Goal: Contribute content: Add original content to the website for others to see

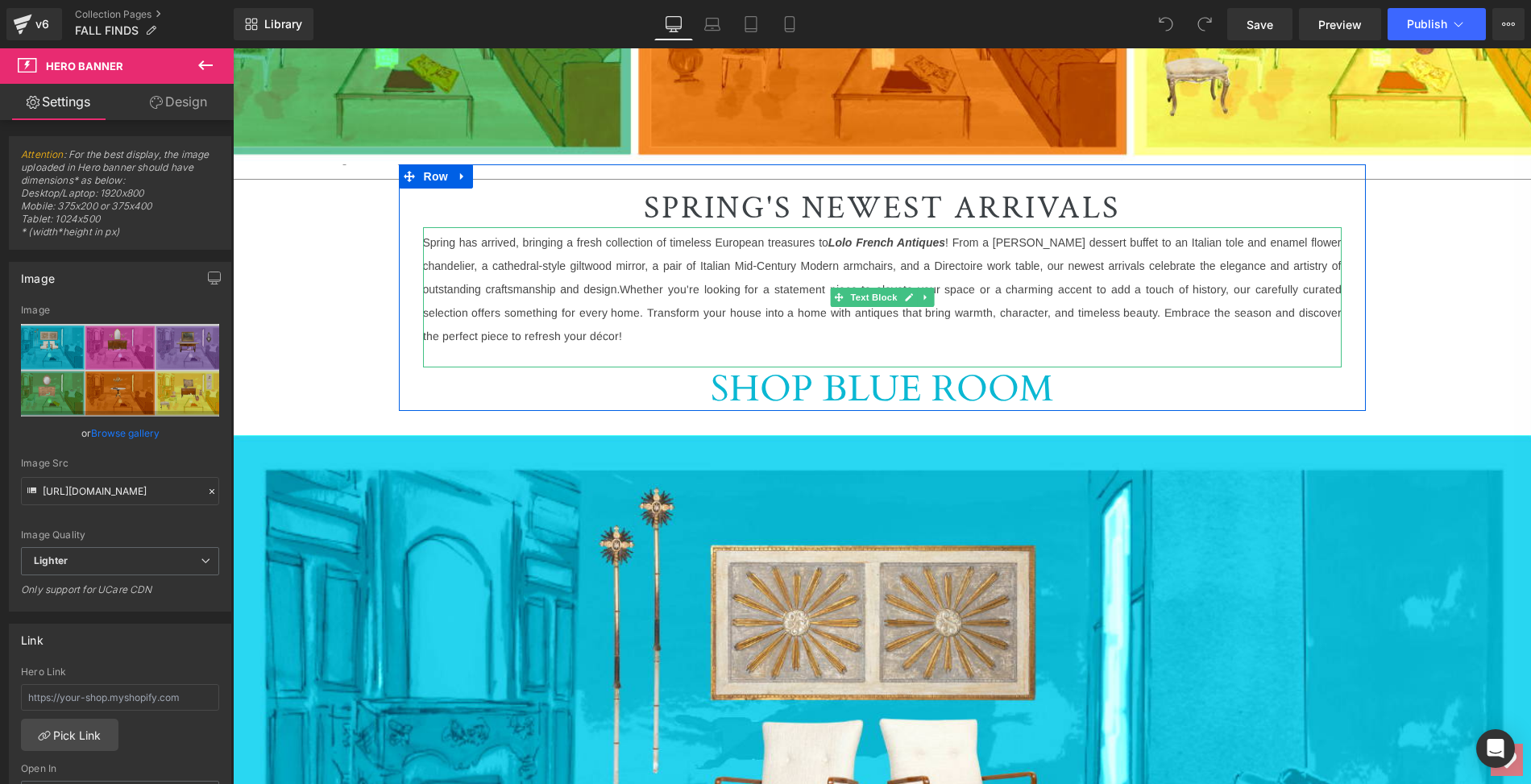
scroll to position [212, 0]
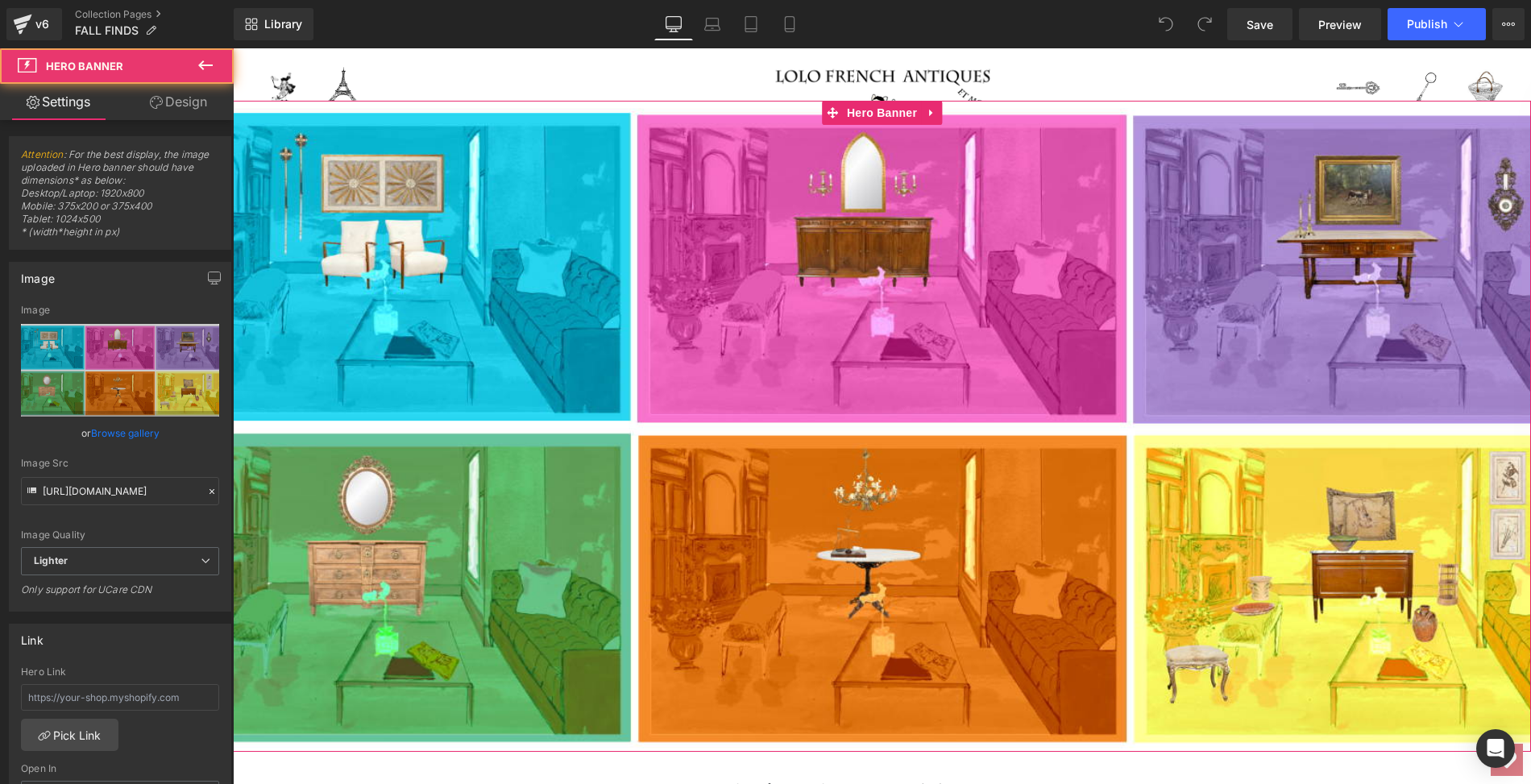
click at [482, 246] on div at bounding box center [882, 426] width 1298 height 651
click at [126, 433] on link "Browse gallery" at bounding box center [125, 432] width 69 height 28
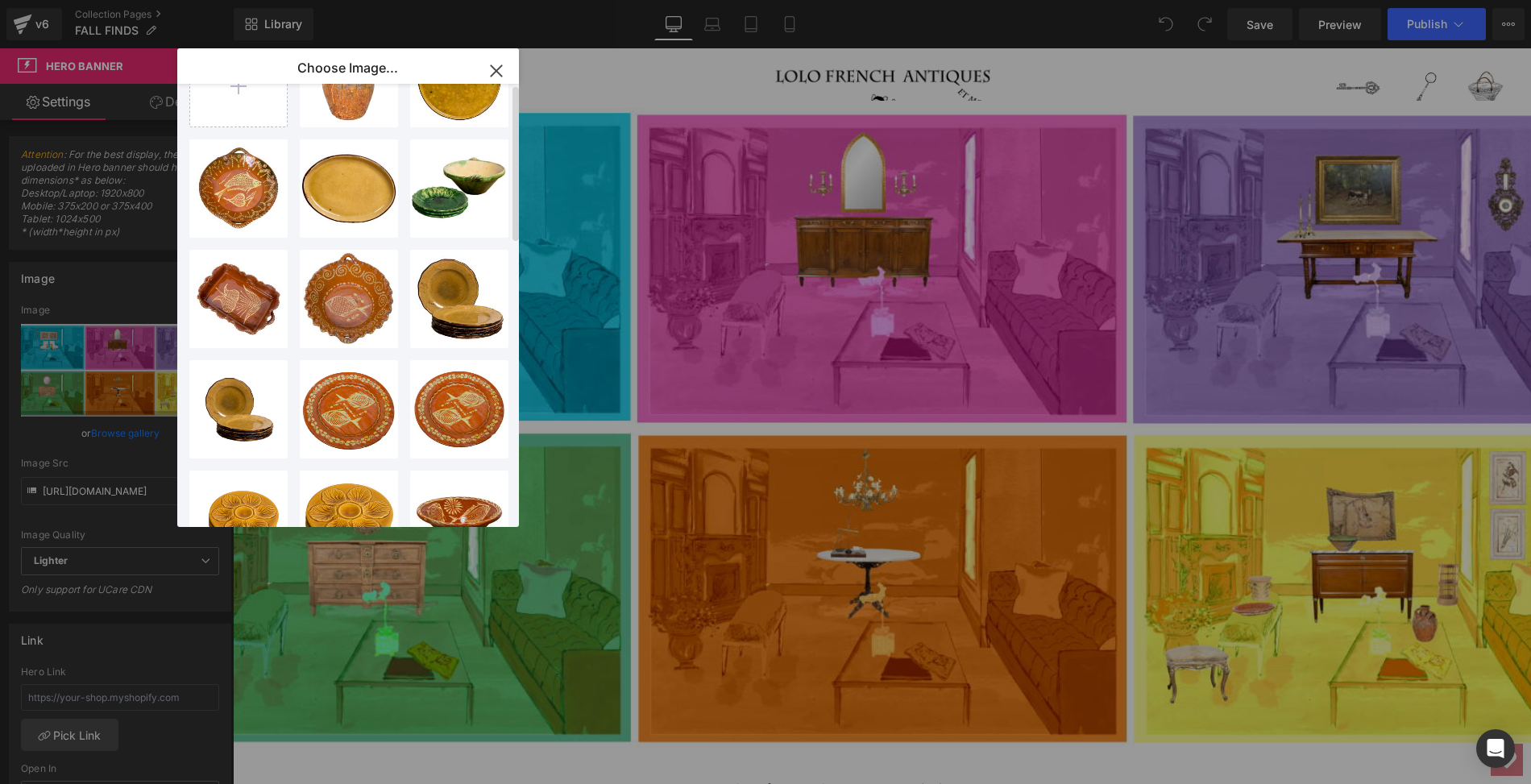
scroll to position [0, 0]
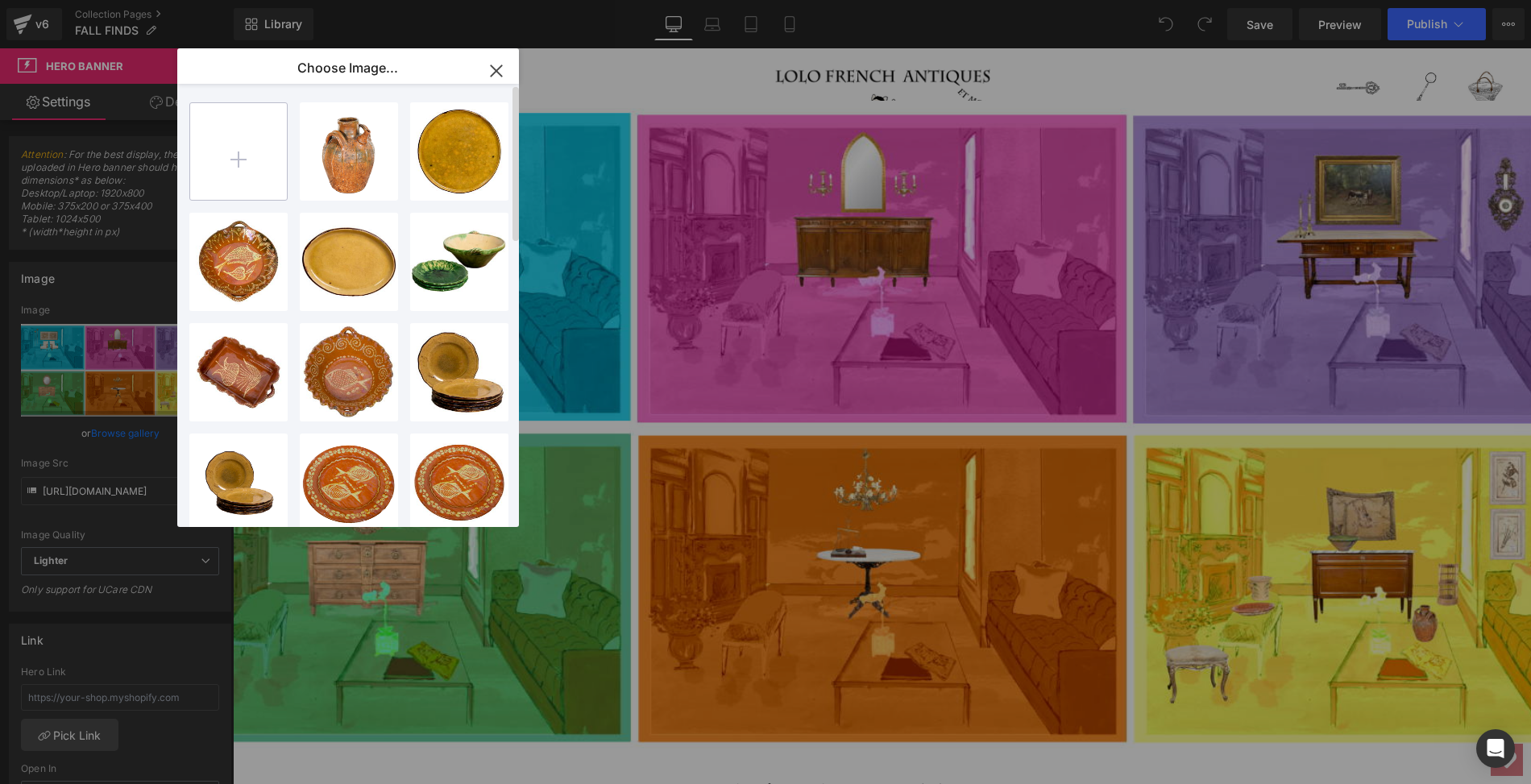
click at [242, 149] on input "file" at bounding box center [238, 152] width 97 height 97
type input "C:\fakepath\2025.LOLO.FALL FINDS.1920x800.png"
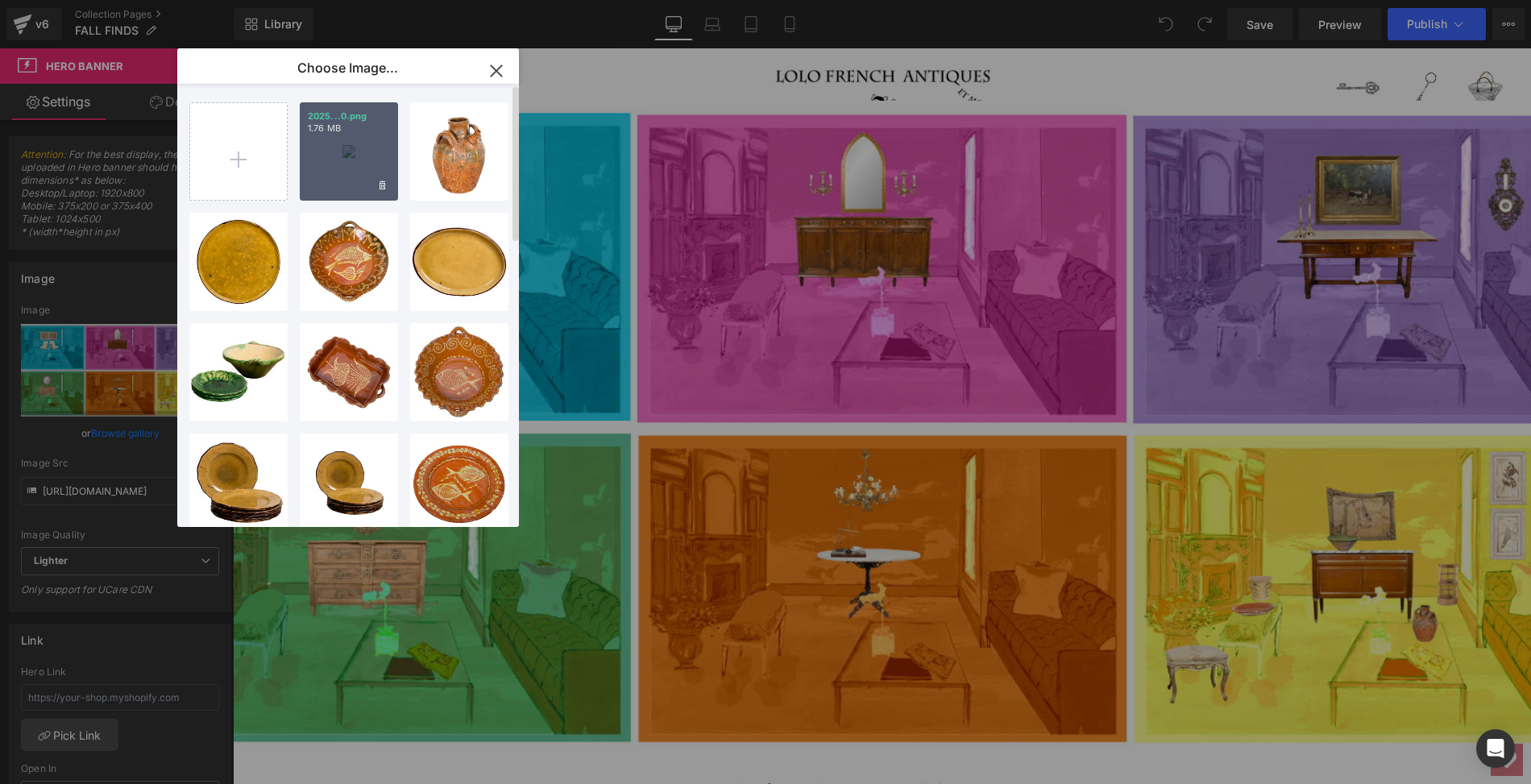
click at [354, 152] on div "2025...0.png 1.76 MB" at bounding box center [349, 152] width 98 height 98
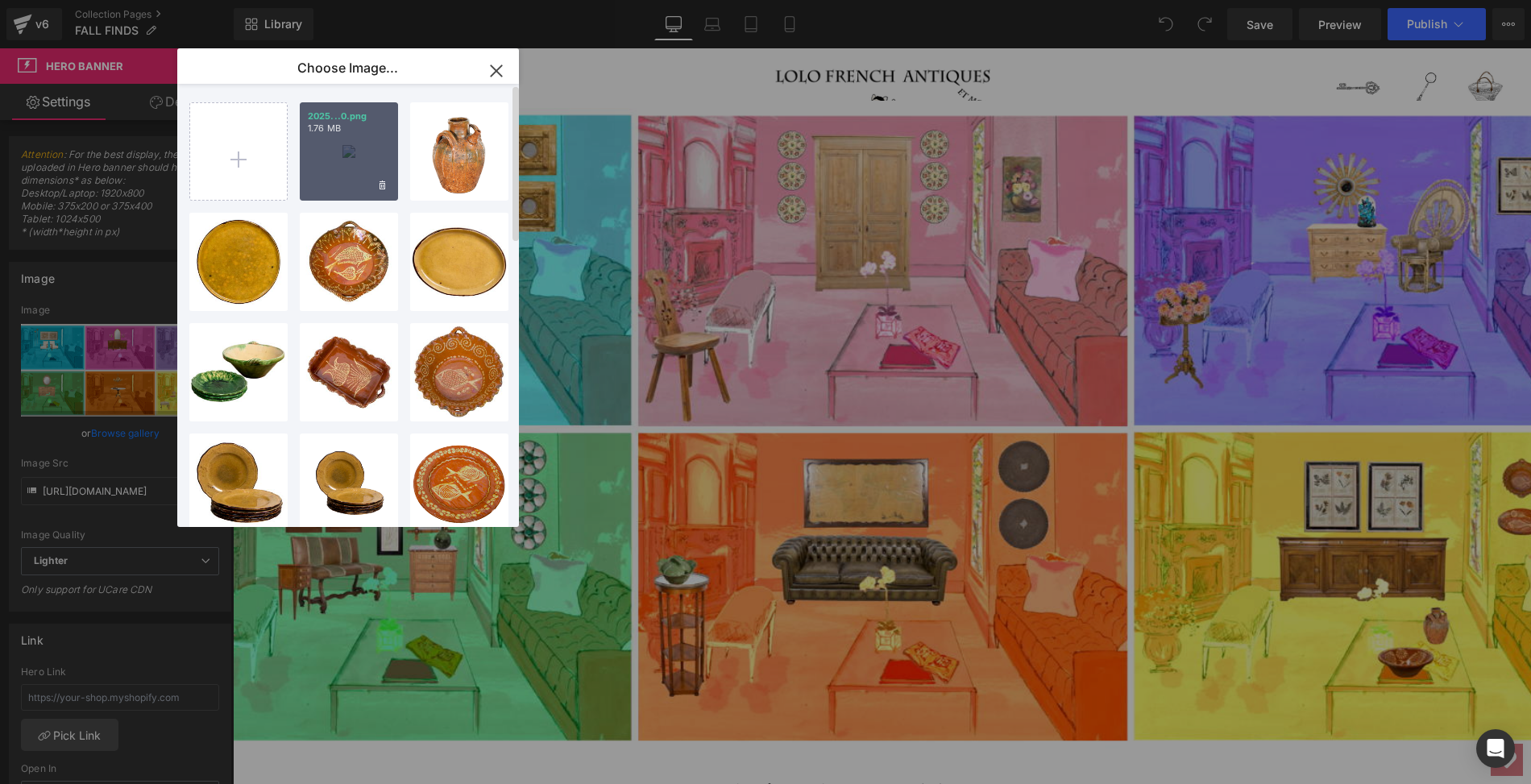
type input "[URL][DOMAIN_NAME]"
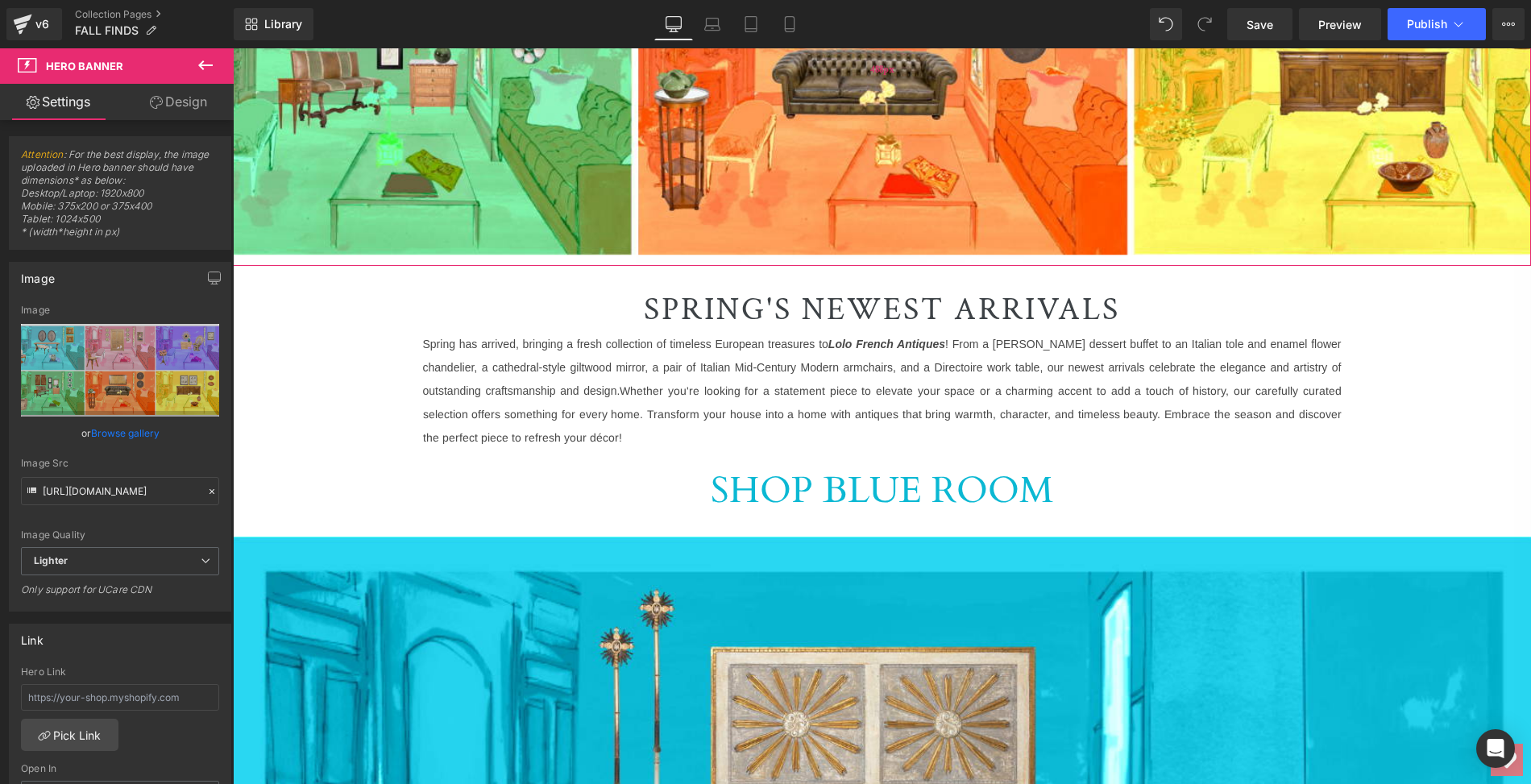
scroll to position [720, 0]
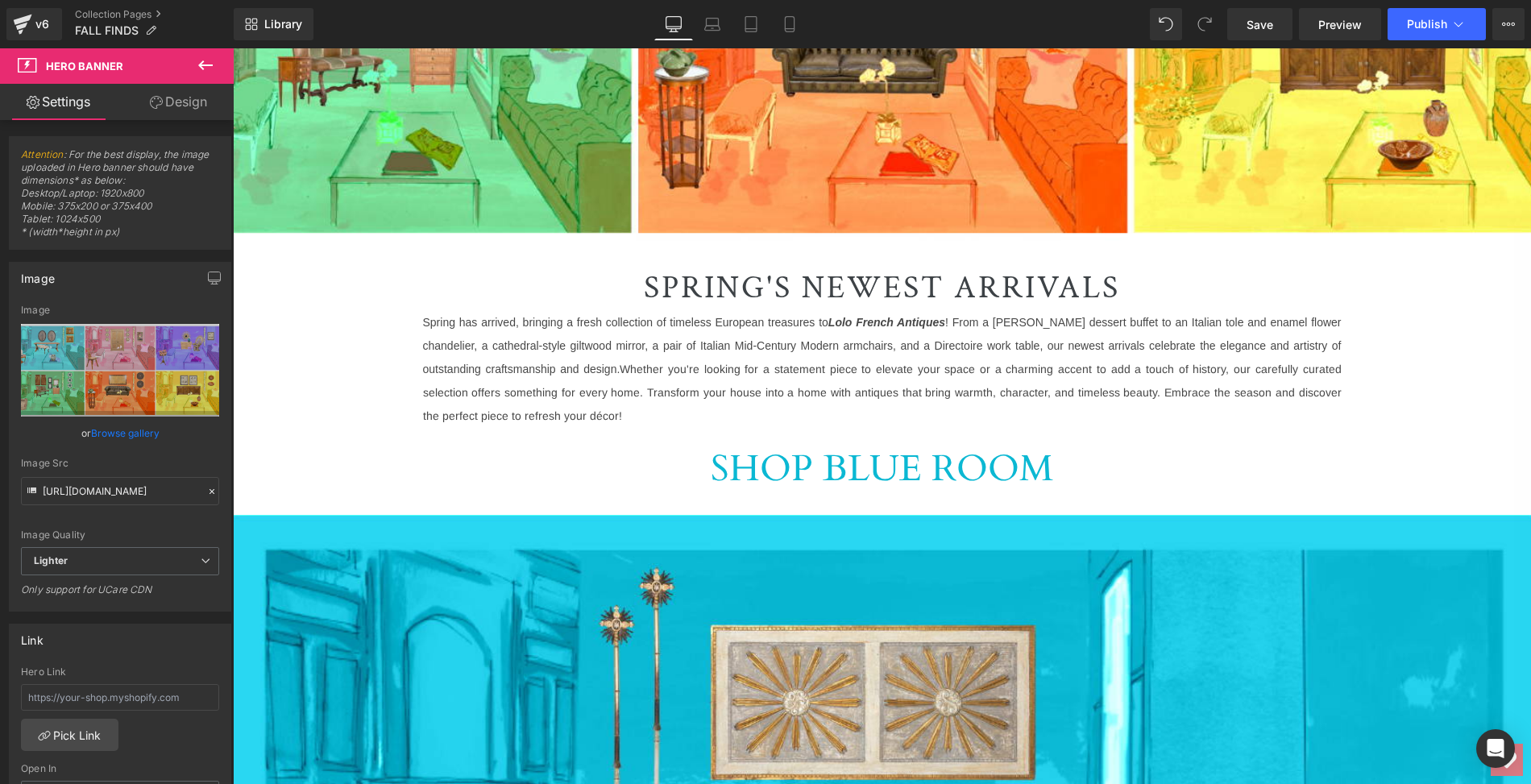
click at [645, 281] on h1 "SPRING'S NEWEST ARRIVALS" at bounding box center [882, 287] width 918 height 39
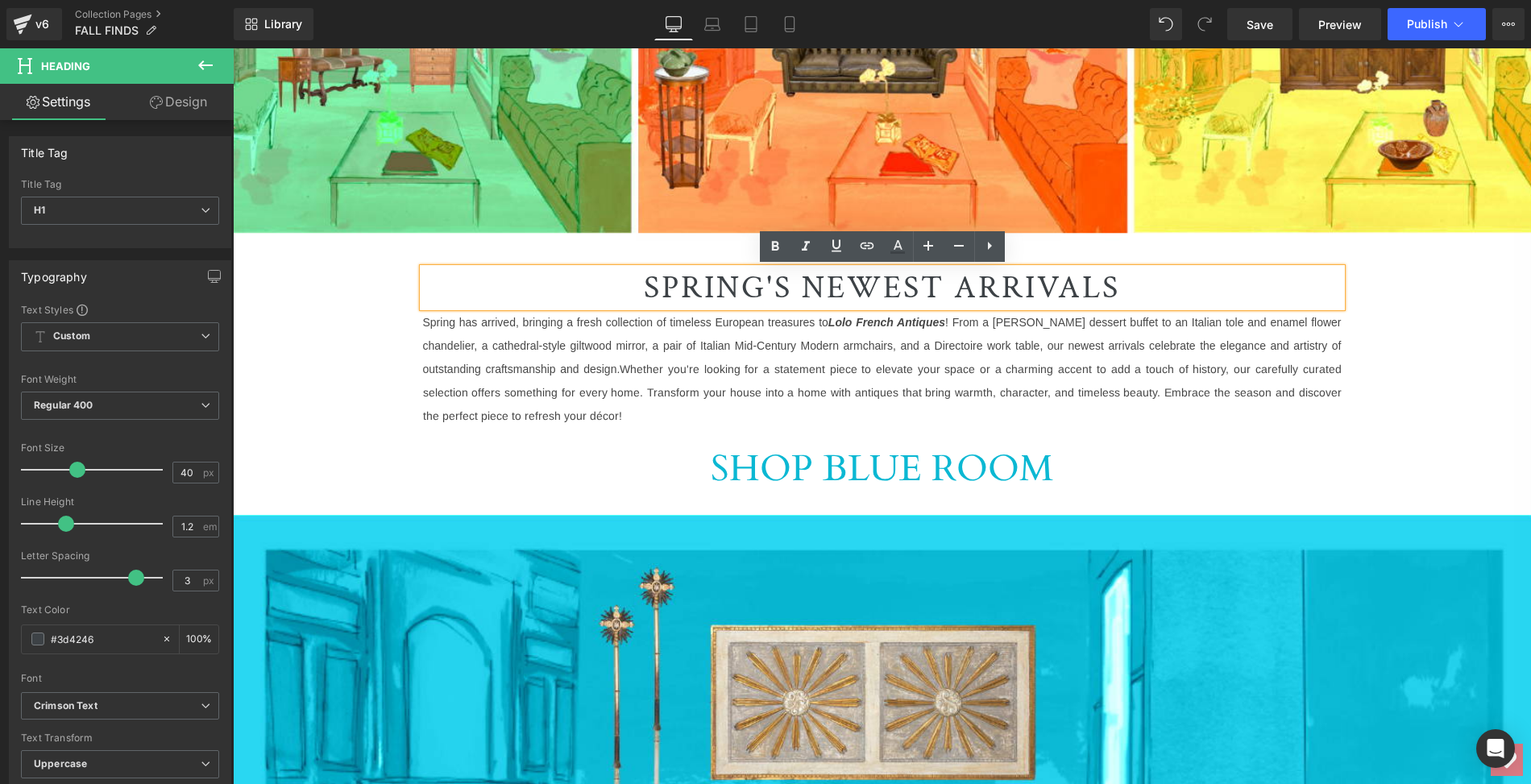
click at [645, 281] on h1 "SPRING'S NEWEST ARRIVALS" at bounding box center [882, 287] width 918 height 39
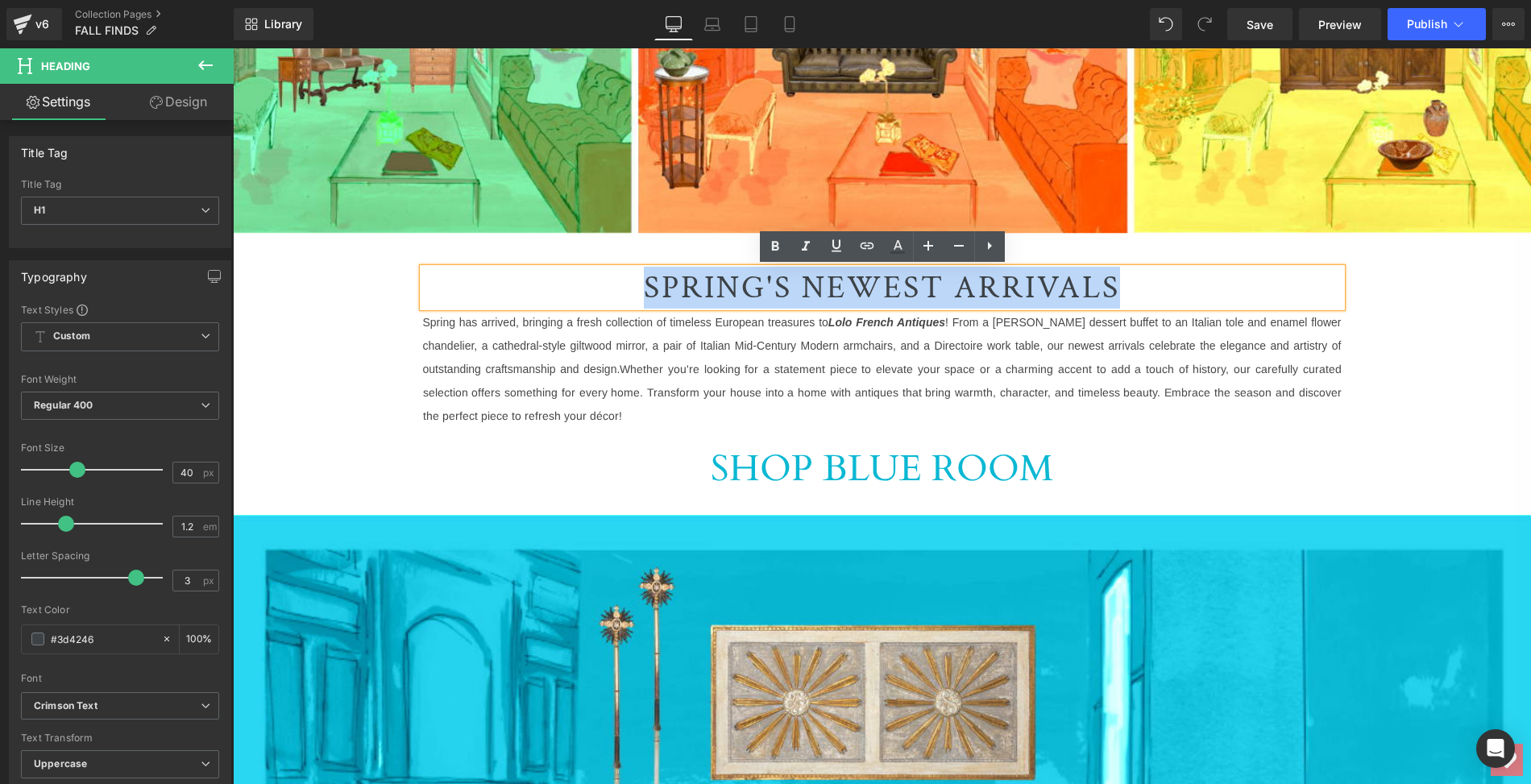
drag, startPoint x: 645, startPoint y: 281, endPoint x: 1115, endPoint y: 275, distance: 470.0
click at [1115, 275] on h1 "SPRING'S NEWEST ARRIVALS" at bounding box center [882, 287] width 918 height 39
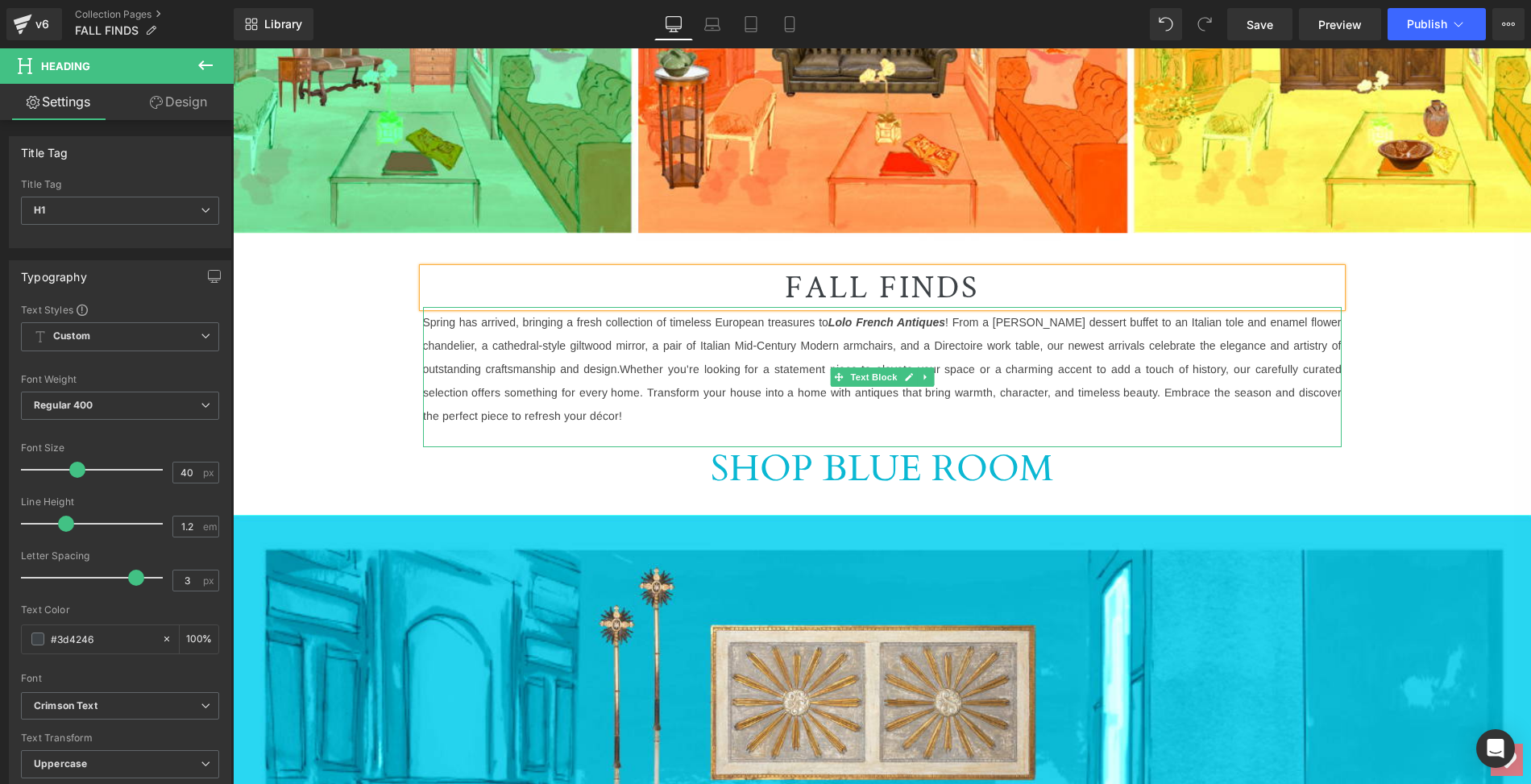
click at [431, 318] on span "Spring has arrived, bringing a fresh collection of timeless European treasures …" at bounding box center [882, 346] width 918 height 59
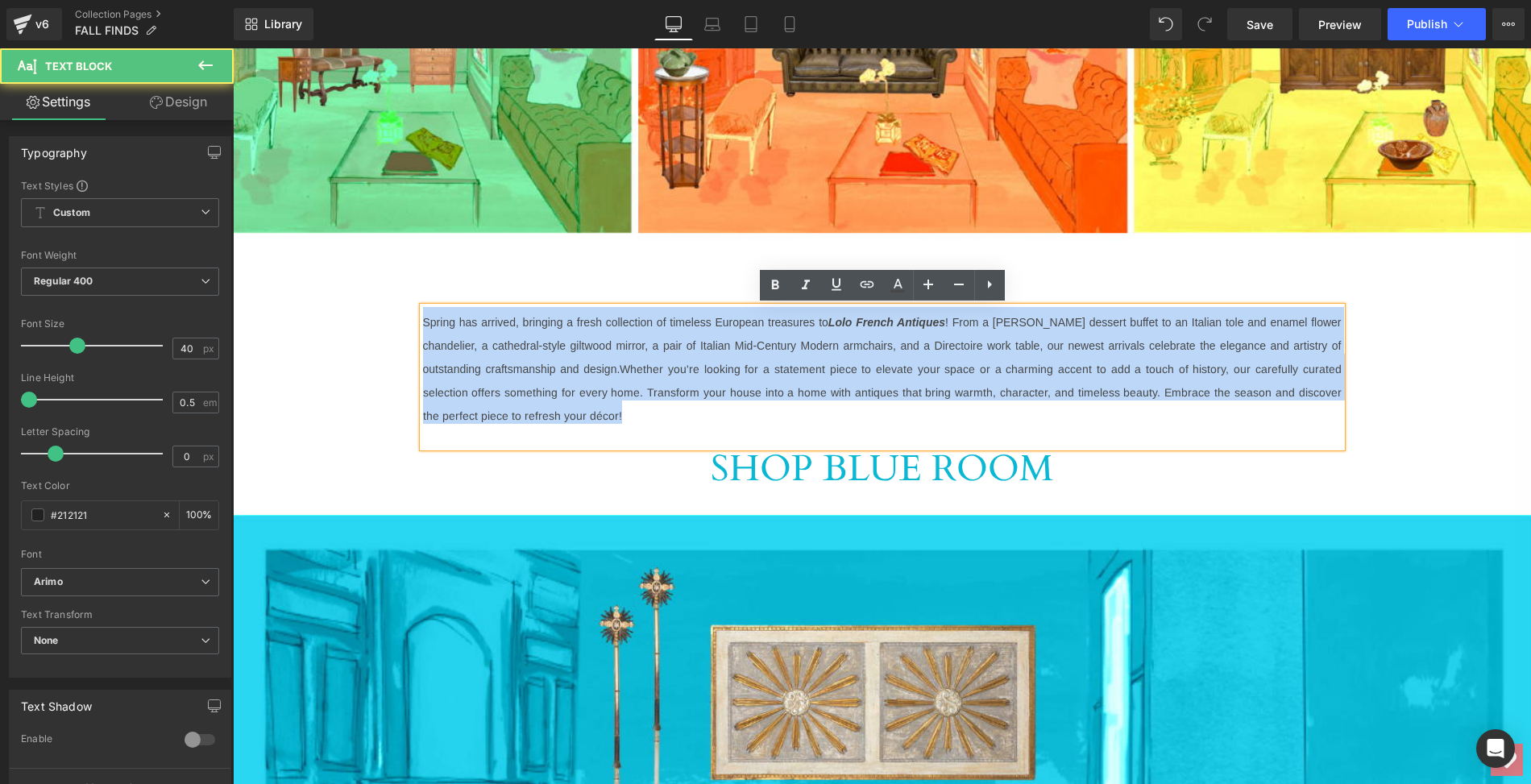
drag, startPoint x: 424, startPoint y: 320, endPoint x: 538, endPoint y: 404, distance: 141.6
click at [538, 404] on p "Spring has arrived, bringing a fresh collection of timeless European treasures …" at bounding box center [882, 365] width 918 height 117
copy p "Spring has arrived, bringing a fresh collection of timeless European treasures …"
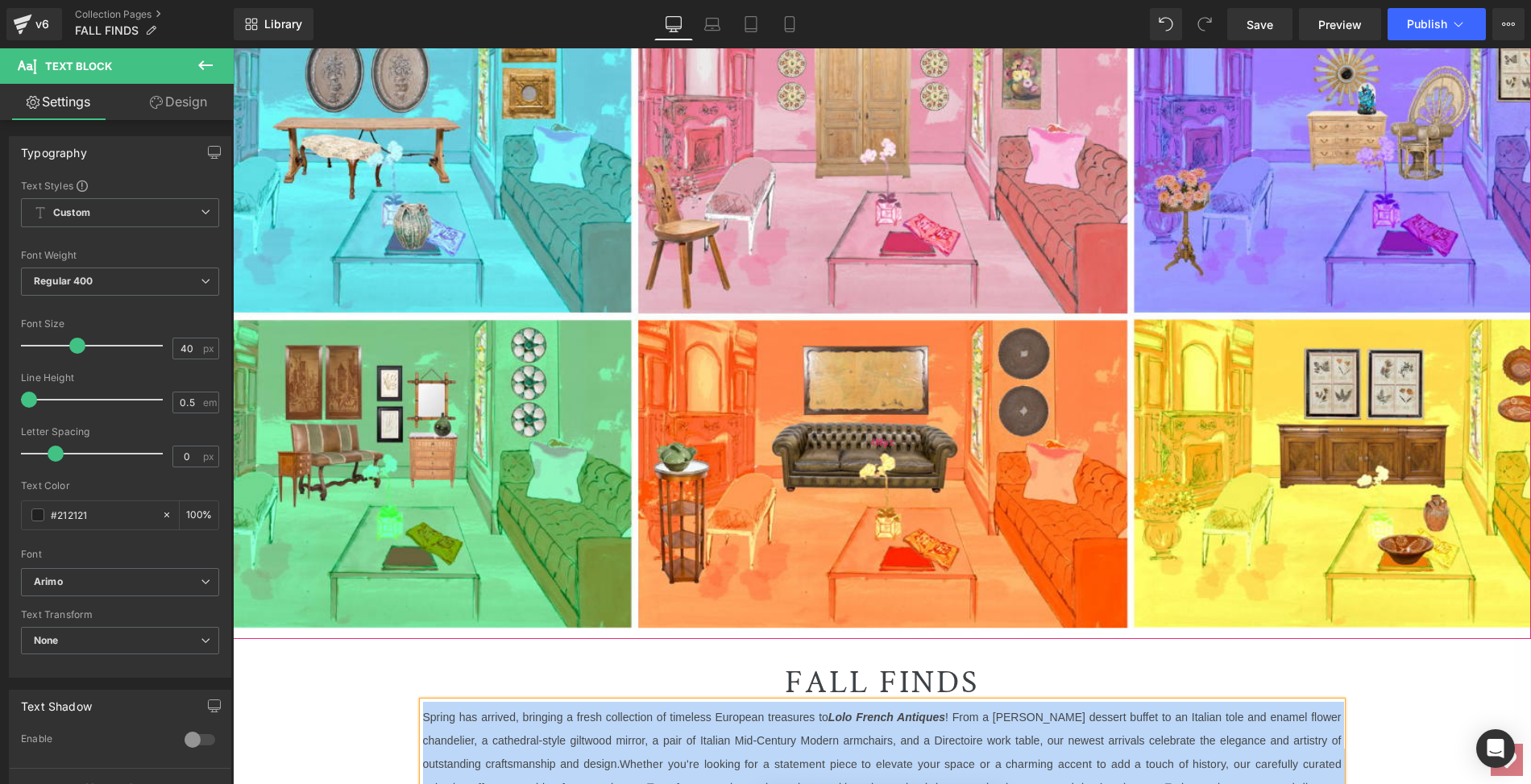
scroll to position [187, 0]
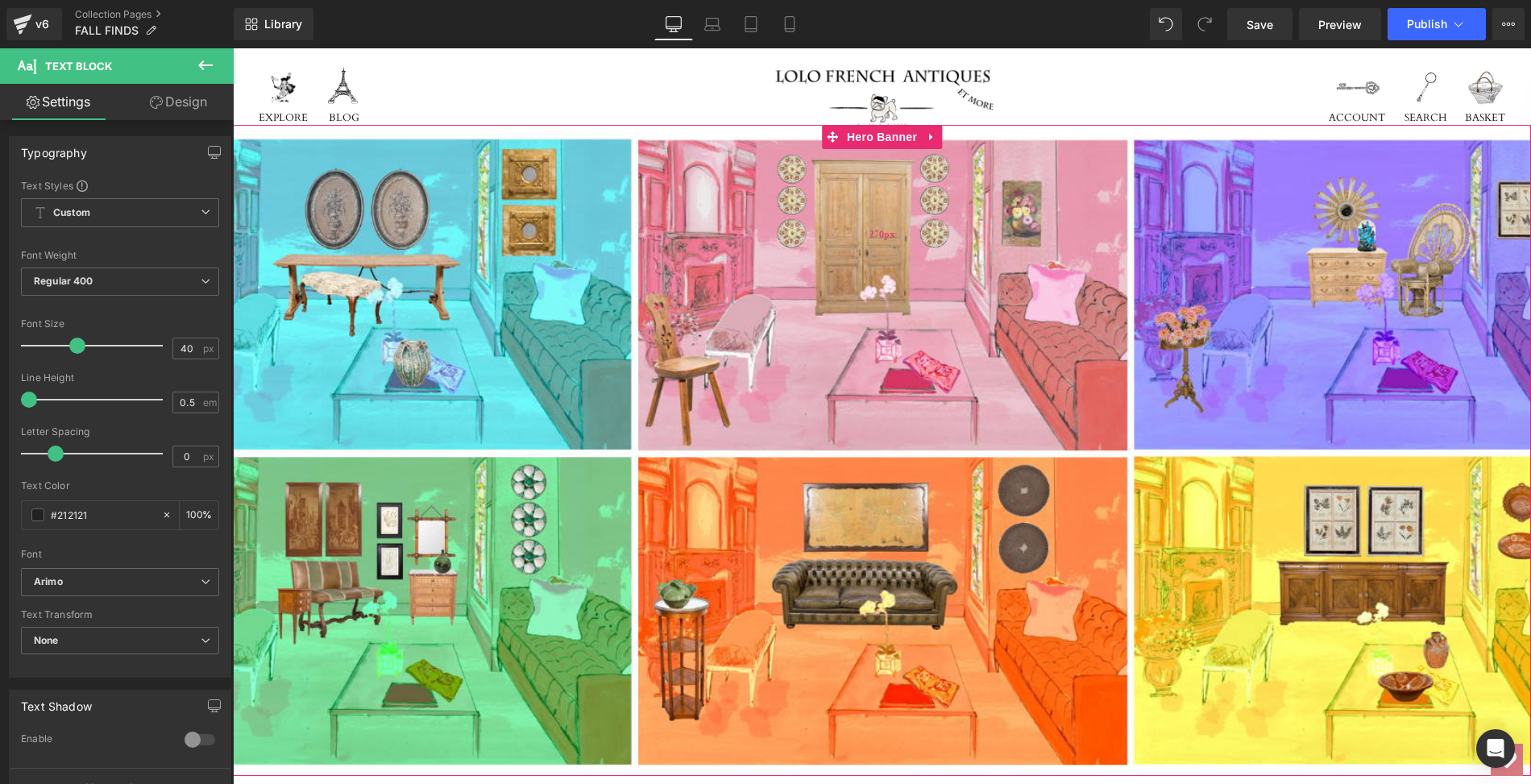
click at [464, 209] on div "270px" at bounding box center [882, 233] width 1298 height 218
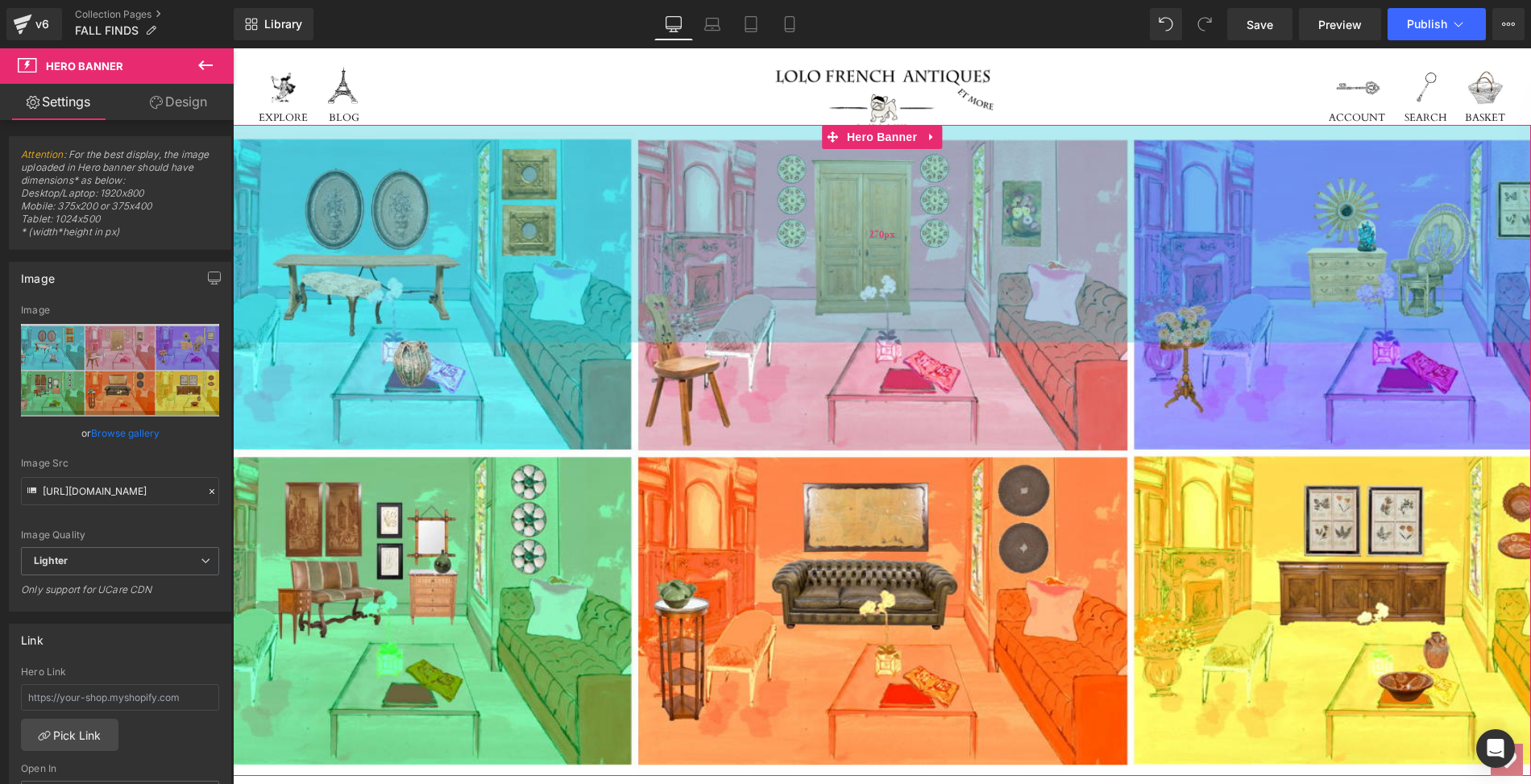
click at [465, 240] on div "270px" at bounding box center [882, 233] width 1298 height 218
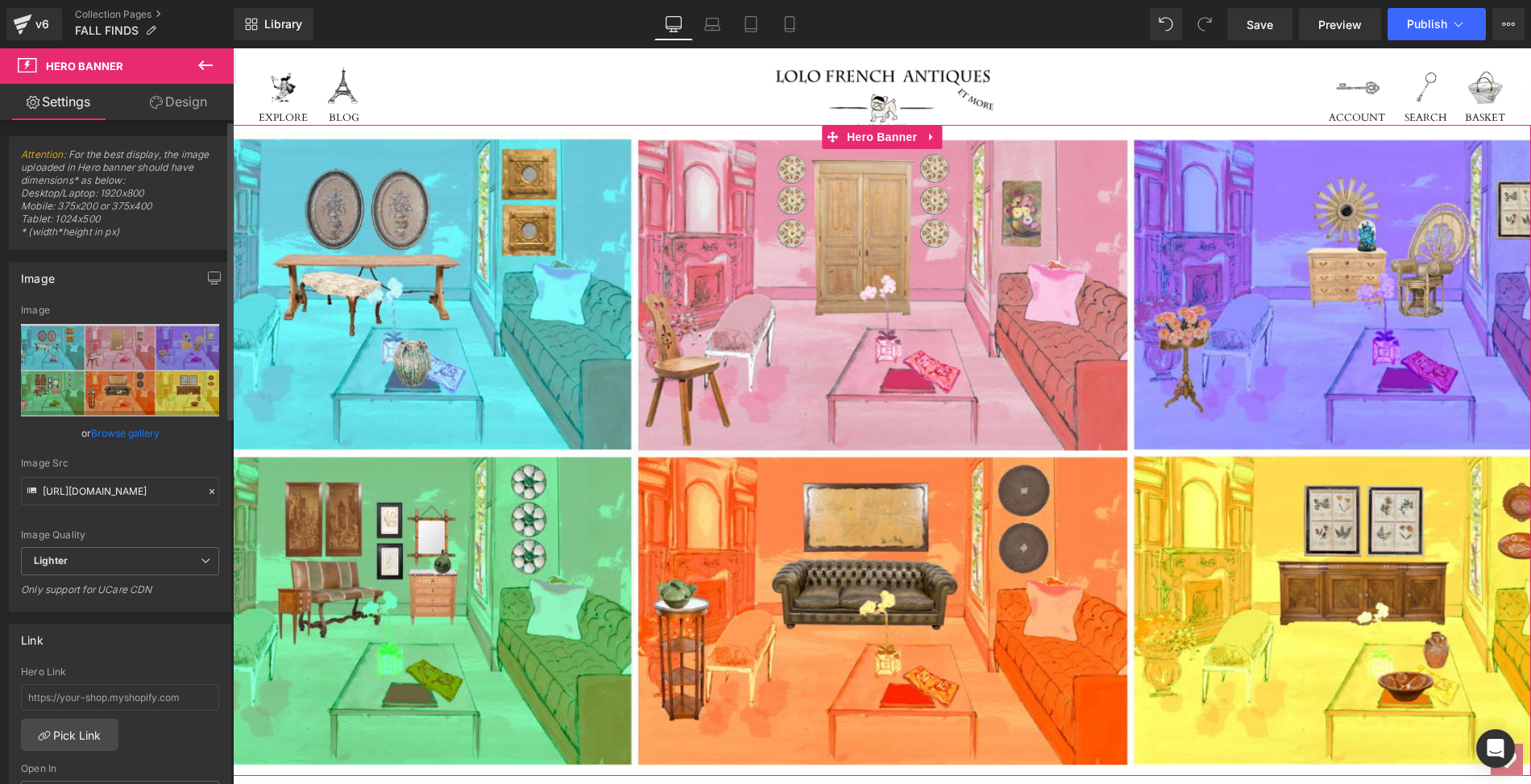
click at [142, 431] on link "Browse gallery" at bounding box center [125, 432] width 69 height 28
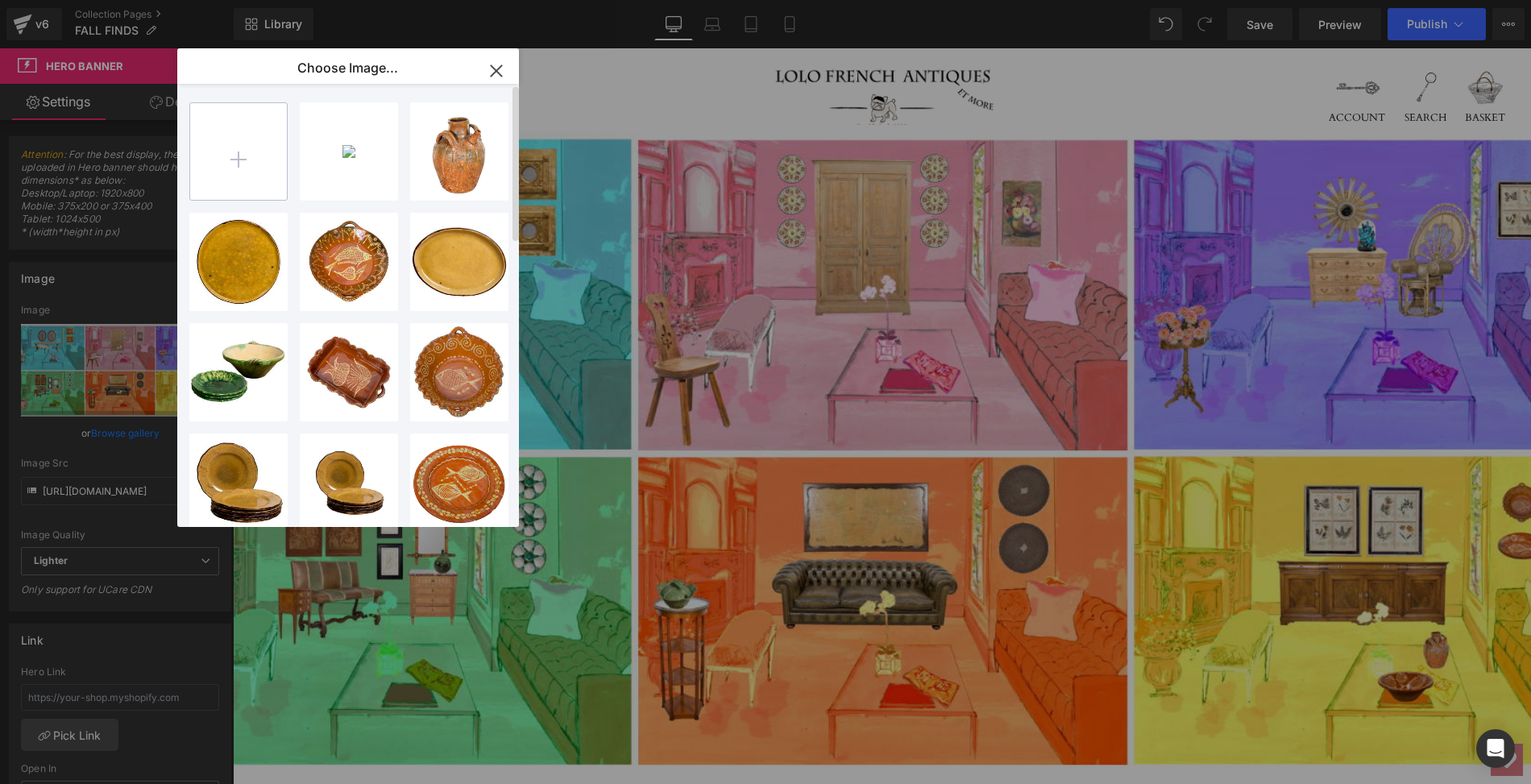
click at [241, 154] on input "file" at bounding box center [238, 152] width 97 height 97
type input "C:\fakepath\2025.LOLO.FALL FINDS.1920x800.png"
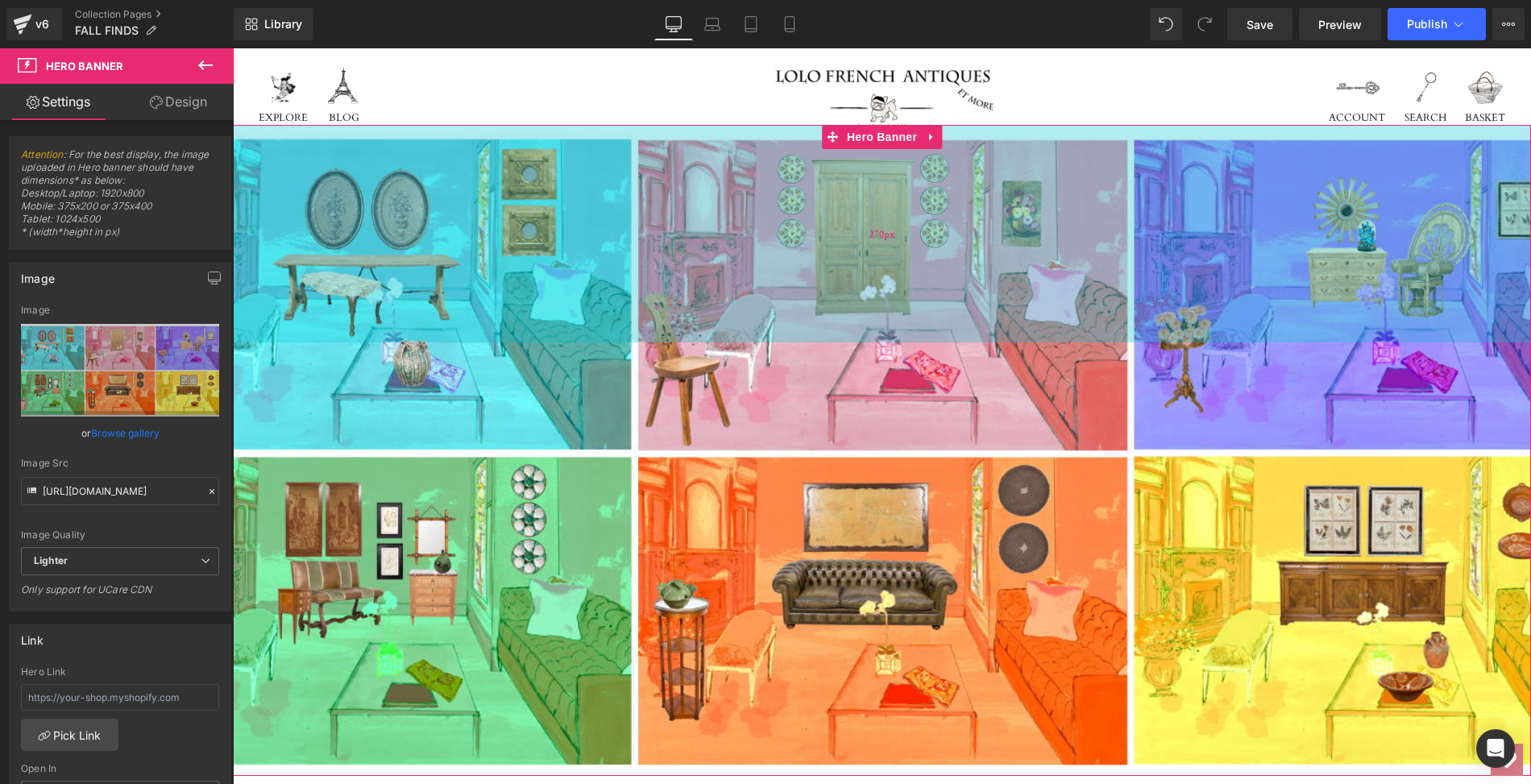
click at [456, 252] on div "270px" at bounding box center [882, 233] width 1298 height 218
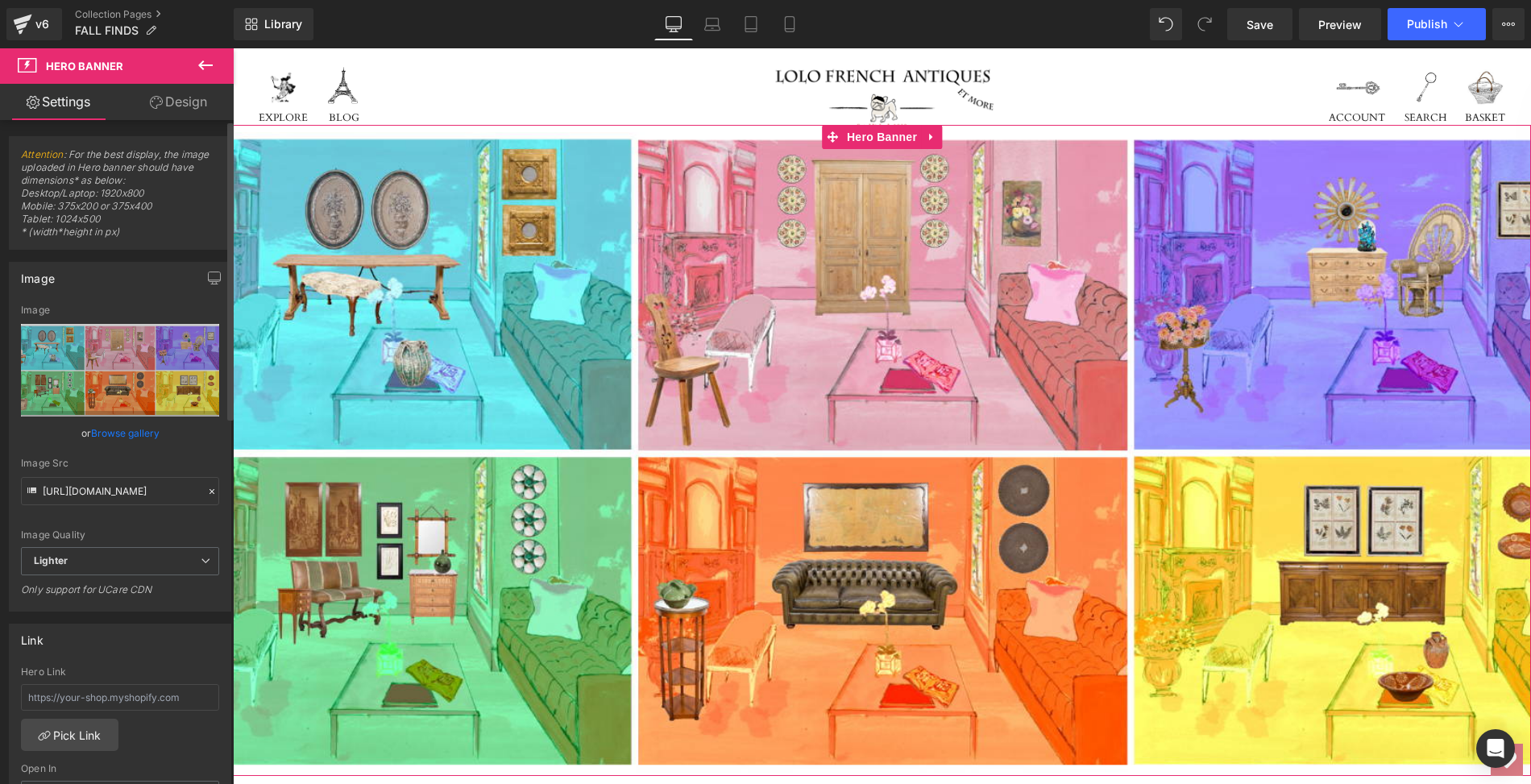
click at [134, 432] on link "Browse gallery" at bounding box center [125, 432] width 69 height 28
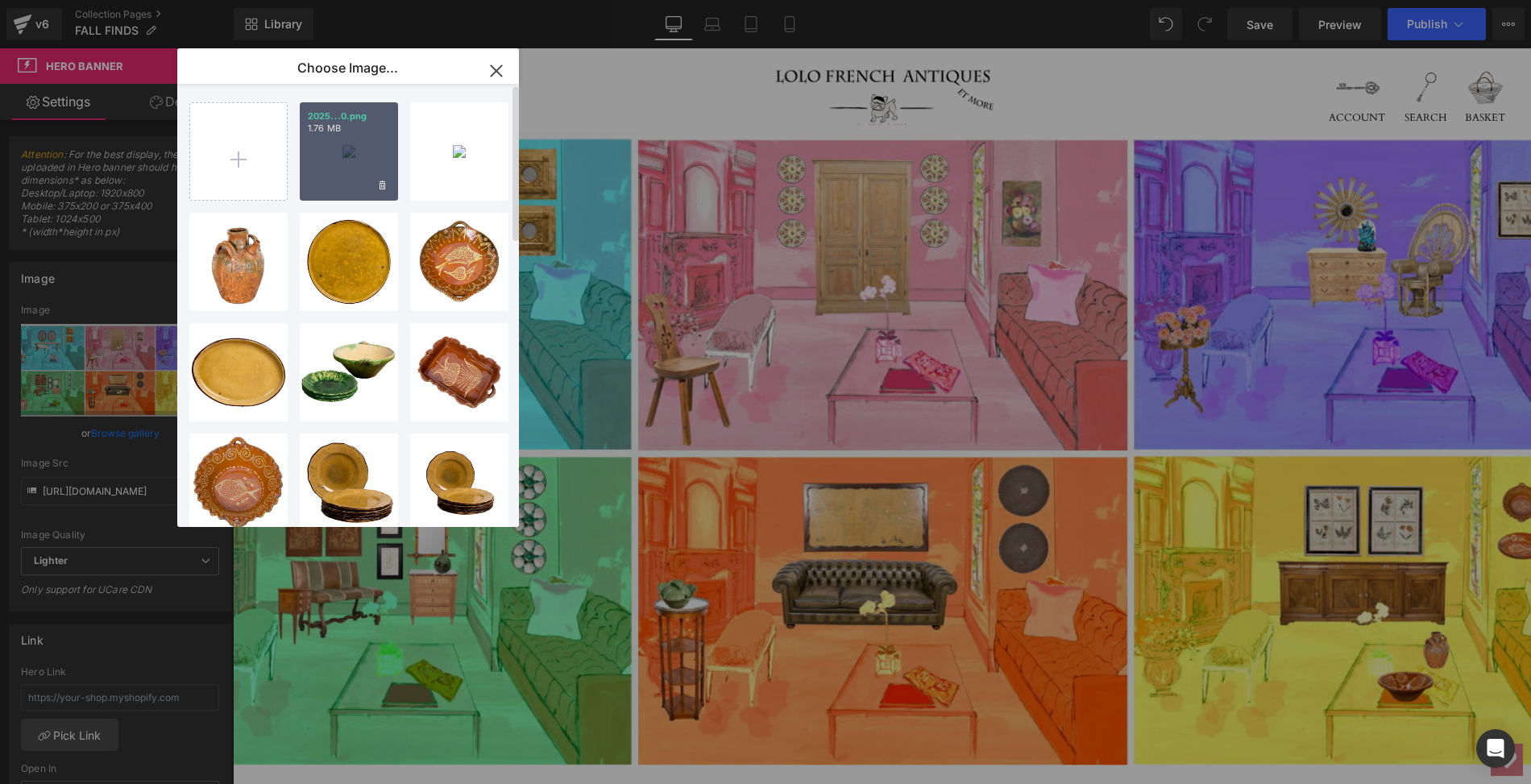
click at [350, 144] on div "2025...0.png 1.76 MB" at bounding box center [349, 152] width 98 height 98
type input "[URL][DOMAIN_NAME]"
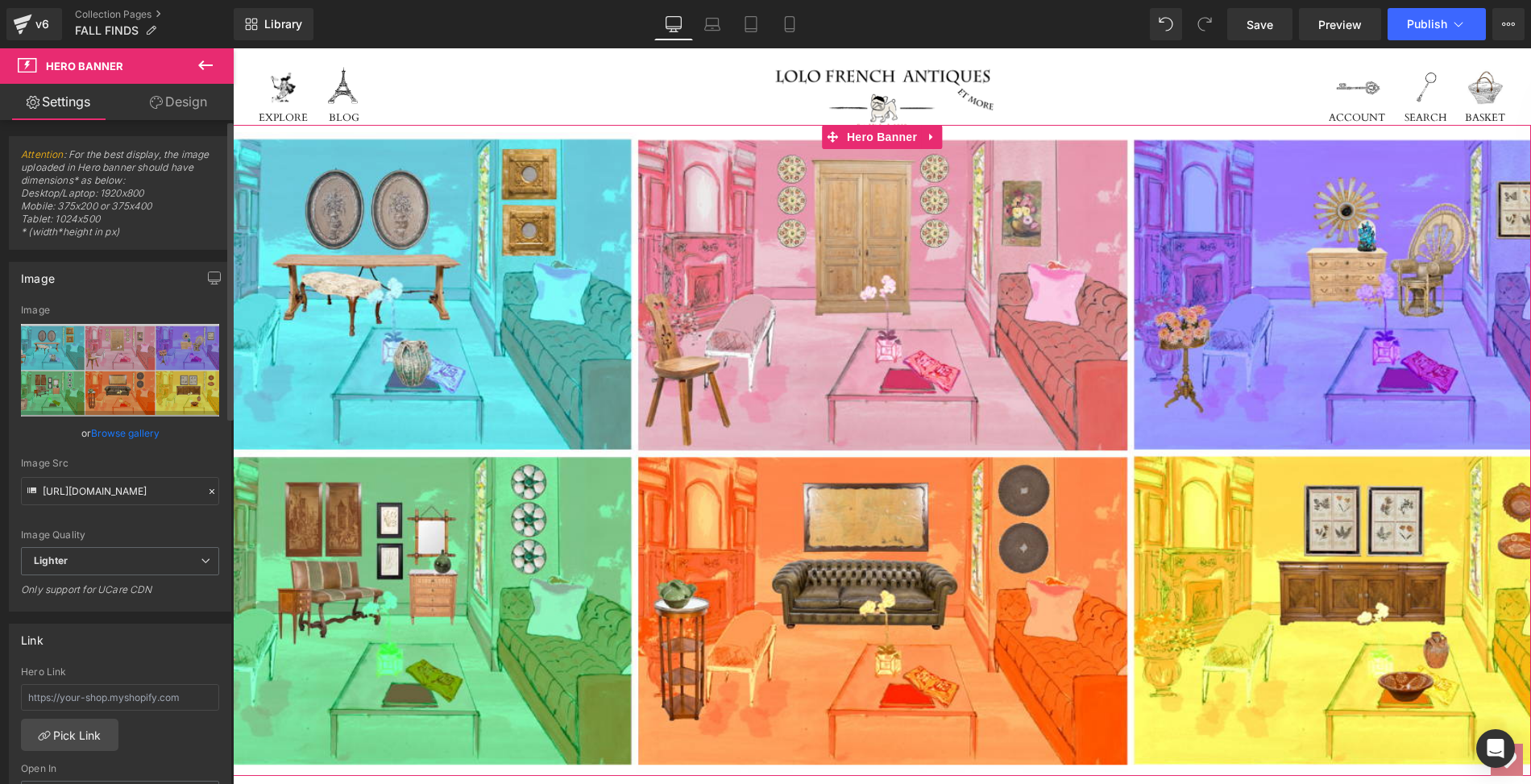
click at [102, 429] on link "Browse gallery" at bounding box center [125, 432] width 69 height 28
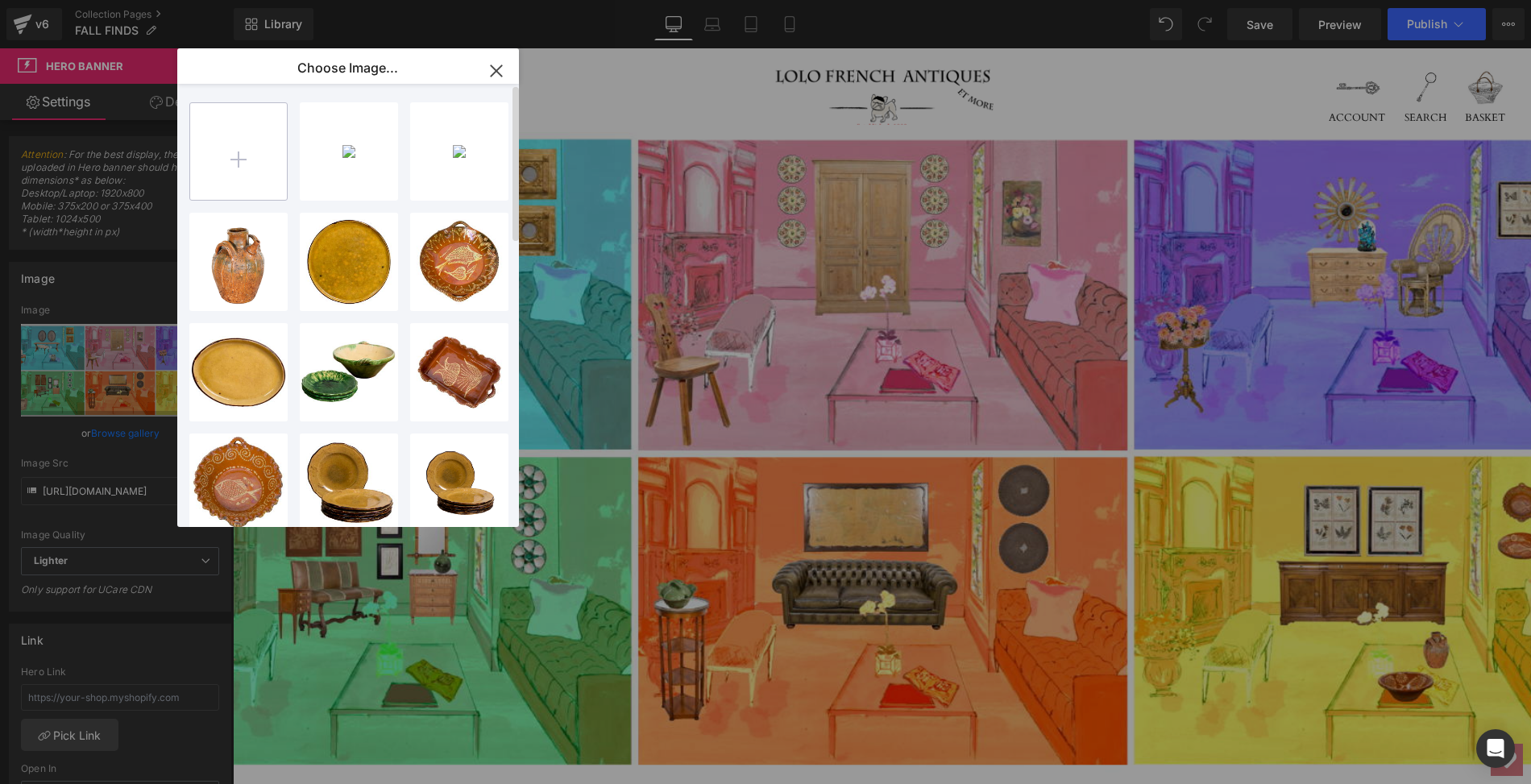
click at [242, 164] on input "file" at bounding box center [238, 152] width 97 height 97
type input "C:\fakepath\2025.LOLO.FALLFINDS.HOME 1920x800.png"
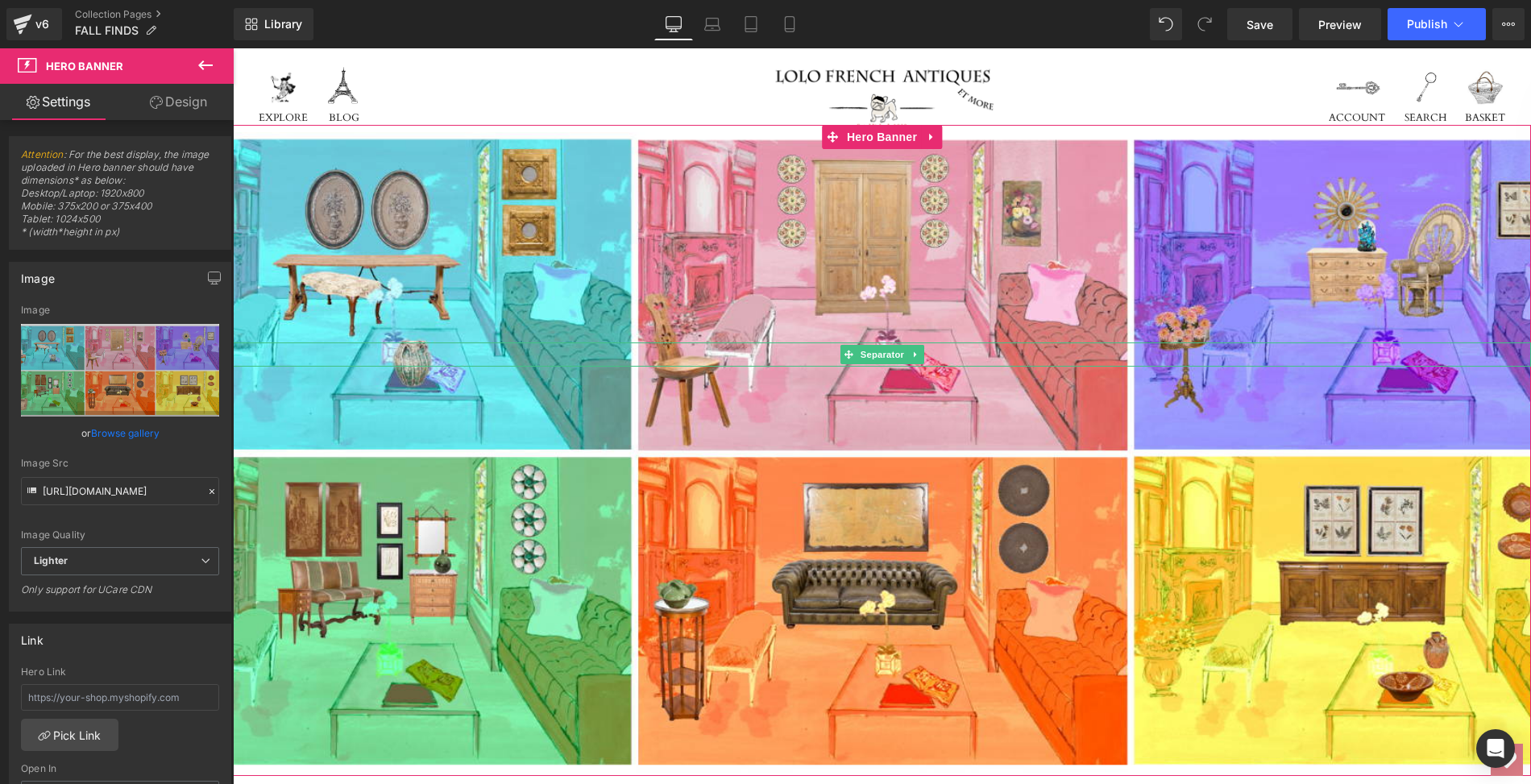
click at [364, 358] on hr at bounding box center [882, 358] width 1298 height 16
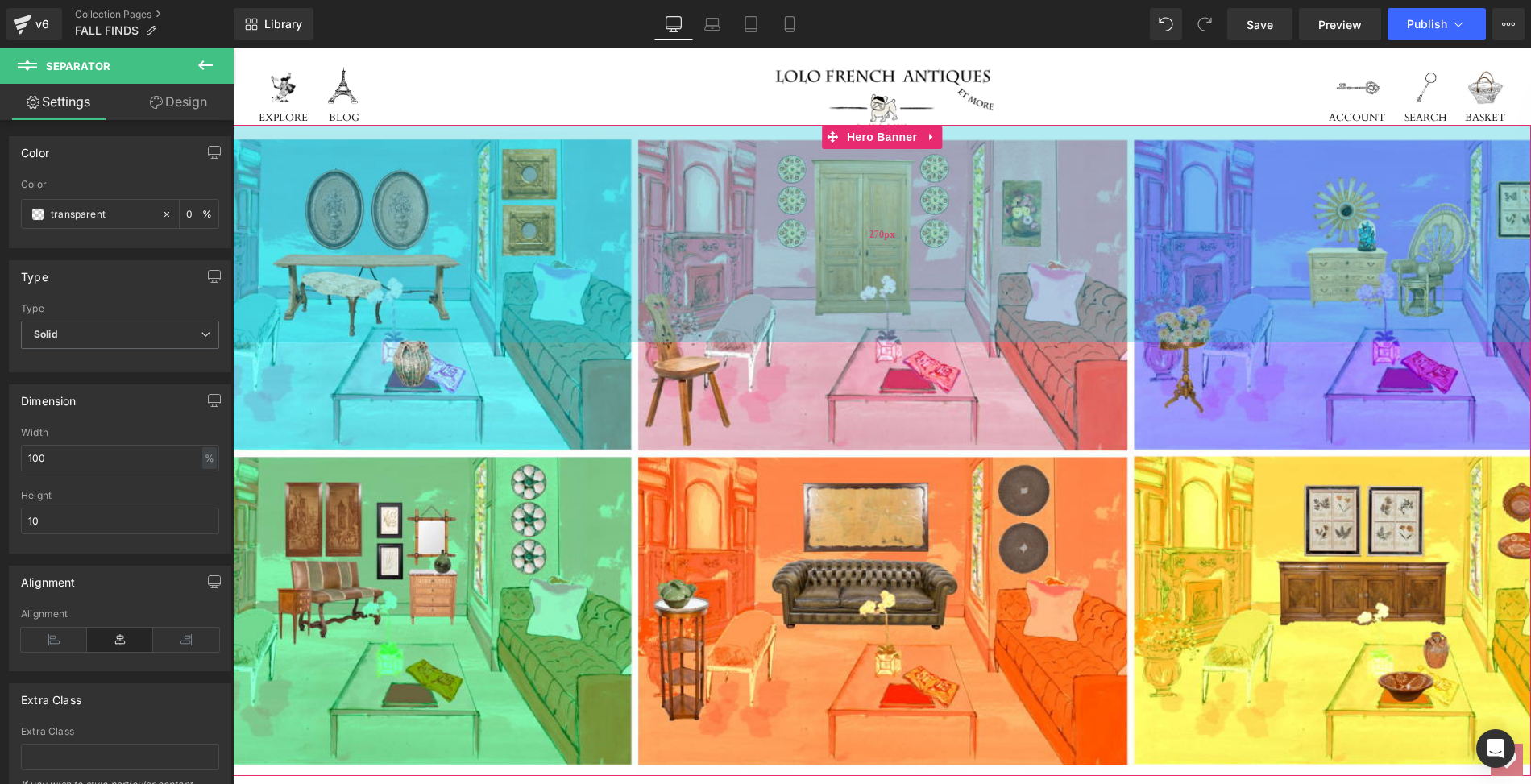
click at [377, 312] on div "270px" at bounding box center [882, 233] width 1298 height 218
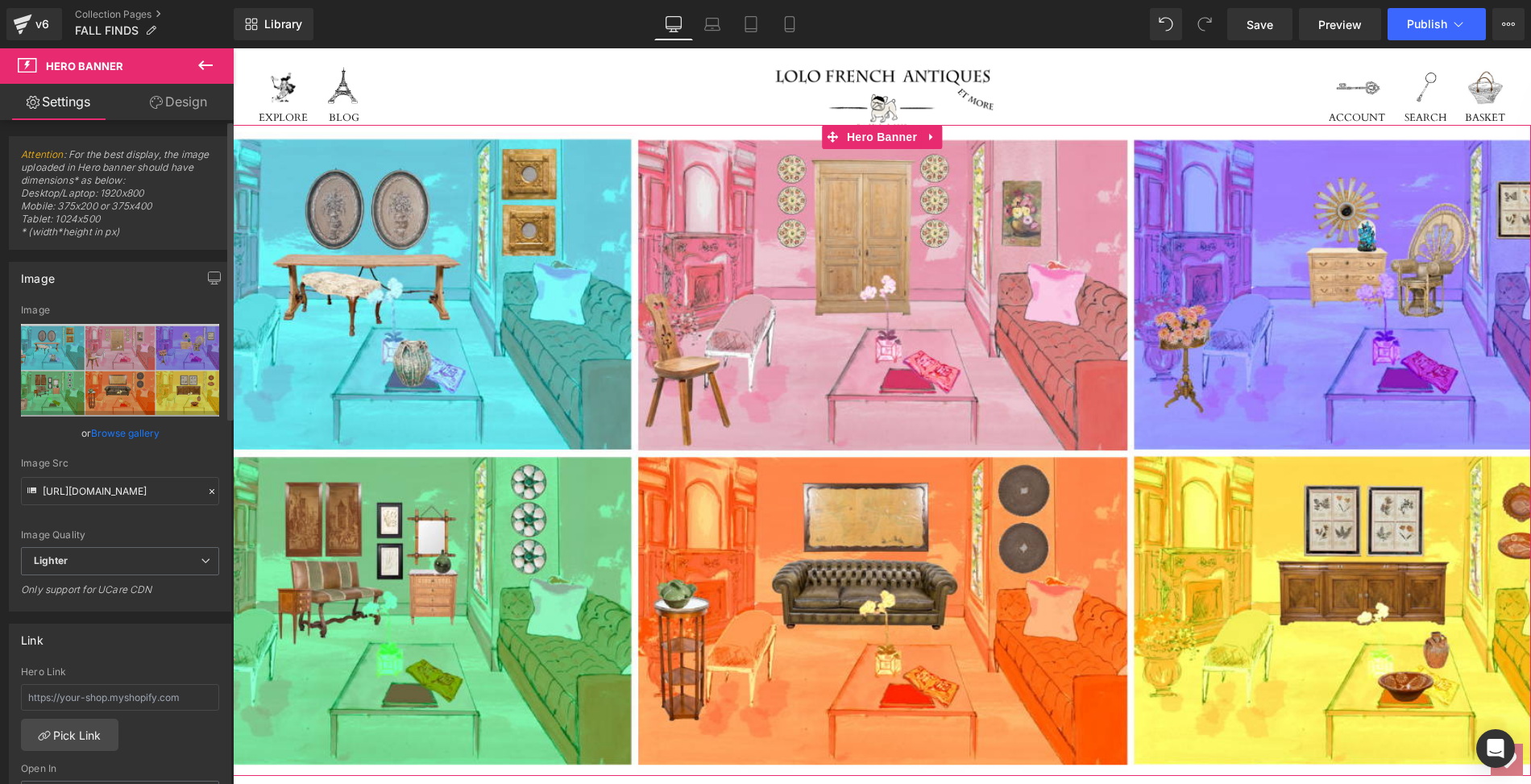
click at [109, 433] on link "Browse gallery" at bounding box center [125, 432] width 69 height 28
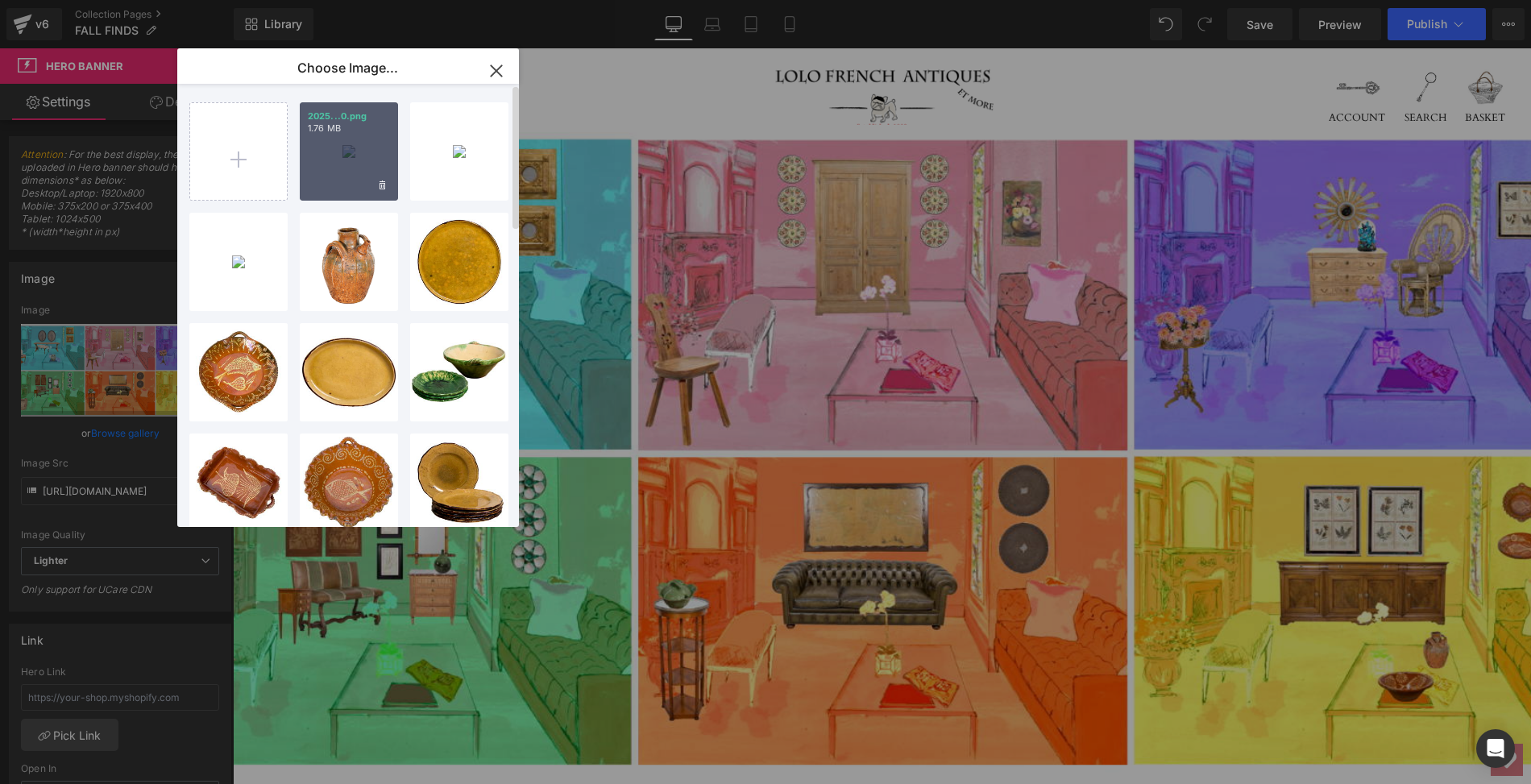
click at [318, 141] on div "2025...0.png 1.76 MB" at bounding box center [349, 152] width 98 height 98
type input "[URL][DOMAIN_NAME]"
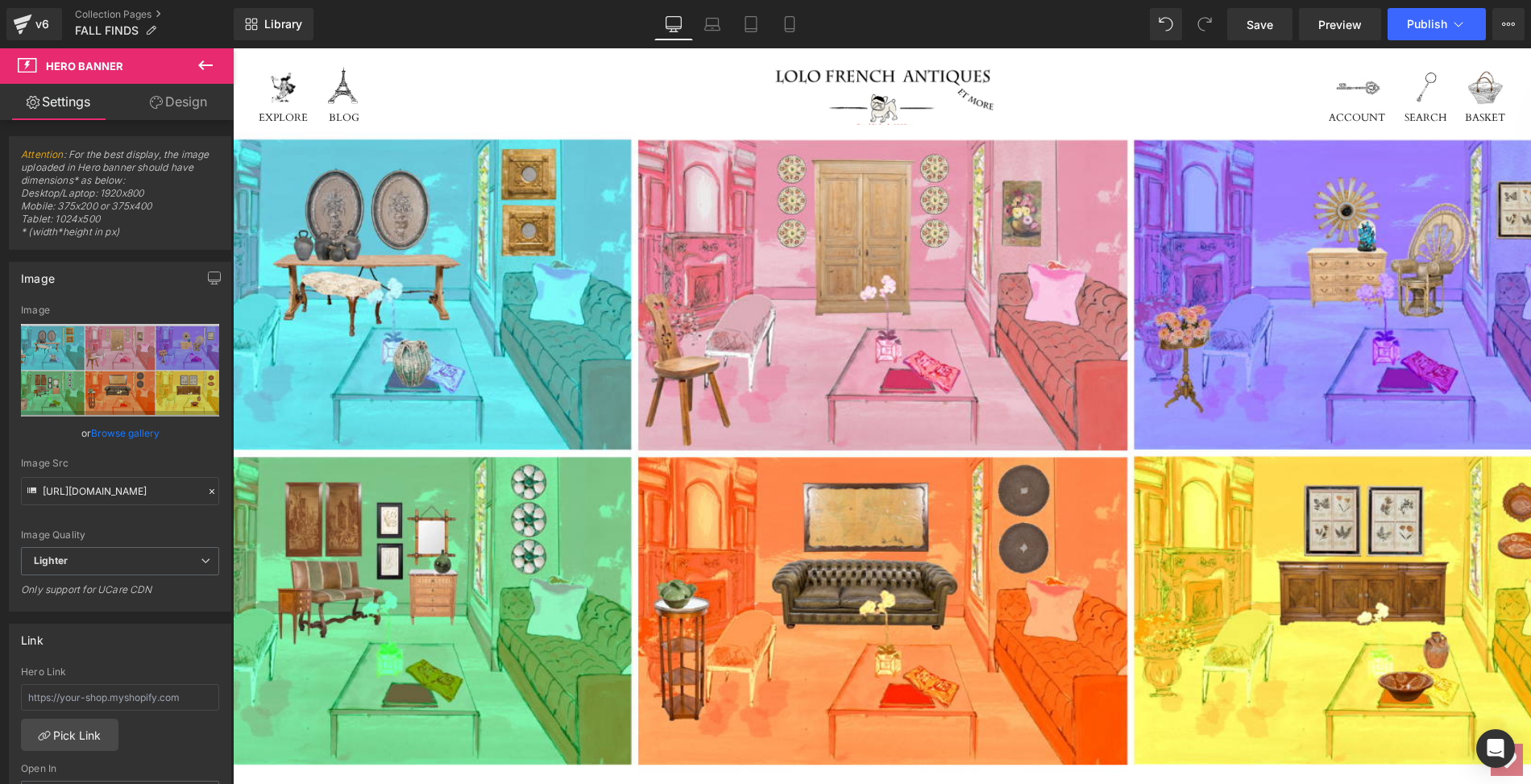
click at [468, 87] on div "EXPLORE BLOG" at bounding box center [509, 98] width 503 height 92
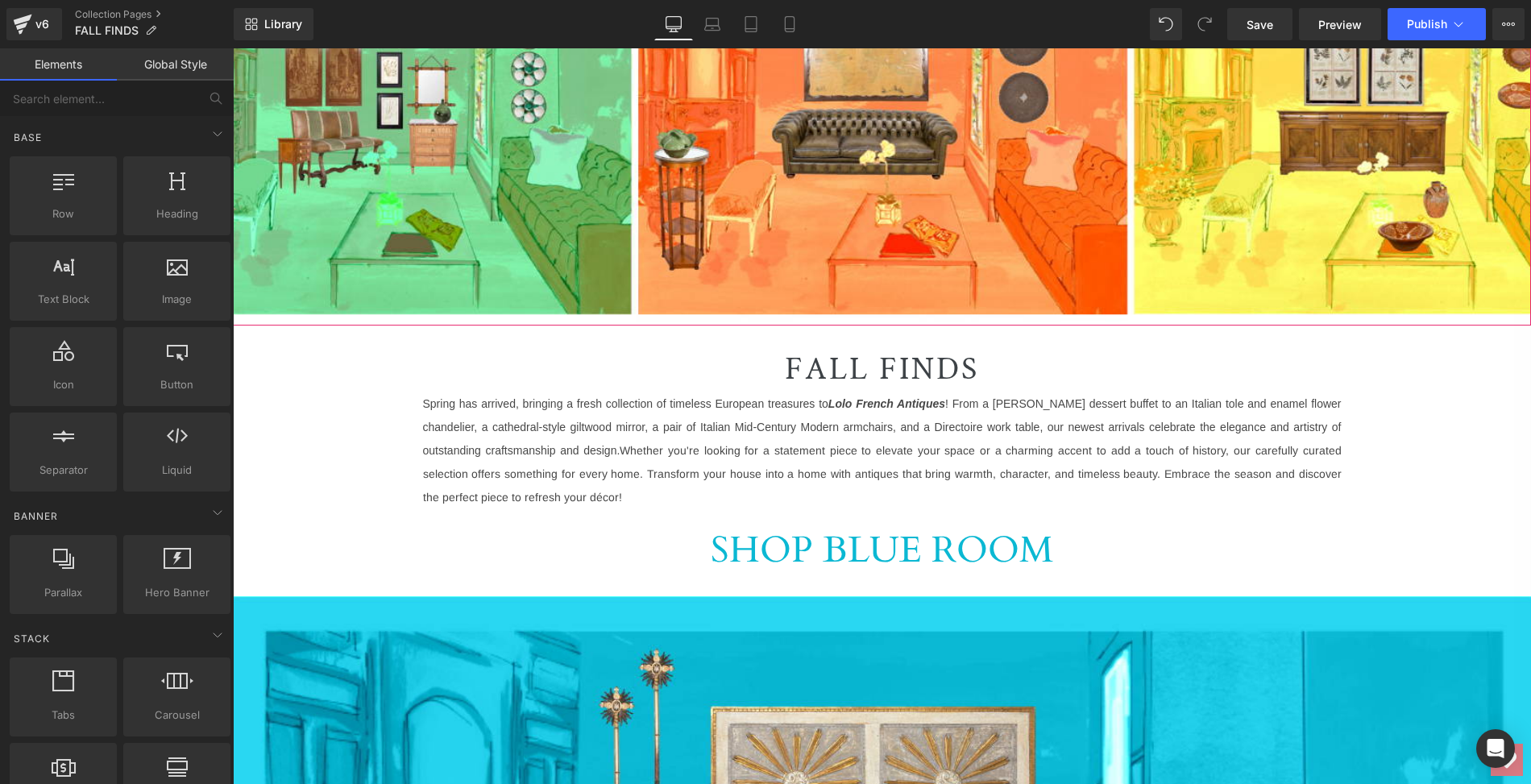
scroll to position [881, 0]
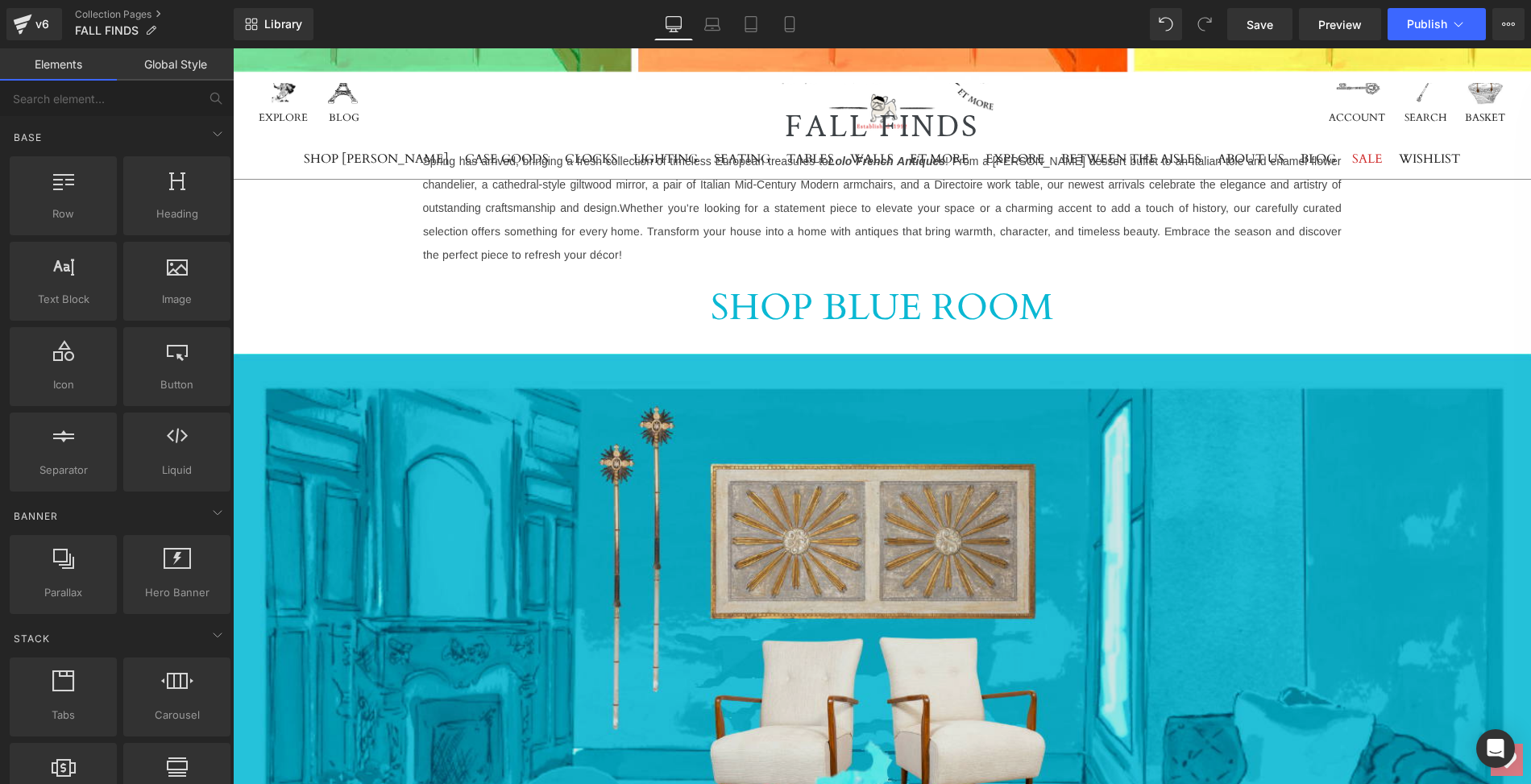
click at [488, 450] on img at bounding box center [882, 761] width 1298 height 816
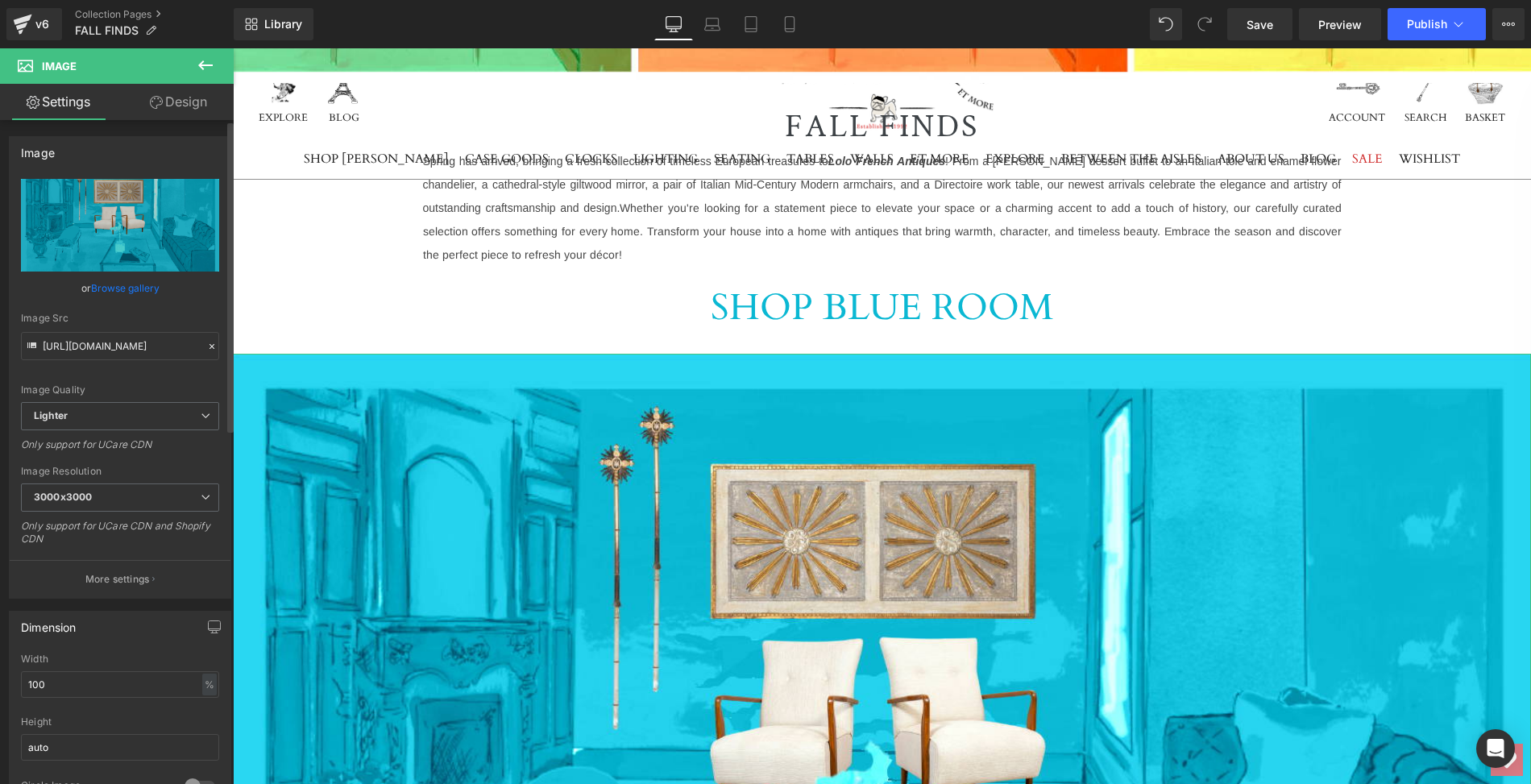
click at [106, 288] on link "Browse gallery" at bounding box center [125, 287] width 69 height 28
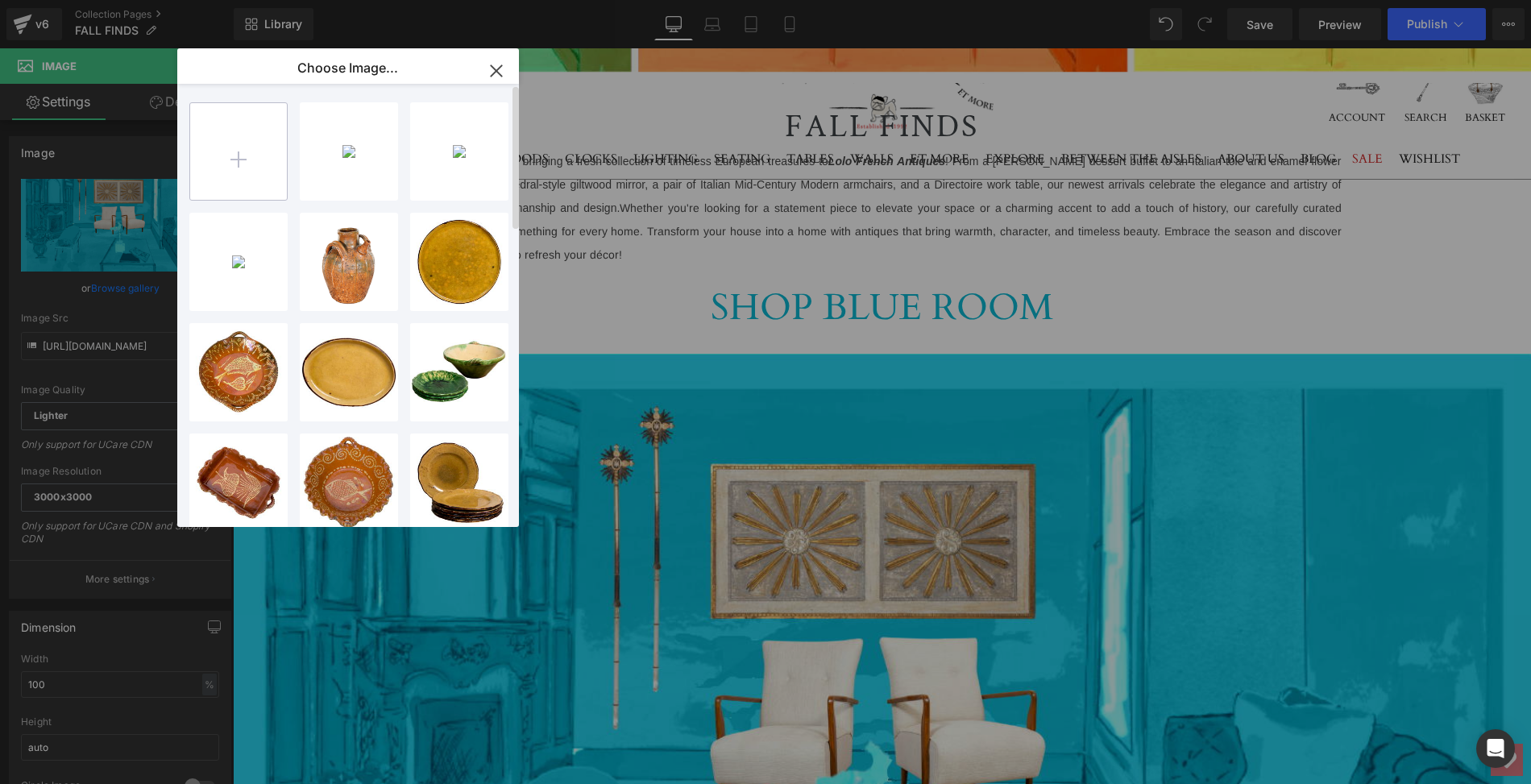
click at [238, 158] on input "file" at bounding box center [238, 152] width 97 height 97
type input "C:\fakepath\2025.LOLO.BlueRoom.FALL.HOME.png"
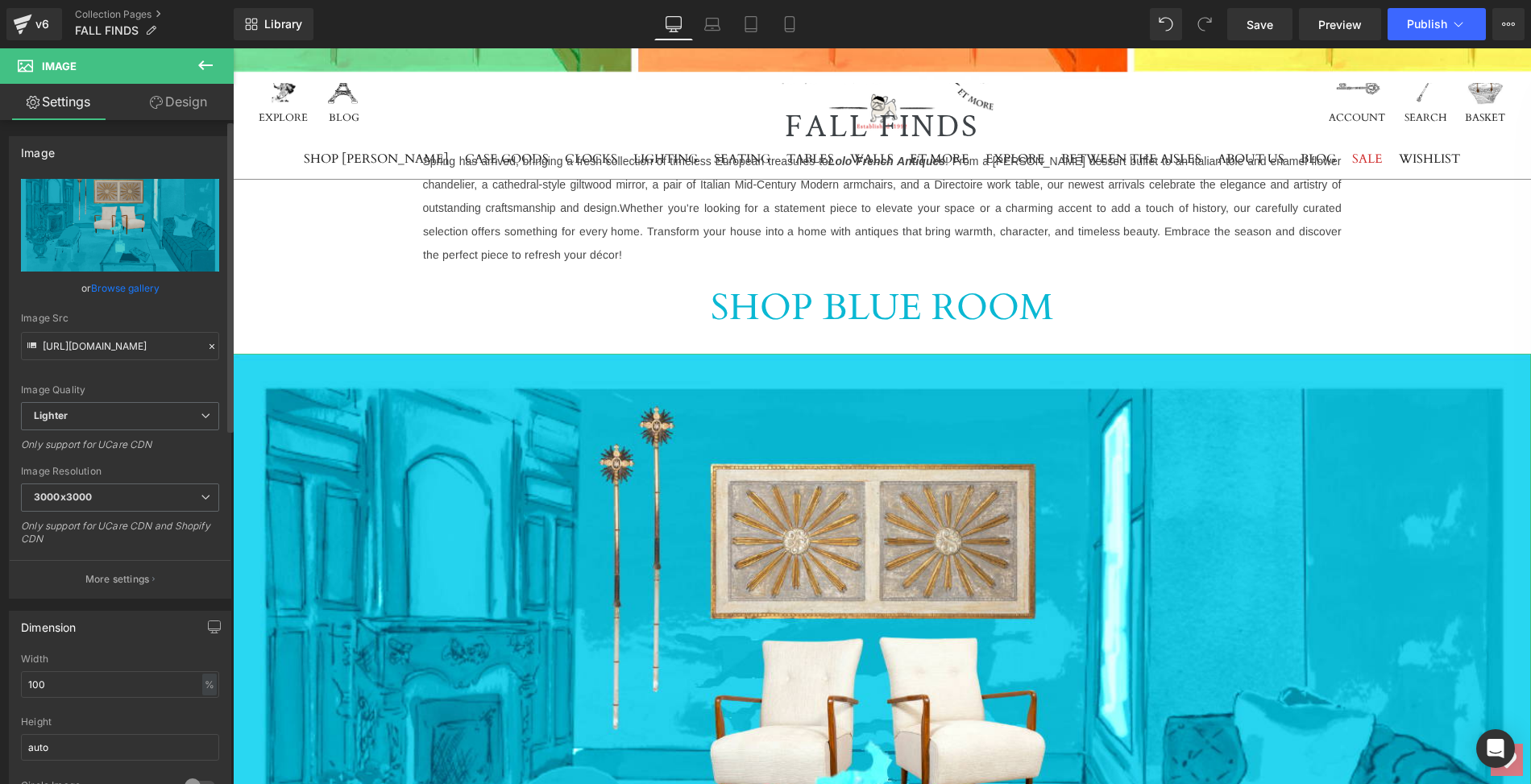
click at [138, 288] on link "Browse gallery" at bounding box center [125, 287] width 69 height 28
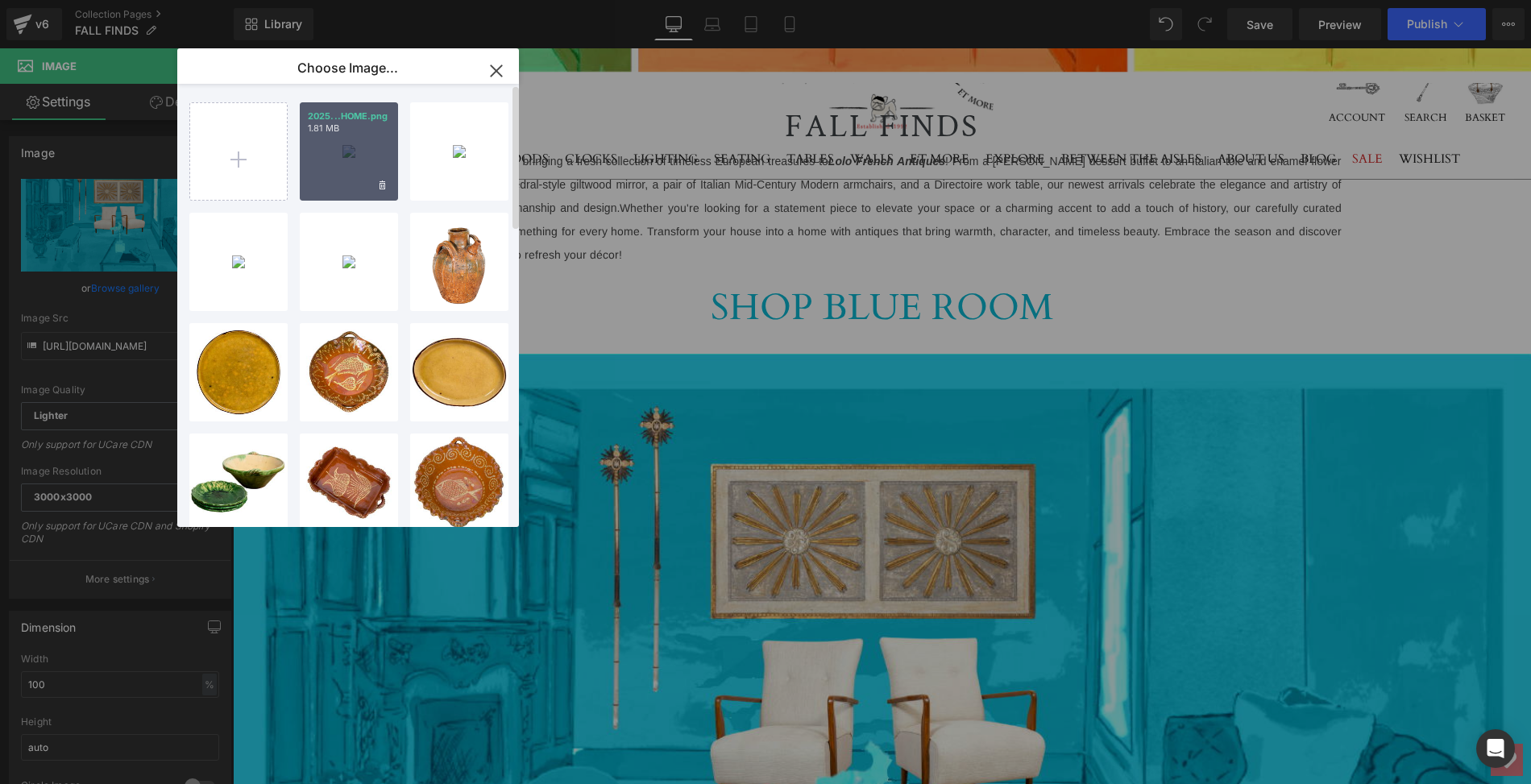
click at [359, 156] on div "2025...HOME.png 1.81 MB" at bounding box center [349, 152] width 98 height 98
type input "[URL][DOMAIN_NAME]"
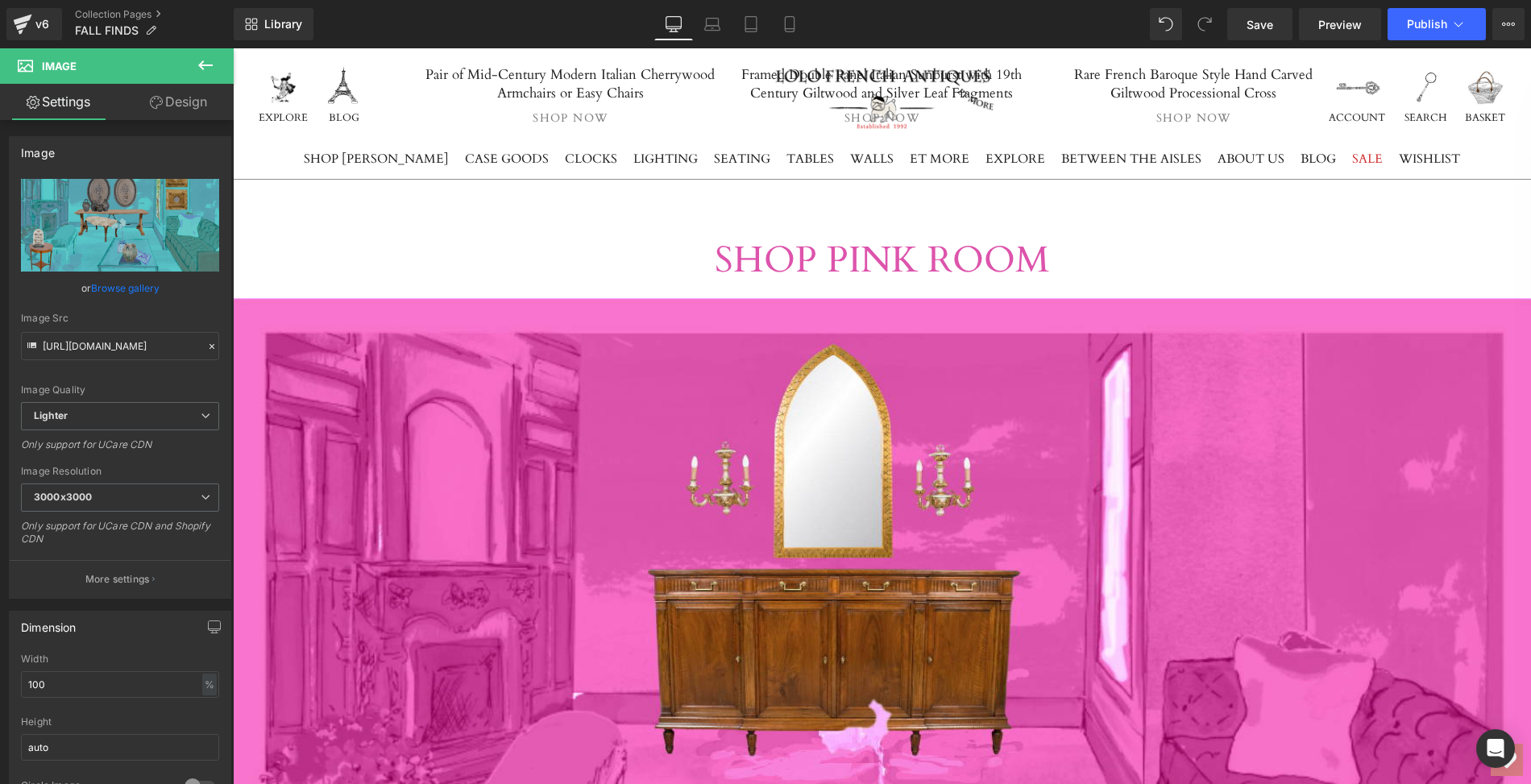
scroll to position [2427, 0]
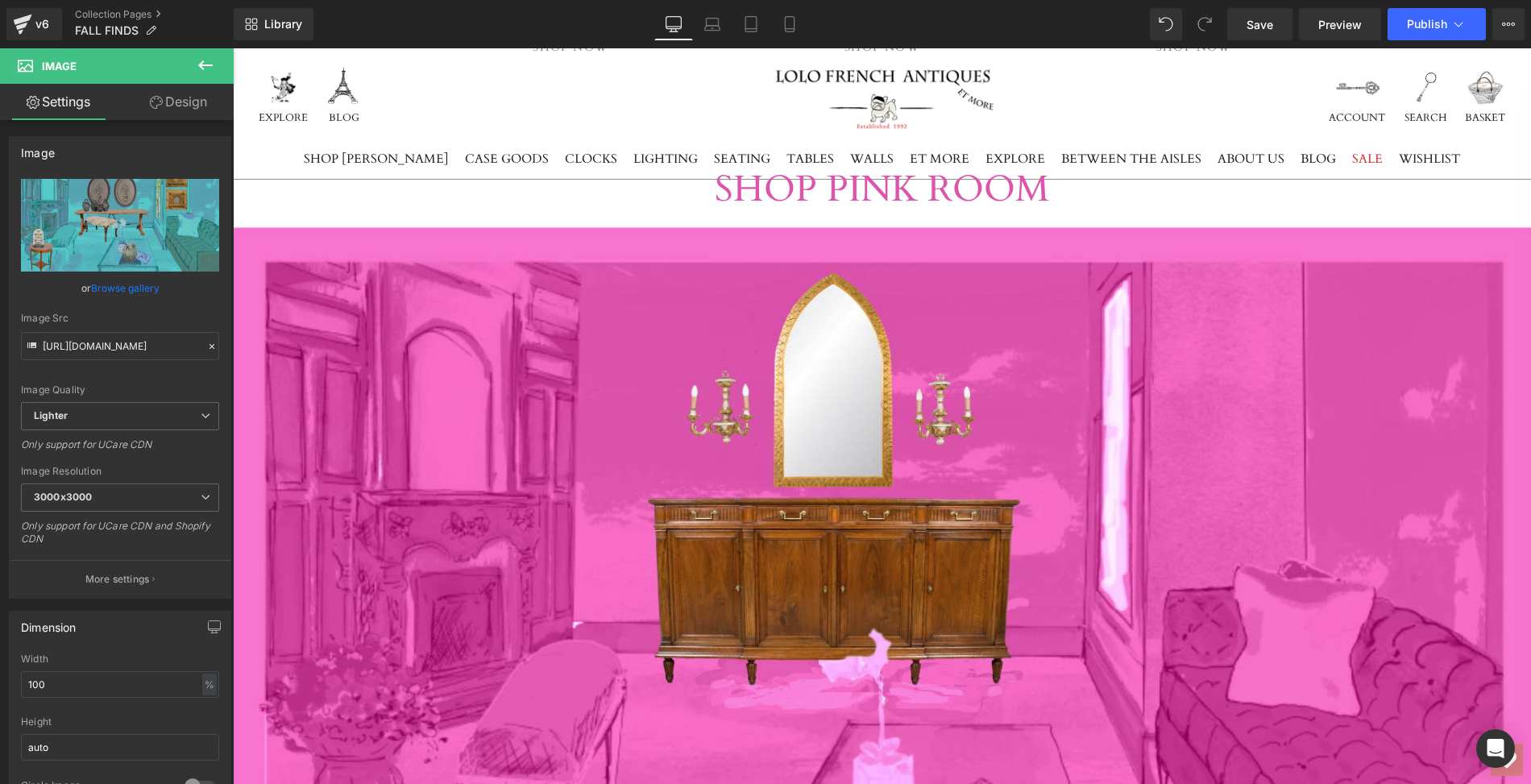
click at [434, 456] on img at bounding box center [882, 635] width 1298 height 816
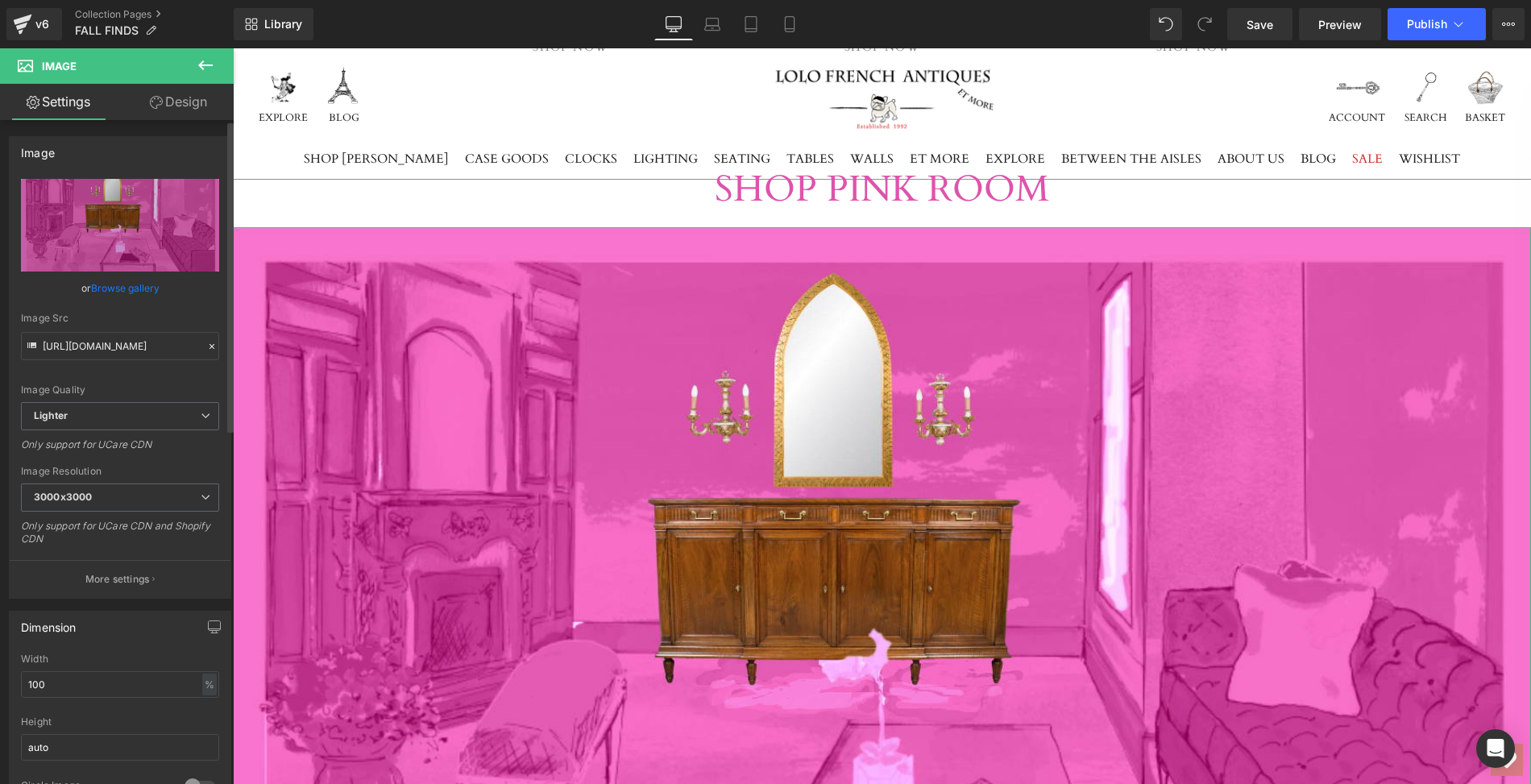
click at [131, 292] on link "Browse gallery" at bounding box center [125, 287] width 69 height 28
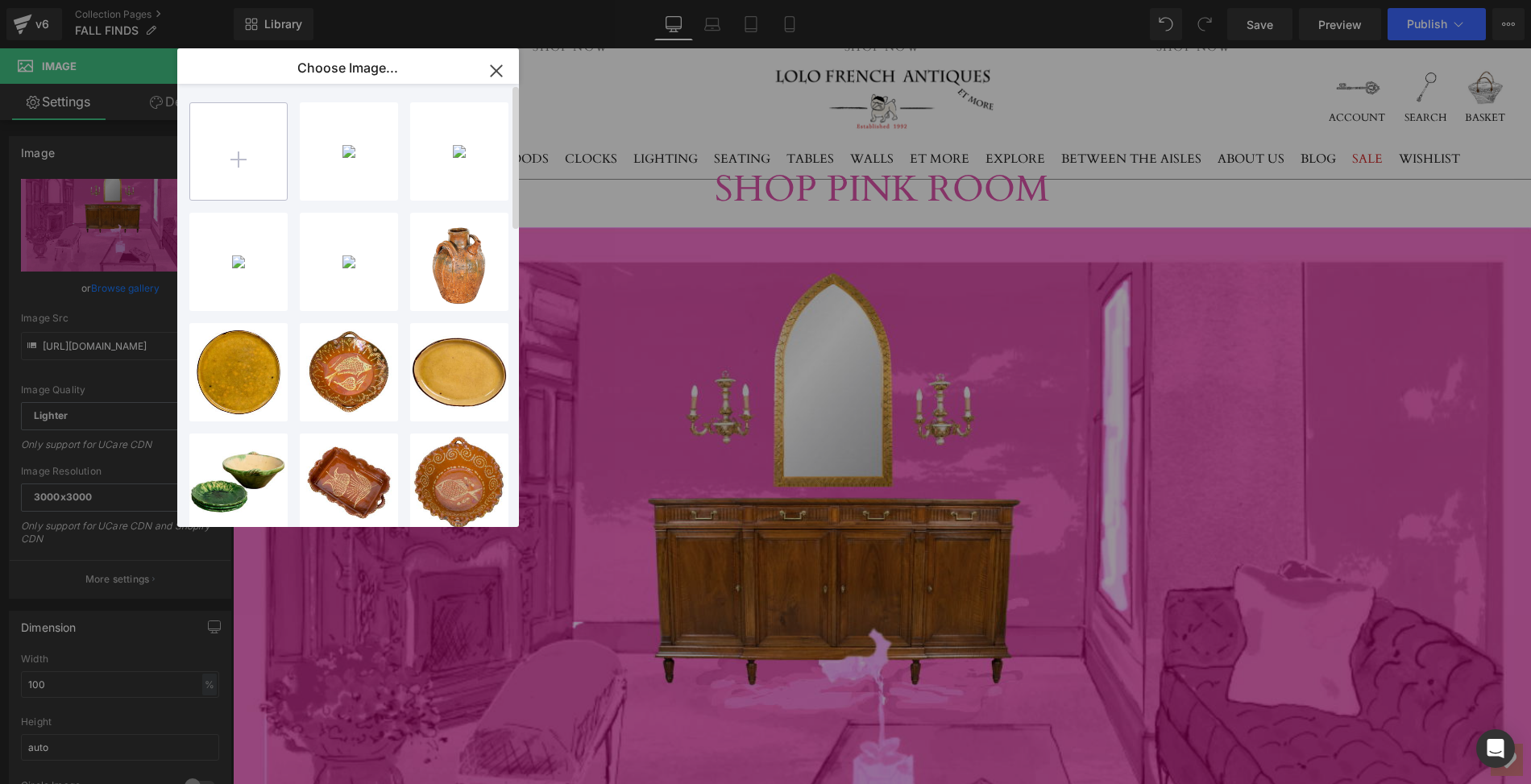
click at [241, 165] on input "file" at bounding box center [238, 152] width 97 height 97
type input "C:\fakepath\2025.LOLO.PinkRoom.FALL.HOME.png"
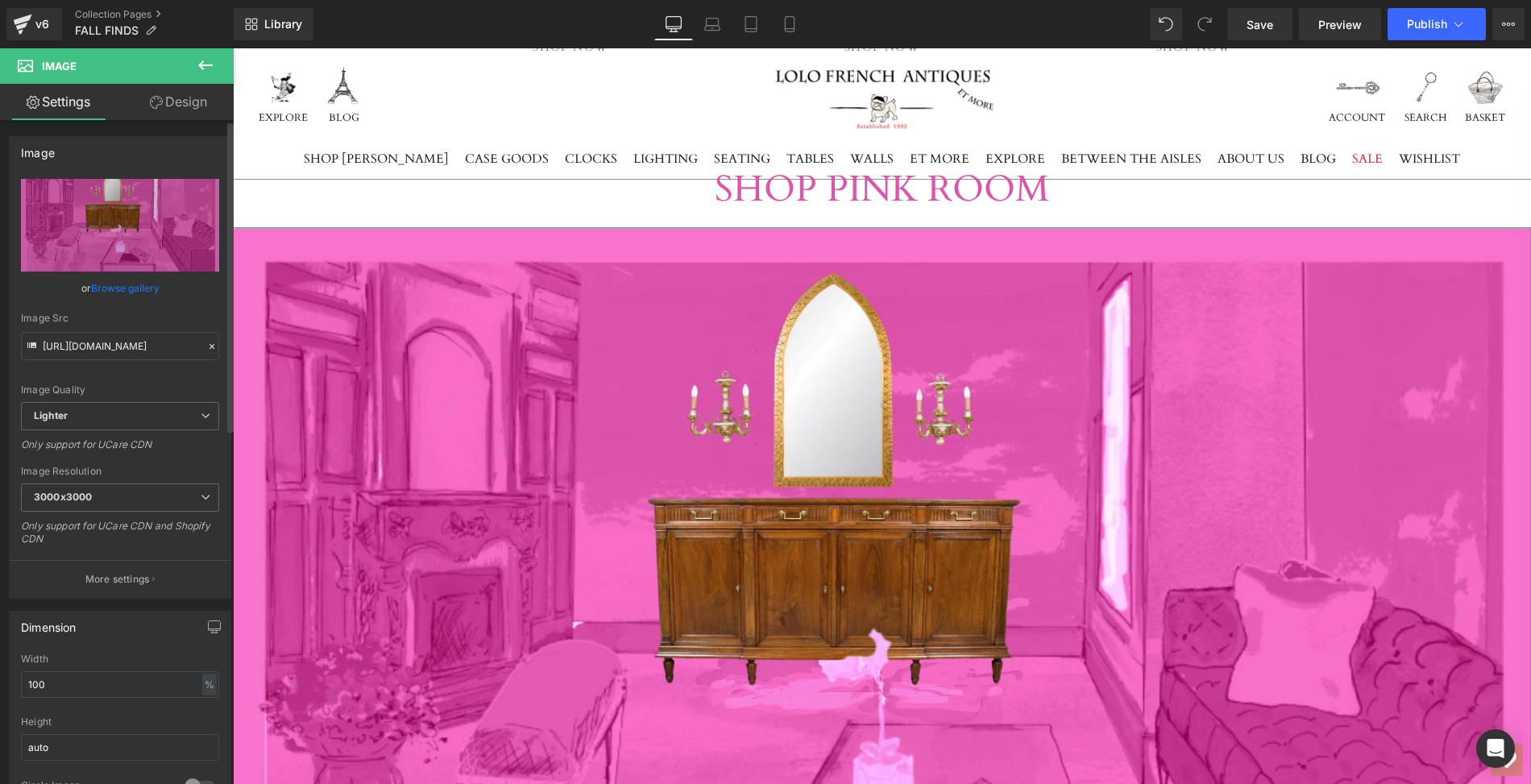
click at [145, 288] on link "Browse gallery" at bounding box center [125, 287] width 69 height 28
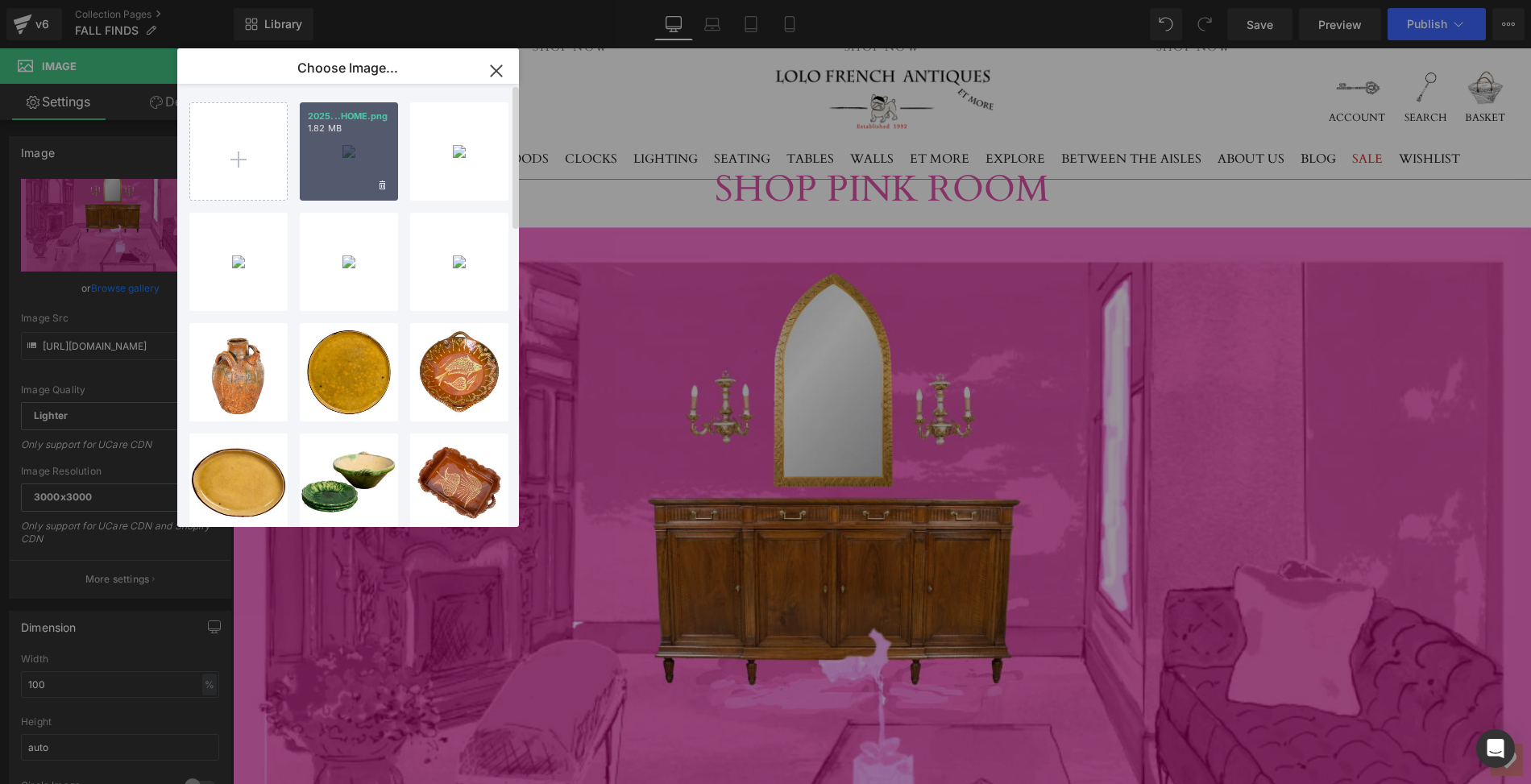
click at [359, 155] on div "2025...HOME.png 1.82 MB" at bounding box center [349, 152] width 98 height 98
type input "[URL][DOMAIN_NAME]"
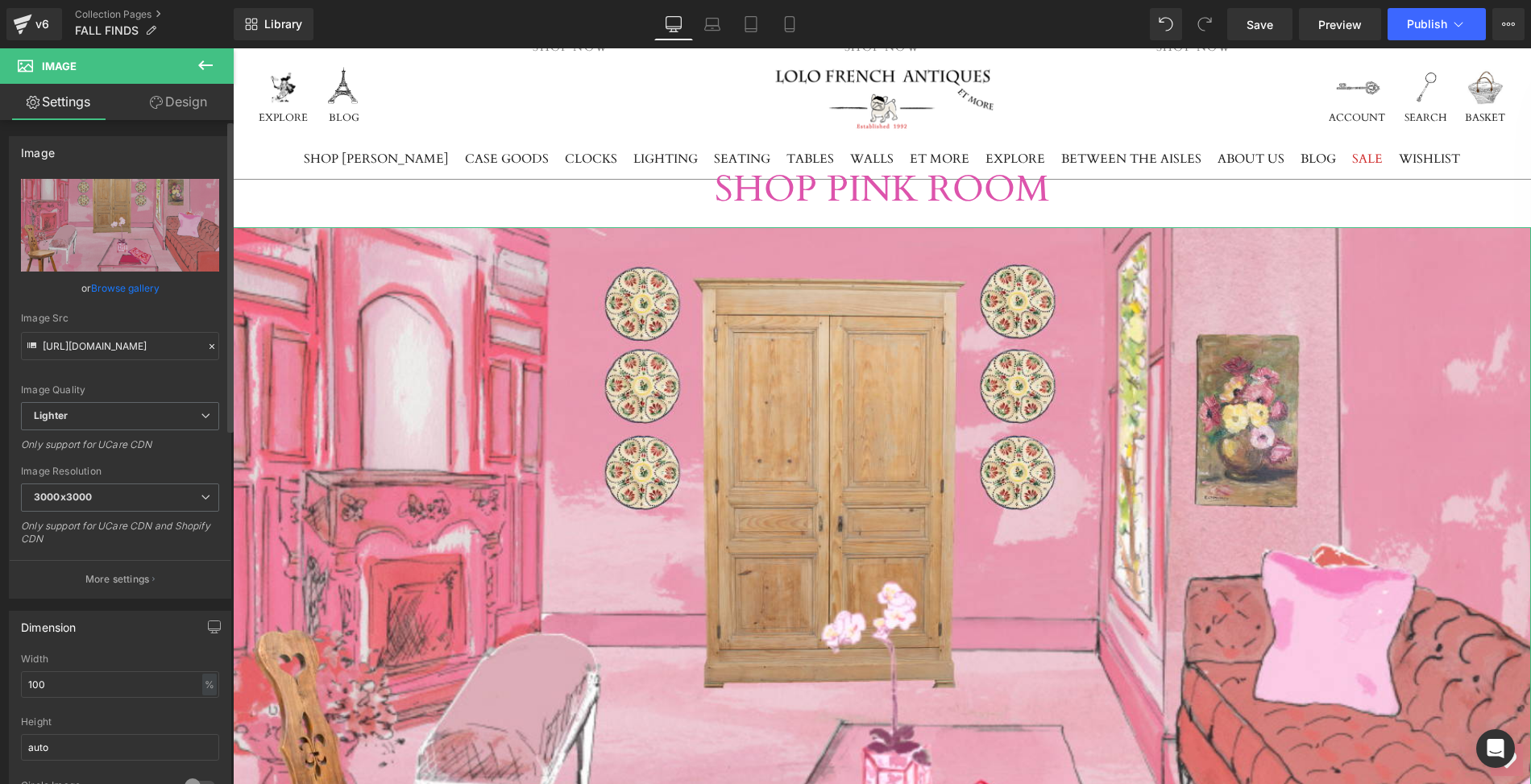
click at [114, 284] on link "Browse gallery" at bounding box center [125, 287] width 69 height 28
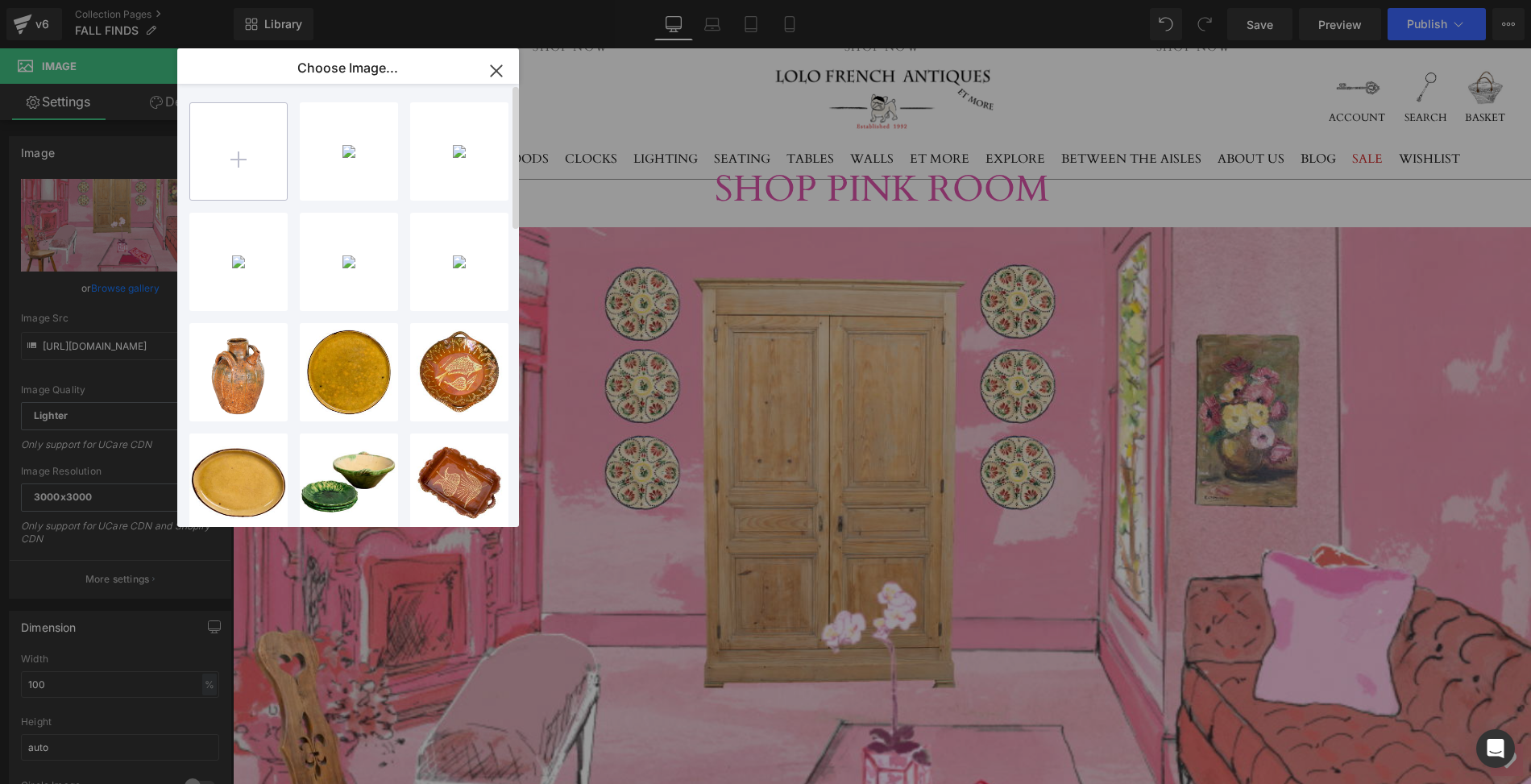
click at [238, 153] on input "file" at bounding box center [238, 152] width 97 height 97
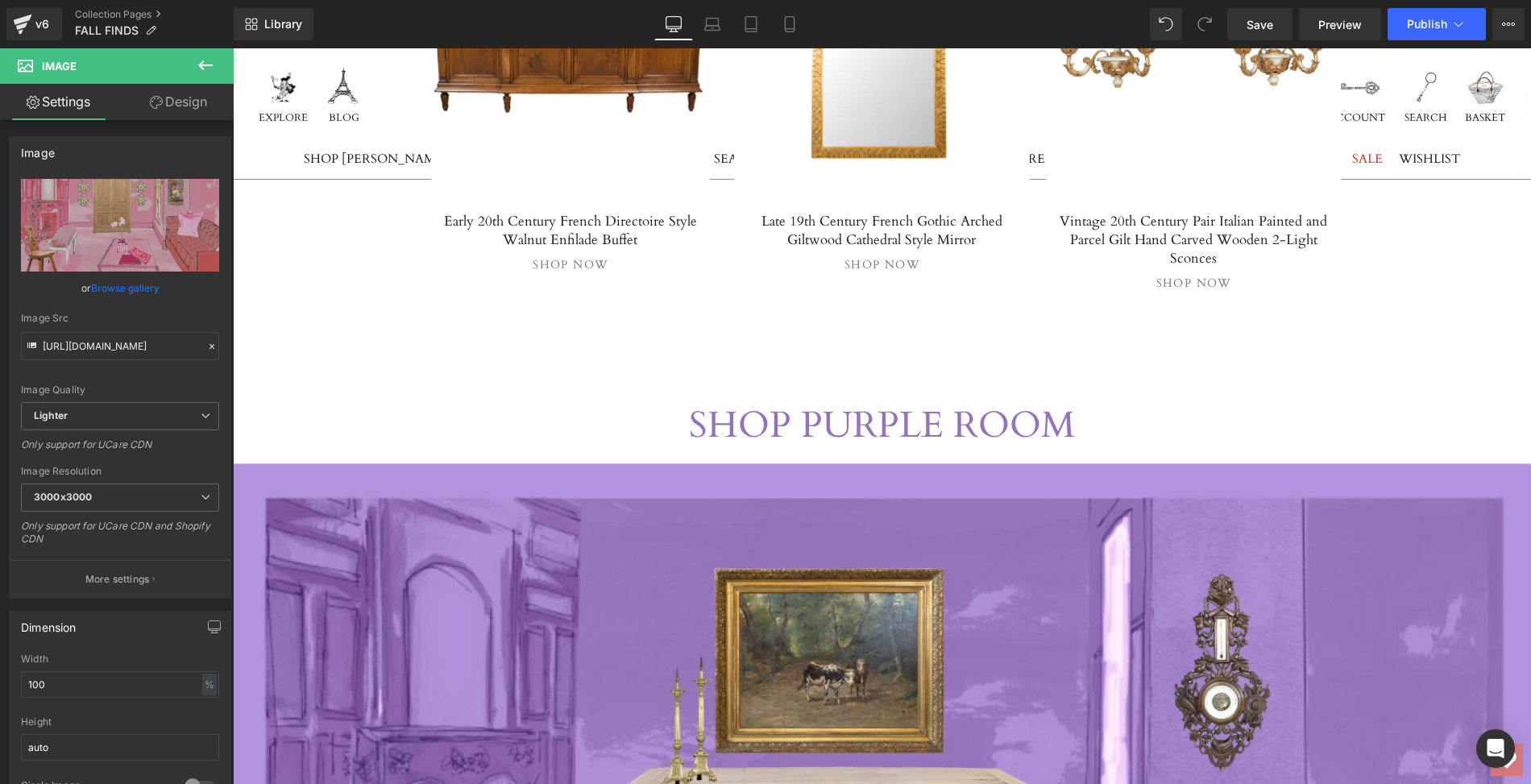
scroll to position [3765, 0]
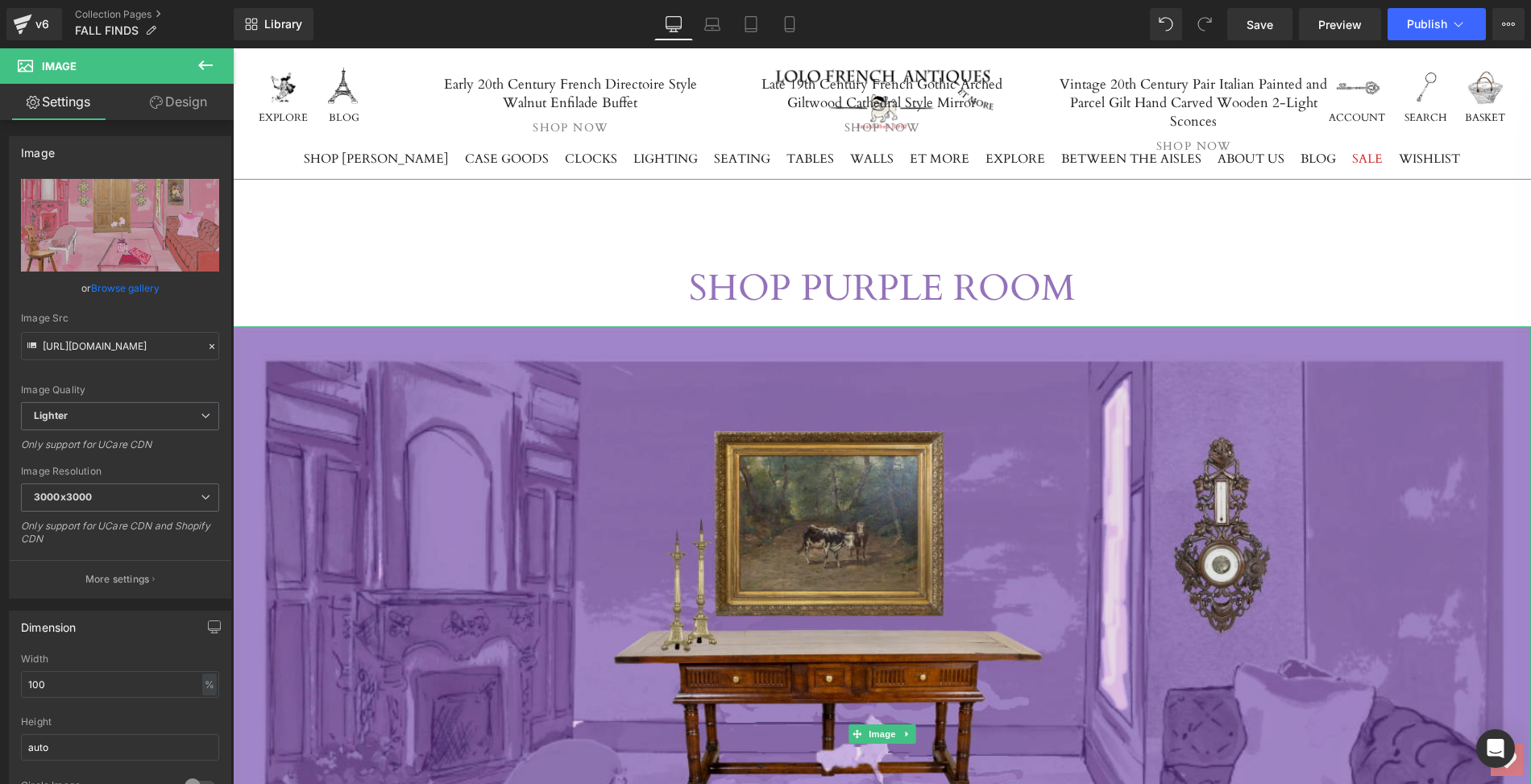
click at [600, 514] on img at bounding box center [882, 734] width 1298 height 816
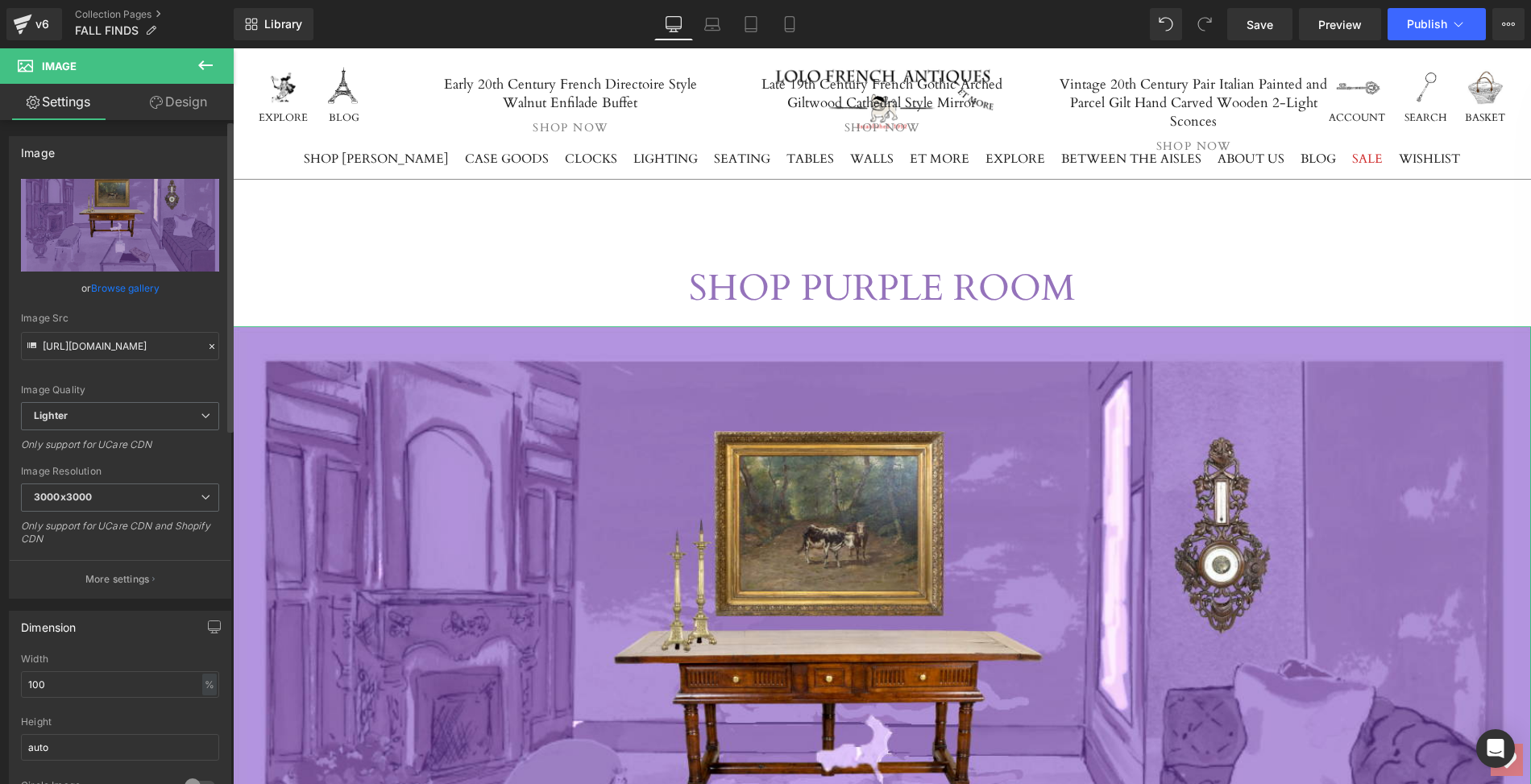
click at [125, 290] on link "Browse gallery" at bounding box center [125, 287] width 69 height 28
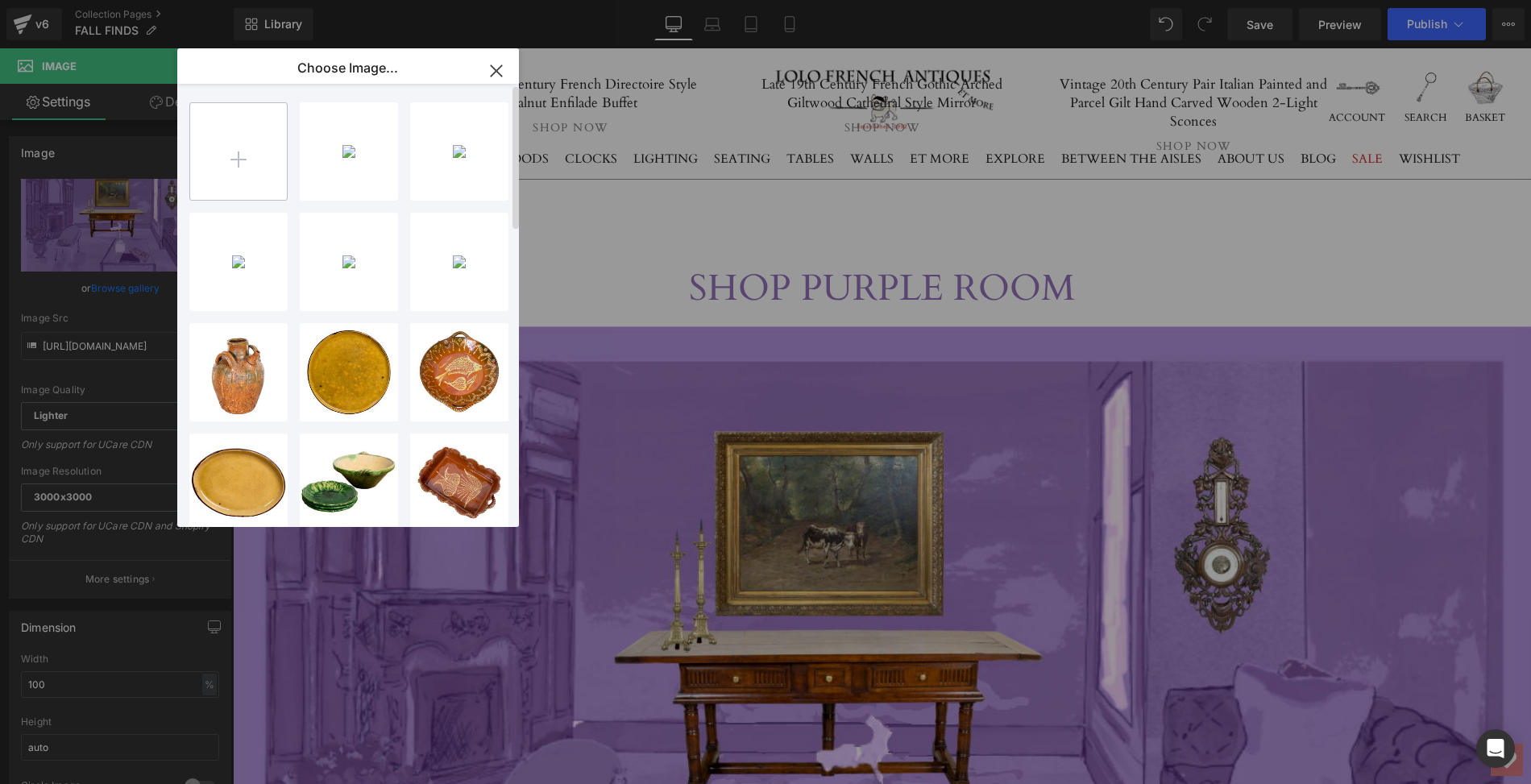
click at [239, 154] on input "file" at bounding box center [238, 152] width 97 height 97
type input "C:\fakepath\2025.LOLO.PurpleRoom.FALL.HOME.png"
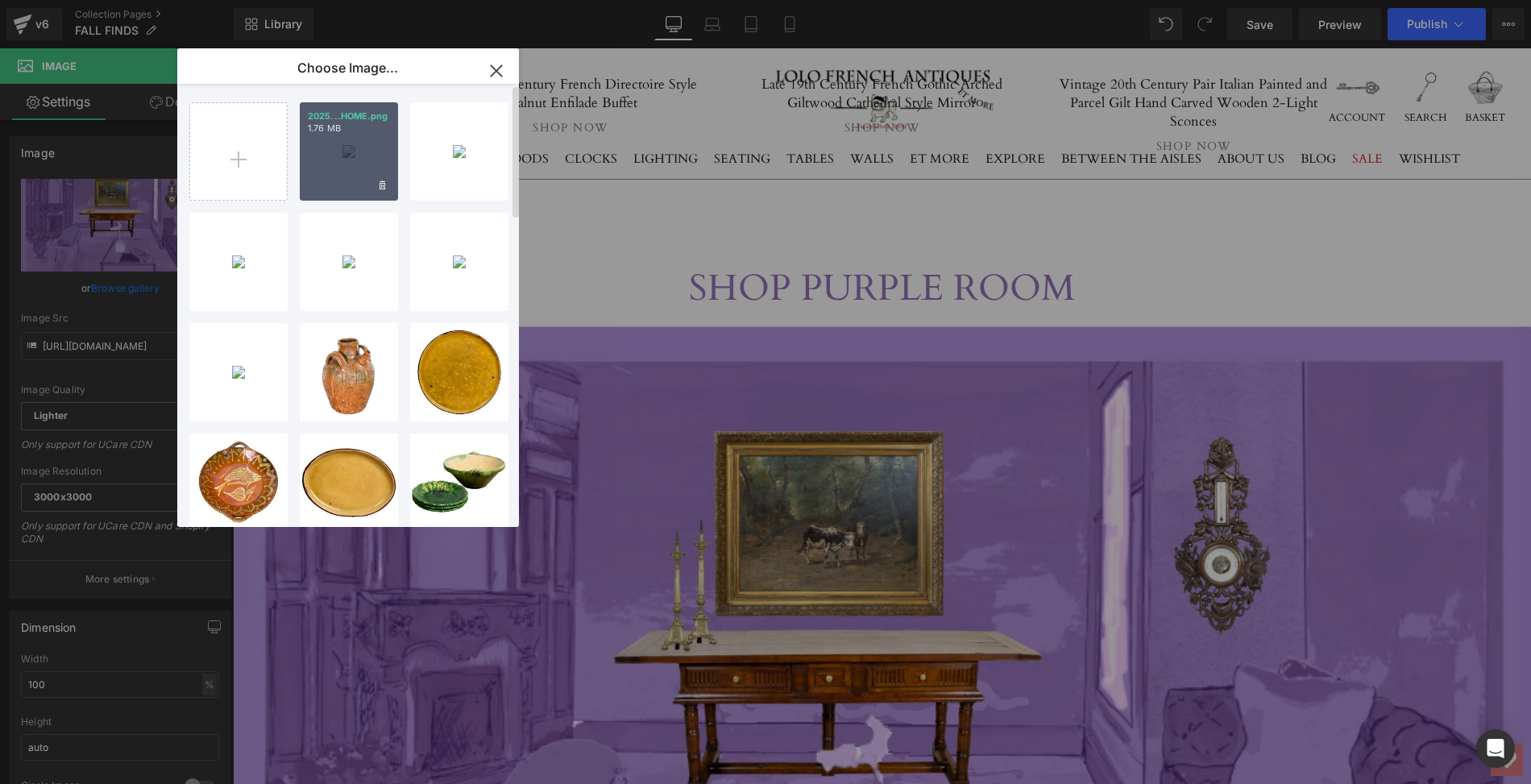
click at [355, 164] on div "2025...HOME.png 1.76 MB" at bounding box center [349, 152] width 98 height 98
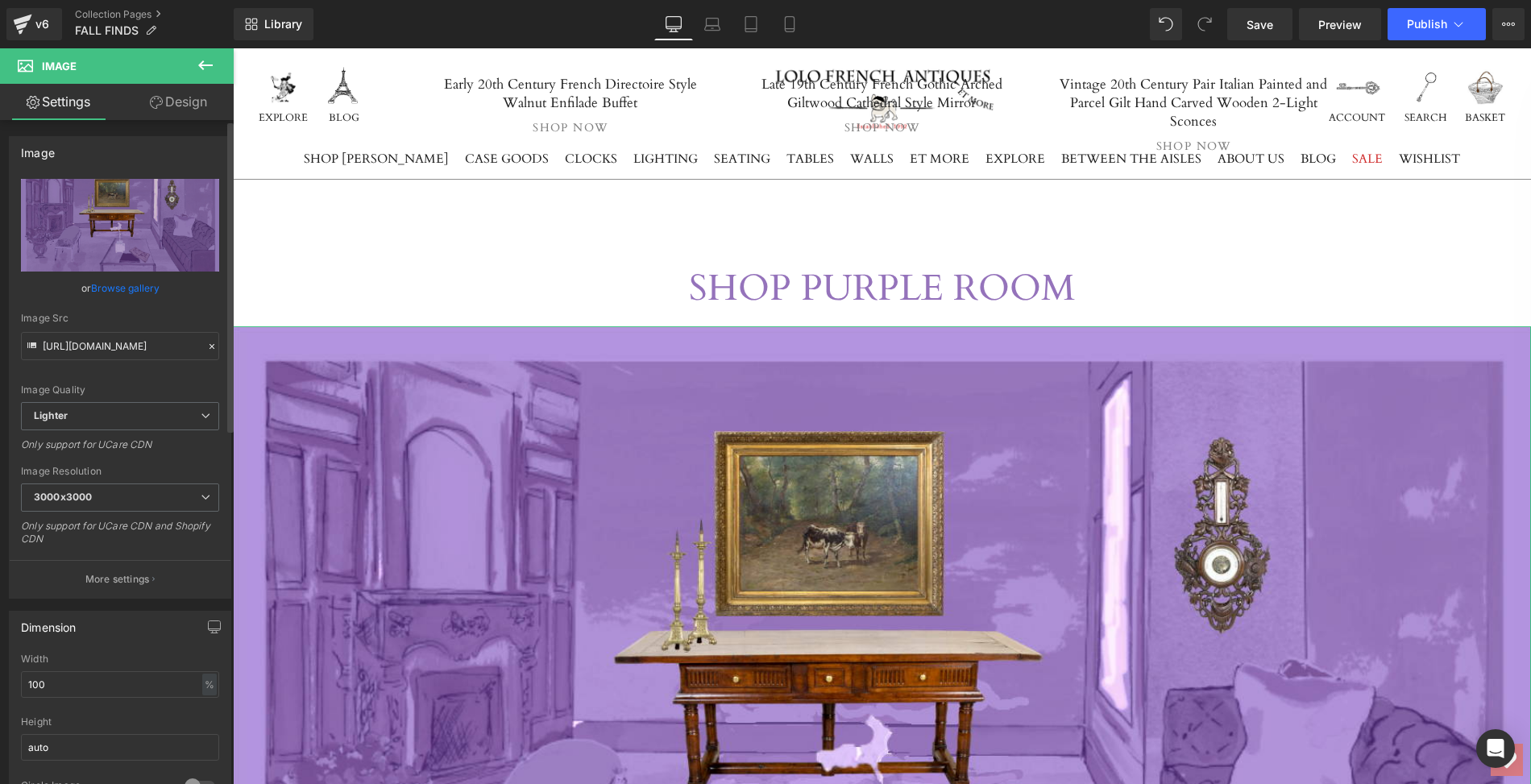
click at [136, 286] on link "Browse gallery" at bounding box center [125, 287] width 69 height 28
click at [131, 292] on link "Browse gallery" at bounding box center [125, 287] width 69 height 28
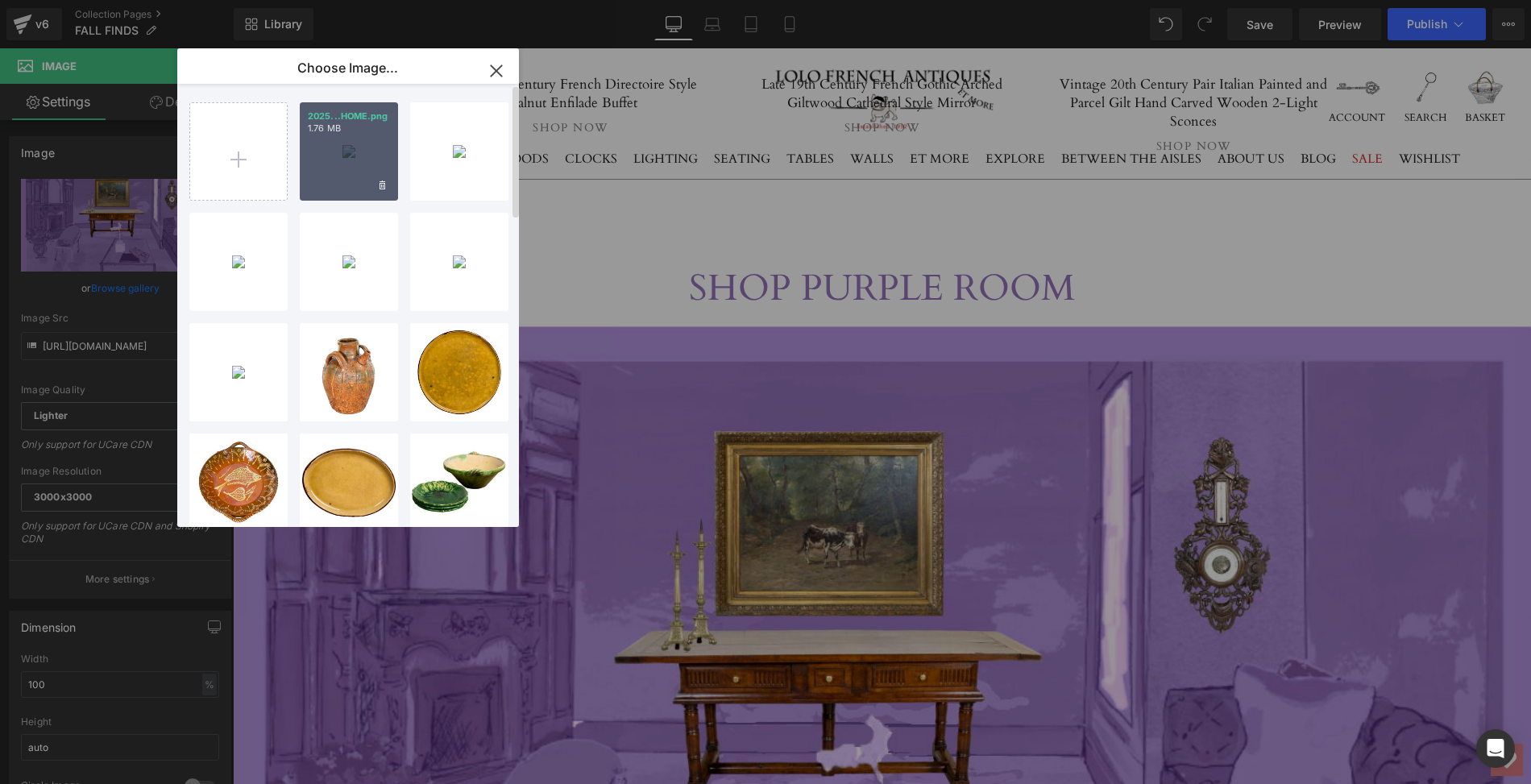
click at [338, 162] on div "2025...HOME.png 1.76 MB" at bounding box center [349, 152] width 98 height 98
type input "[URL][DOMAIN_NAME]"
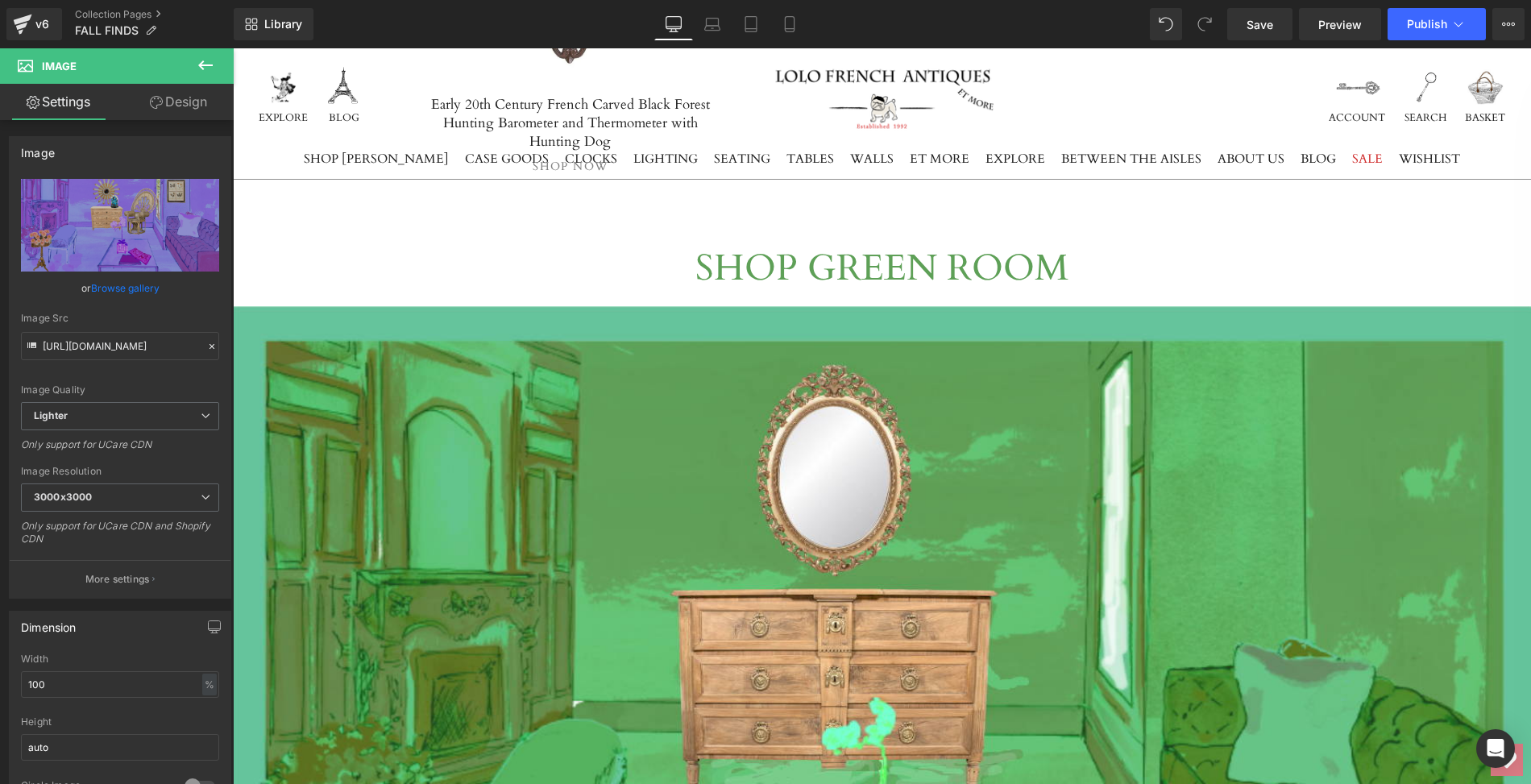
scroll to position [5763, 0]
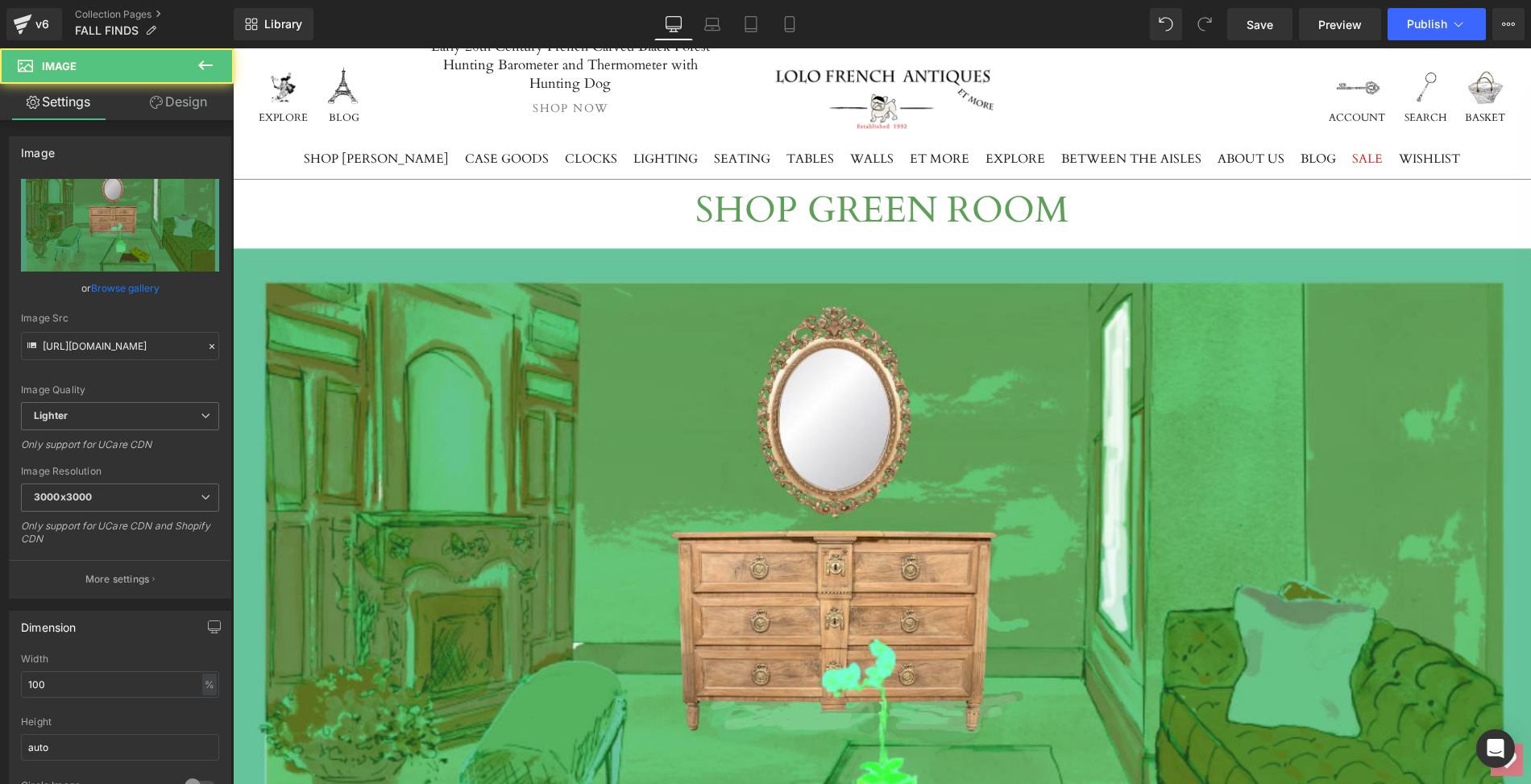
click at [471, 485] on img at bounding box center [882, 656] width 1298 height 816
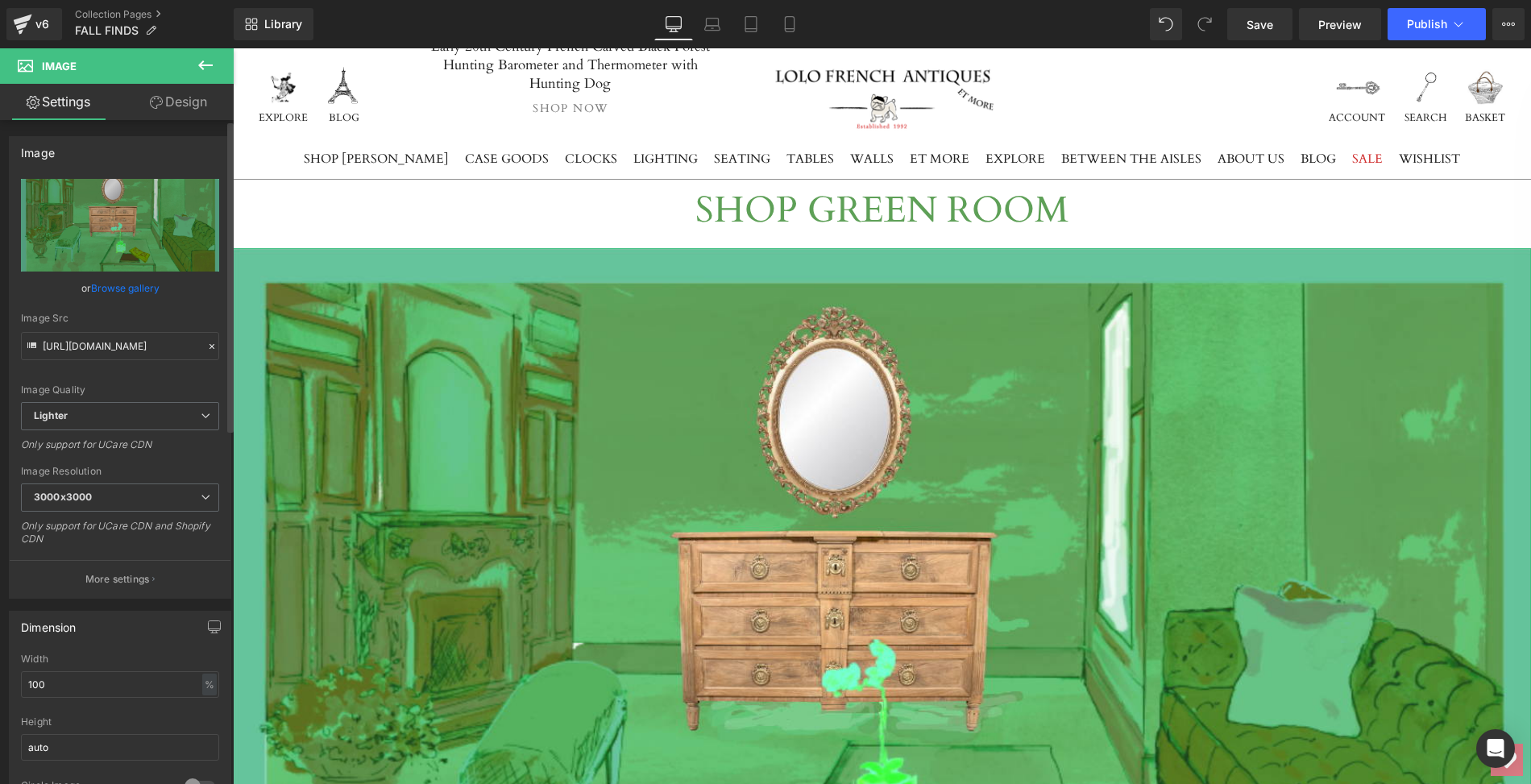
click at [127, 291] on link "Browse gallery" at bounding box center [125, 287] width 69 height 28
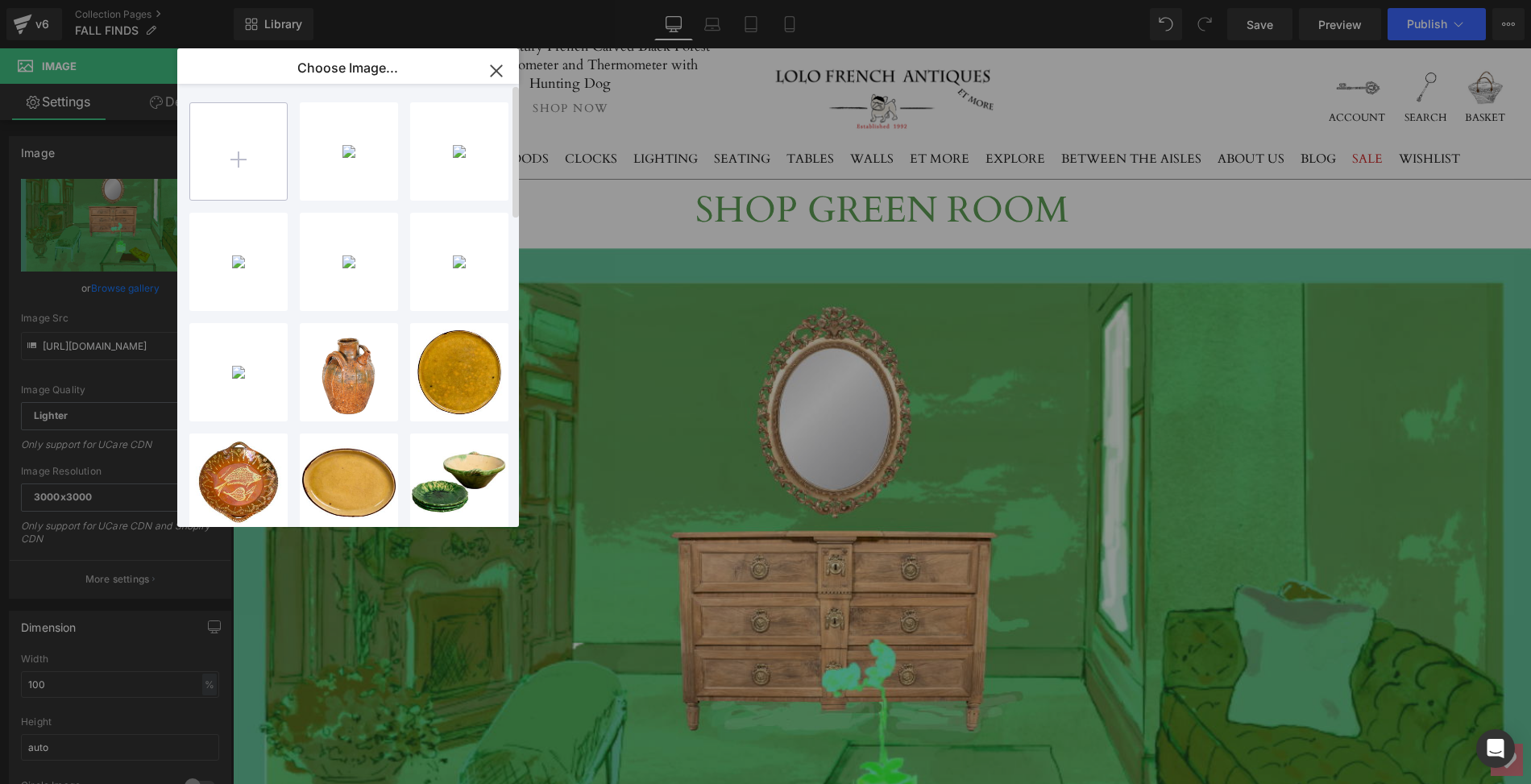
click at [236, 153] on input "file" at bounding box center [238, 152] width 97 height 97
type input "C:\fakepath\2025.LOLO.GreenRoom.HOME.FALL.png"
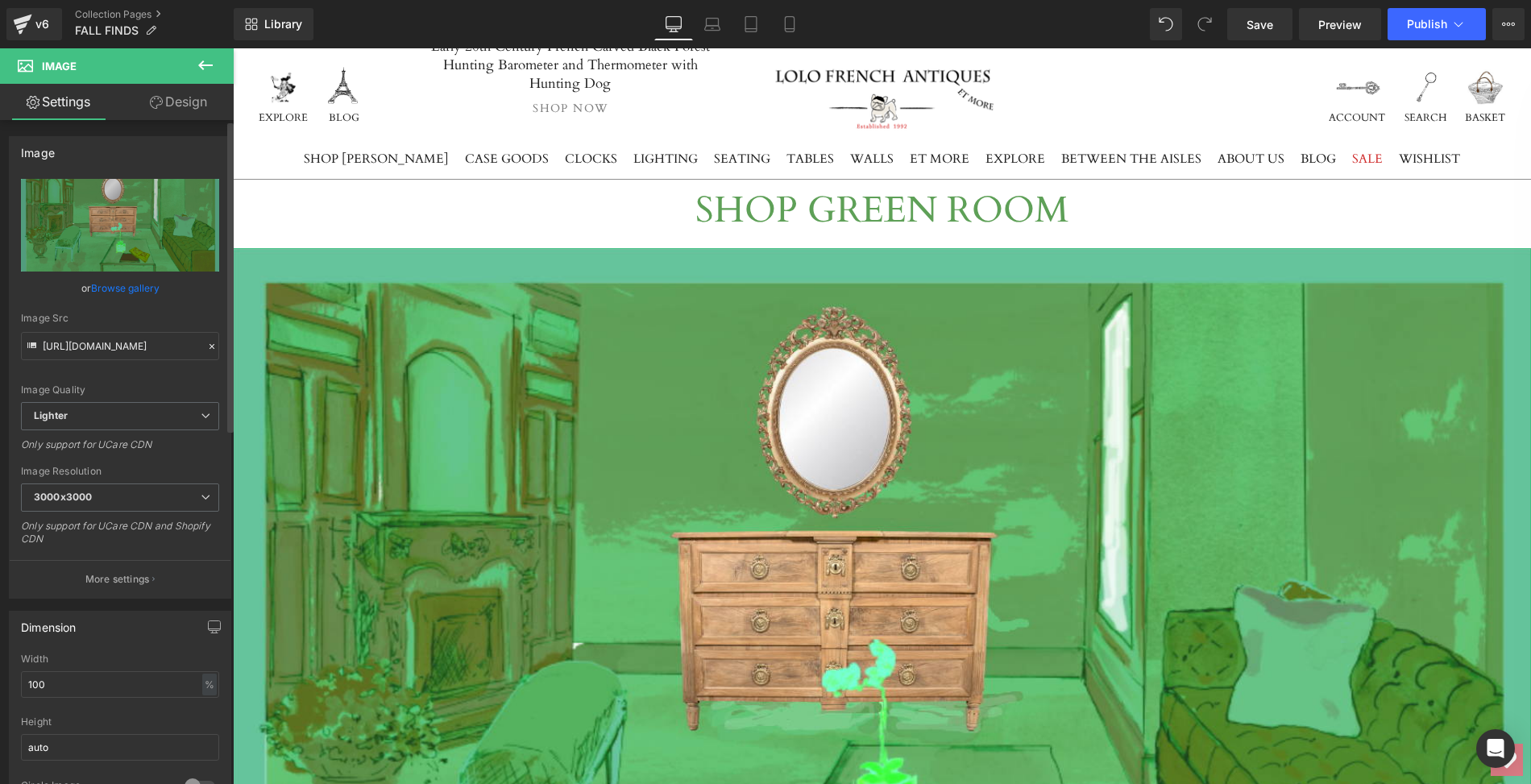
click at [148, 284] on link "Browse gallery" at bounding box center [125, 287] width 69 height 28
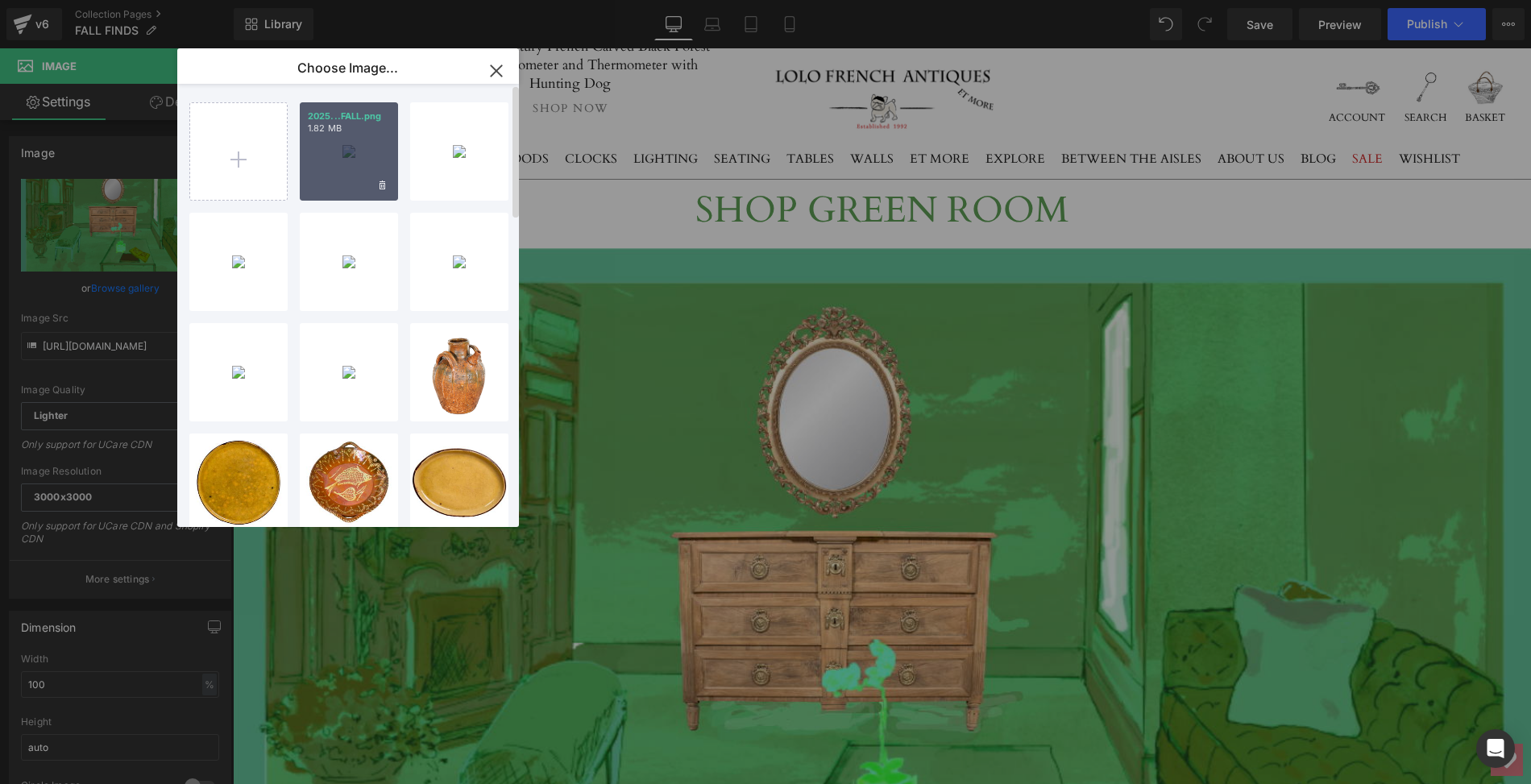
click at [331, 151] on div "2025...FALL.png 1.82 MB" at bounding box center [349, 152] width 98 height 98
type input "[URL][DOMAIN_NAME]"
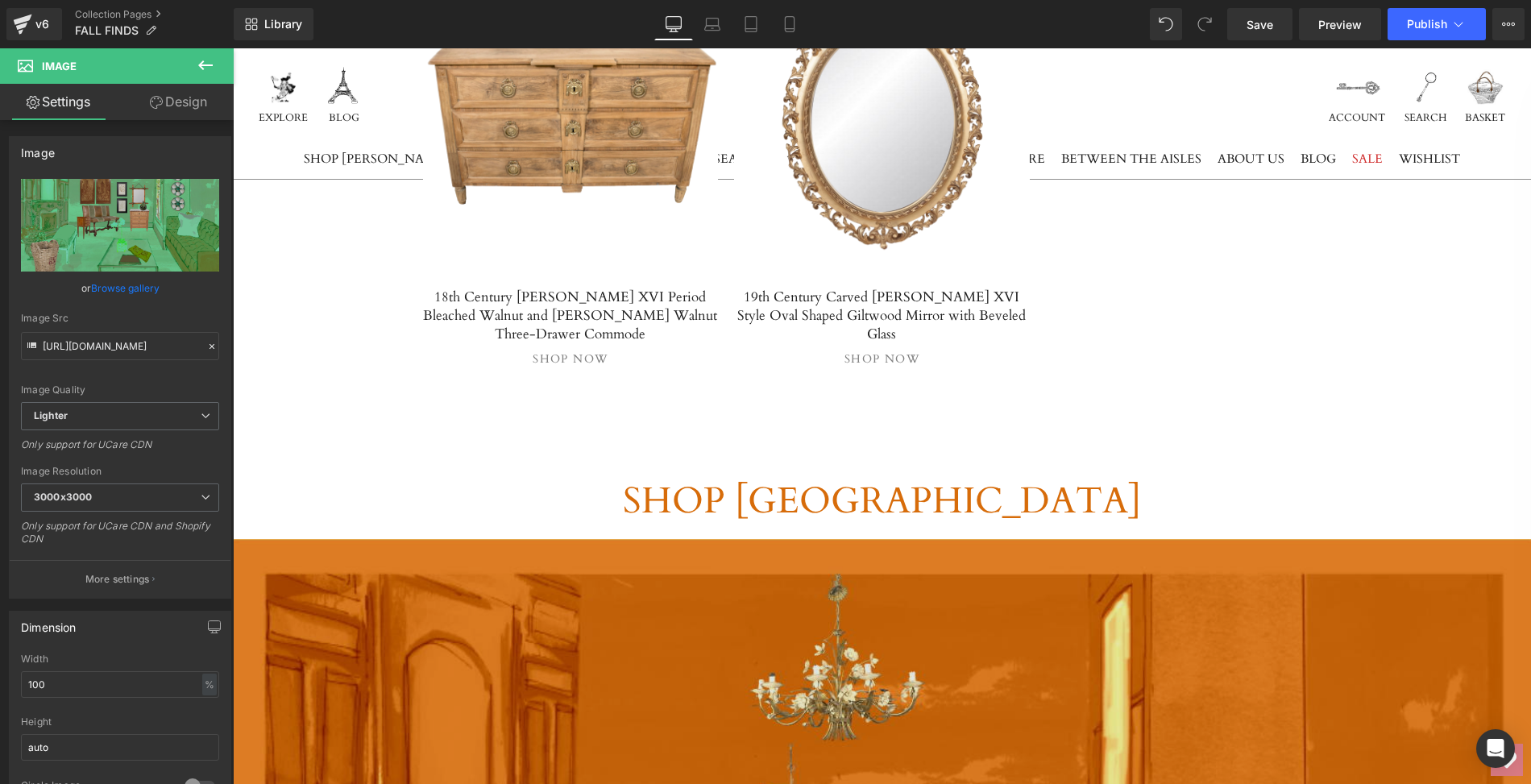
scroll to position [7129, 0]
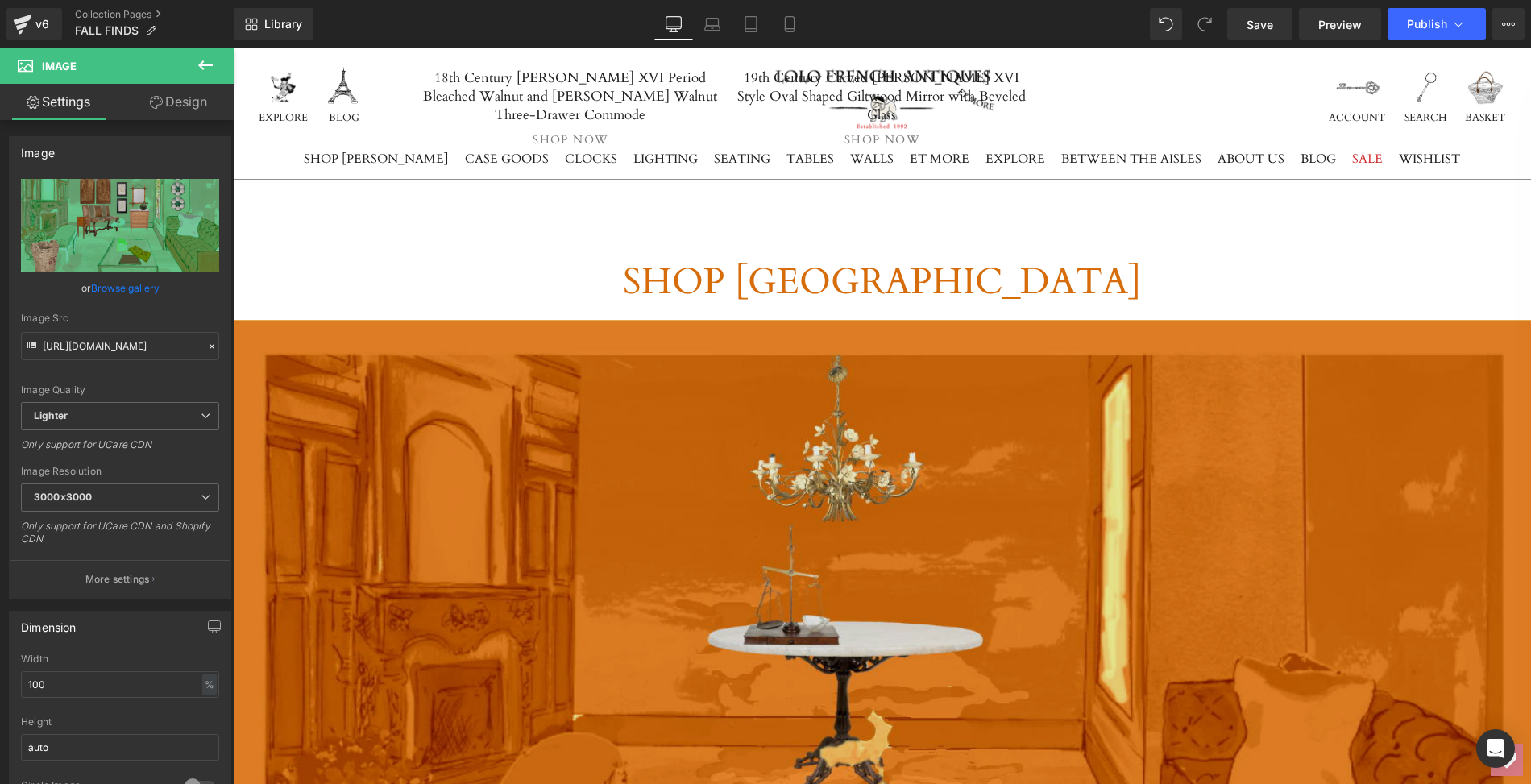
click at [455, 450] on img at bounding box center [882, 727] width 1298 height 816
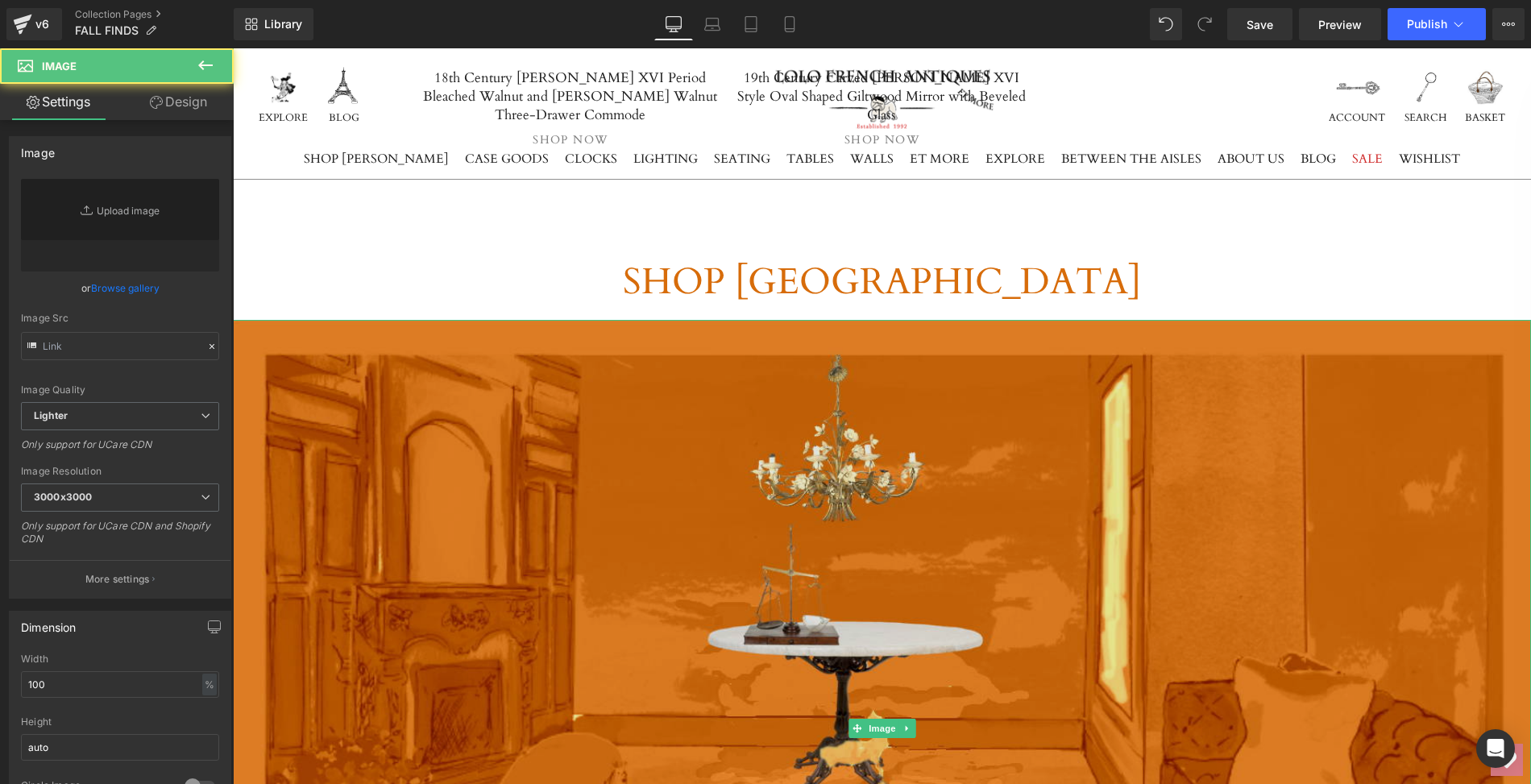
type input "[URL][DOMAIN_NAME]"
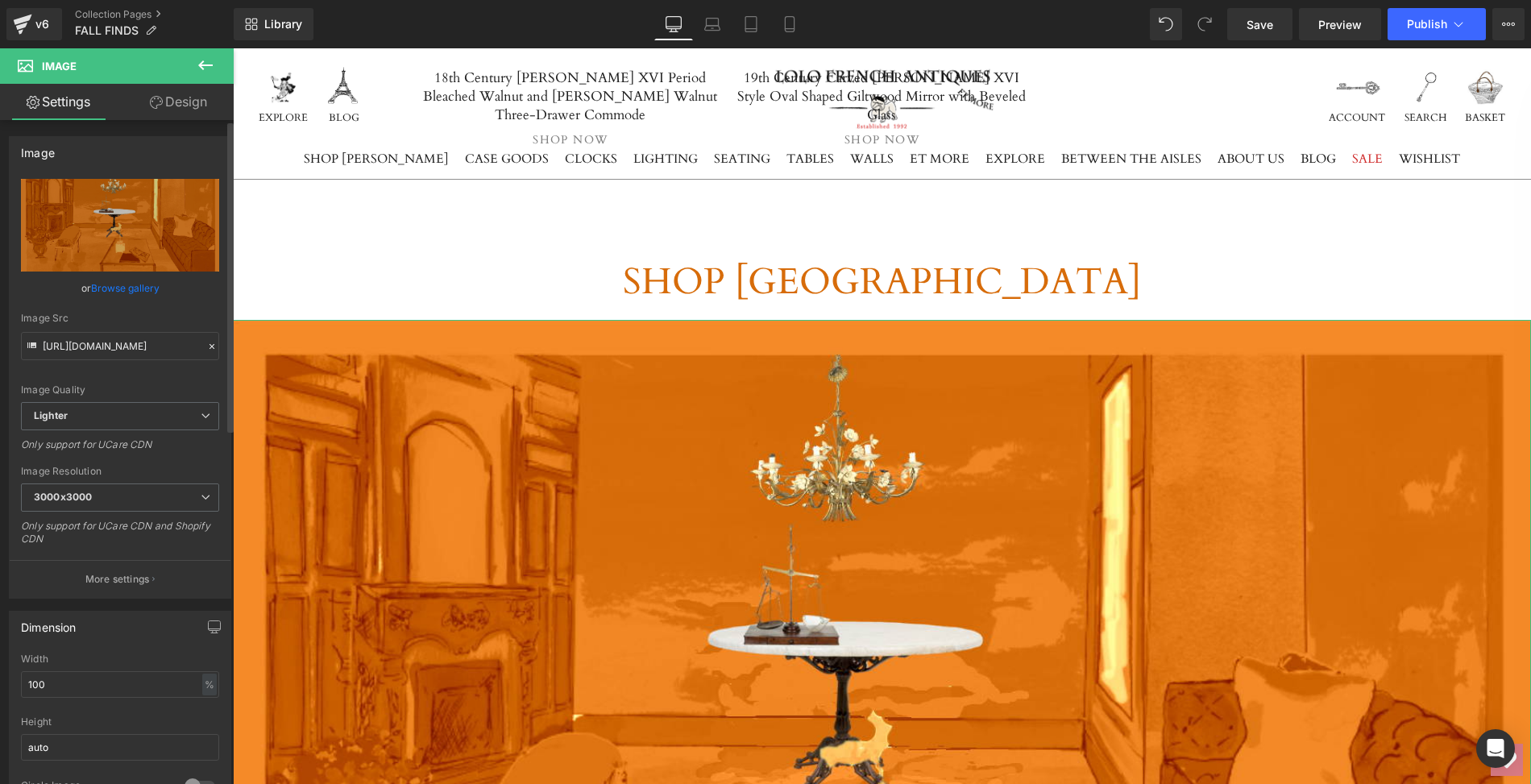
click at [137, 288] on link "Browse gallery" at bounding box center [125, 287] width 69 height 28
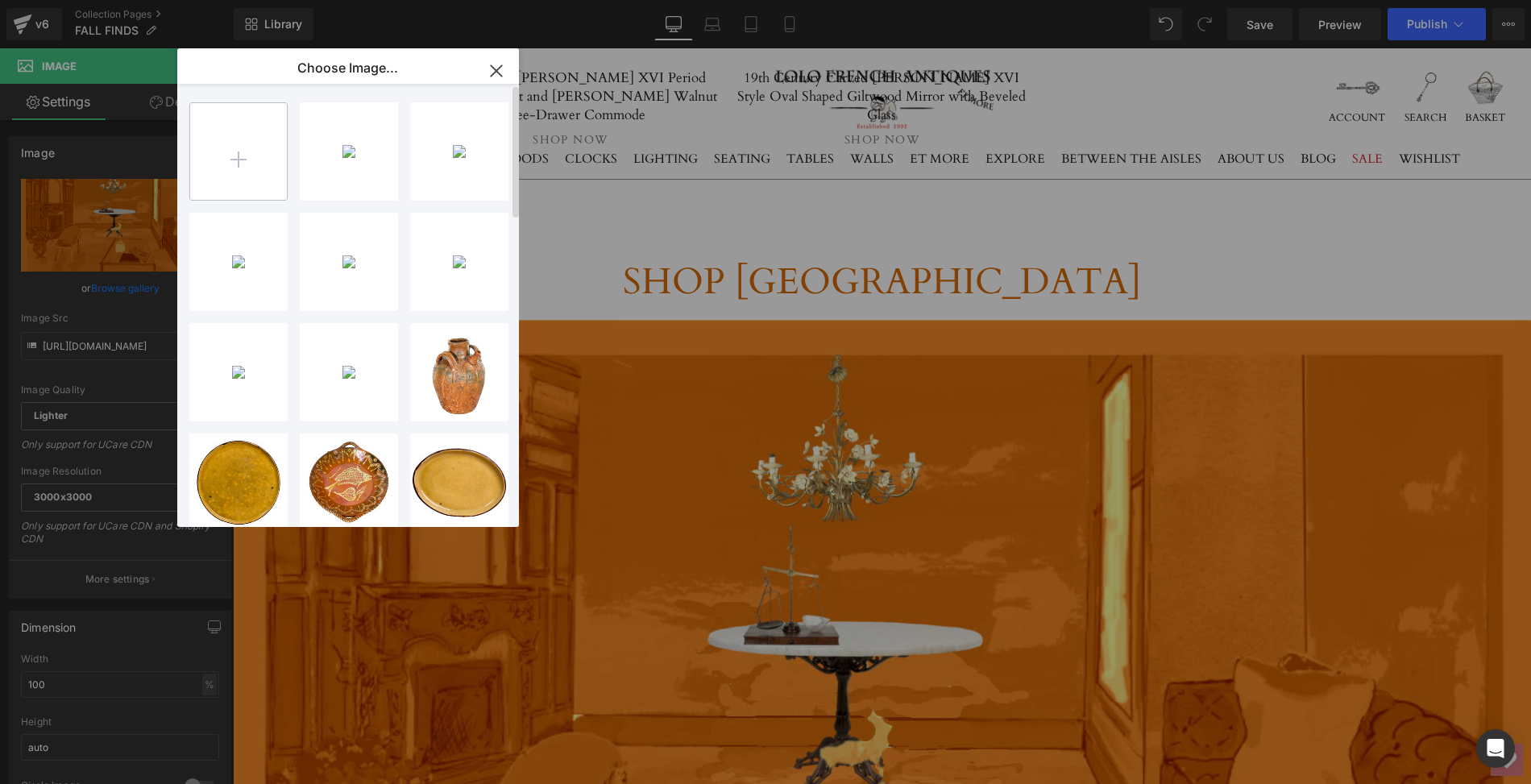
click at [234, 166] on input "file" at bounding box center [238, 152] width 97 height 97
type input "C:\fakepath\2025.LOLO.OrangeRoom.FALL.HOME.png"
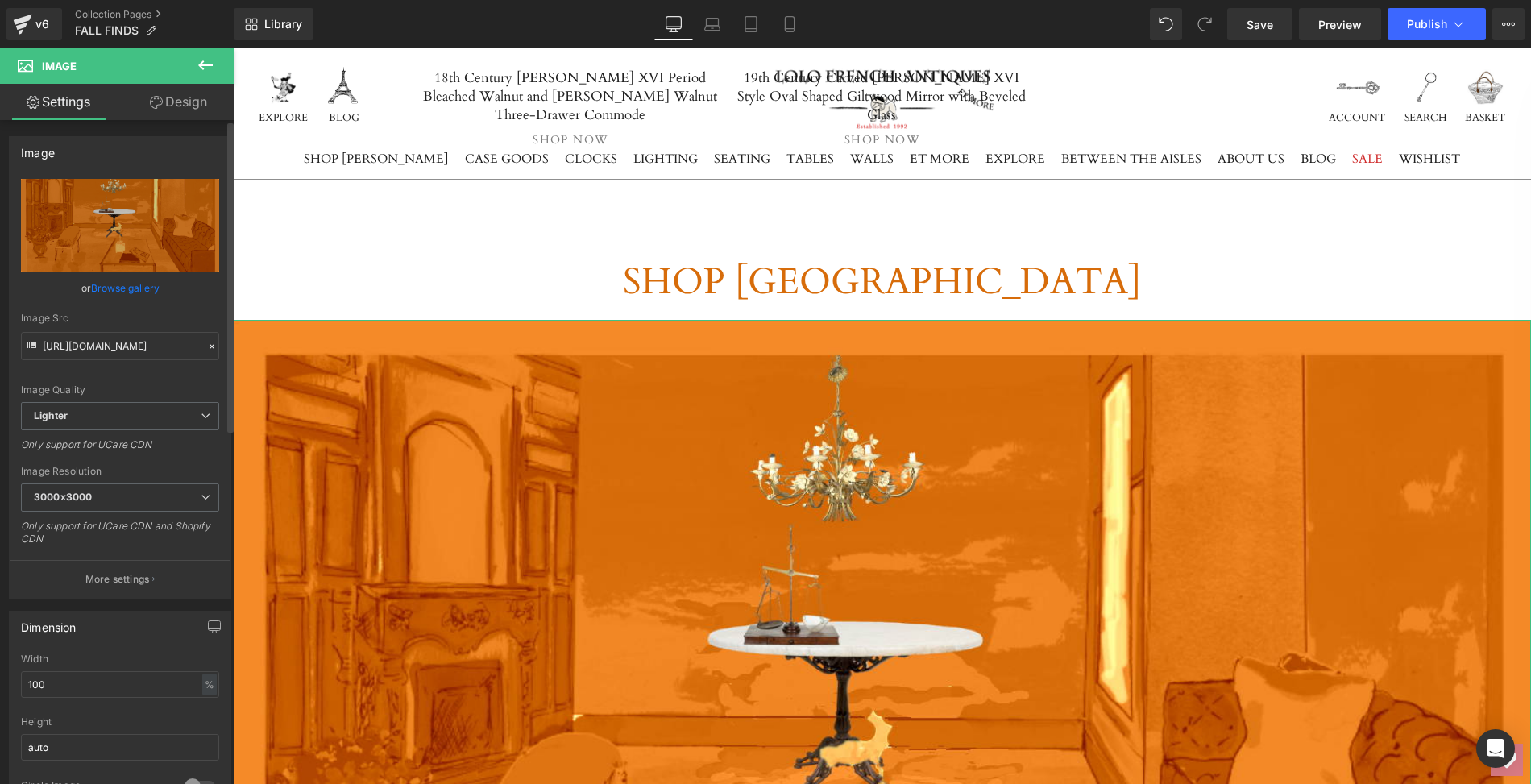
click at [141, 288] on link "Browse gallery" at bounding box center [125, 287] width 69 height 28
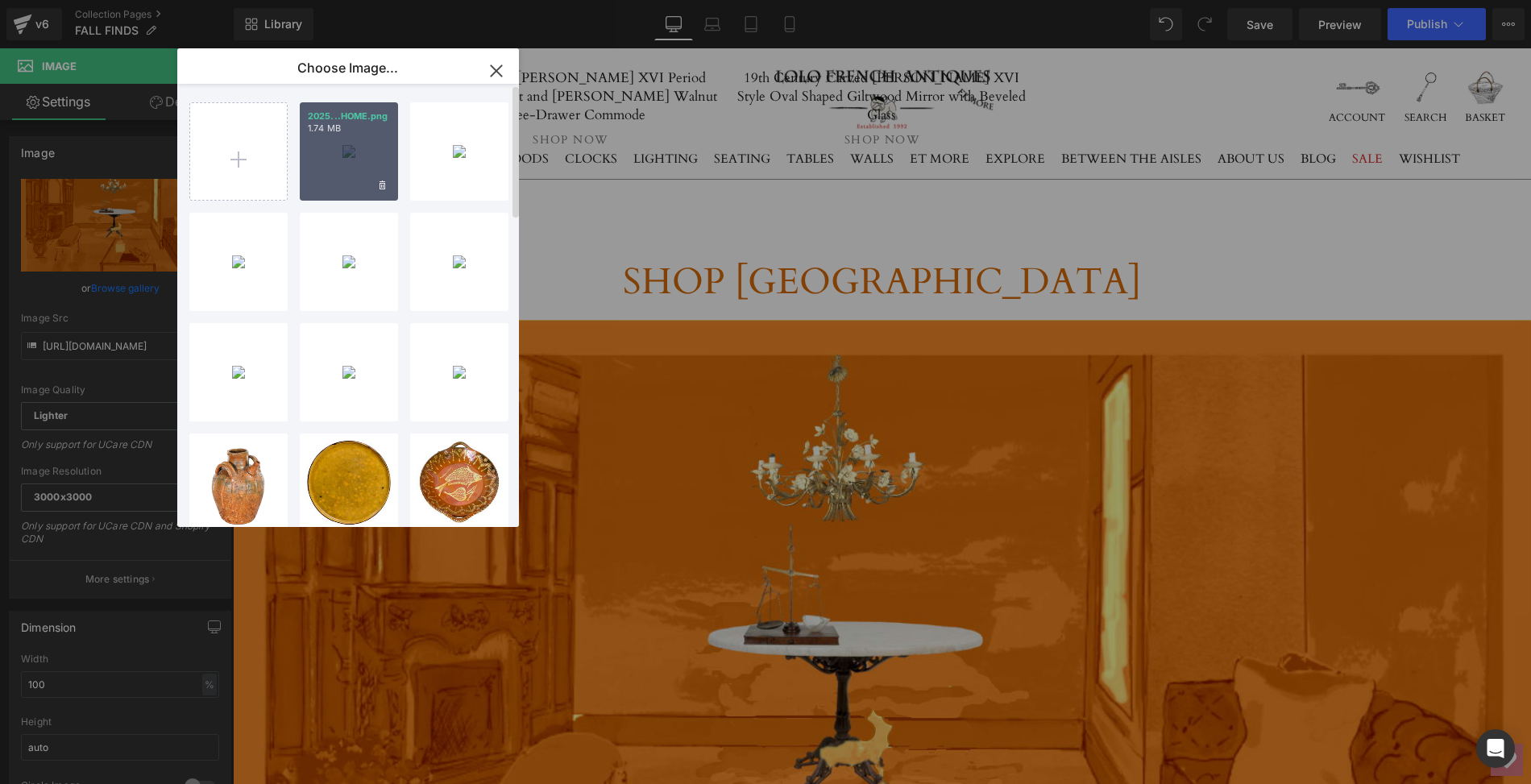
click at [332, 153] on div "2025...HOME.png 1.74 MB" at bounding box center [349, 152] width 98 height 98
type input "[URL][DOMAIN_NAME]"
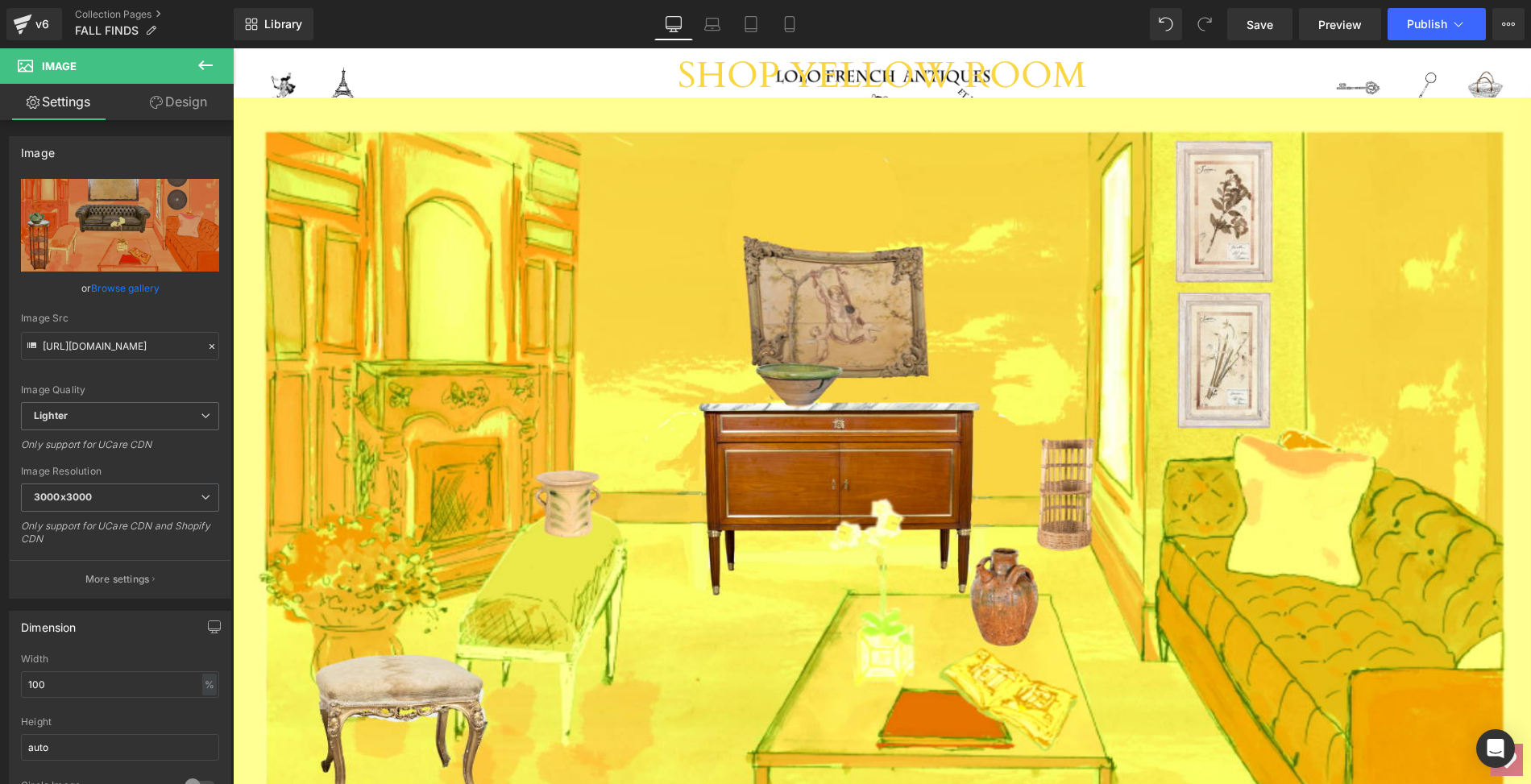
scroll to position [8838, 0]
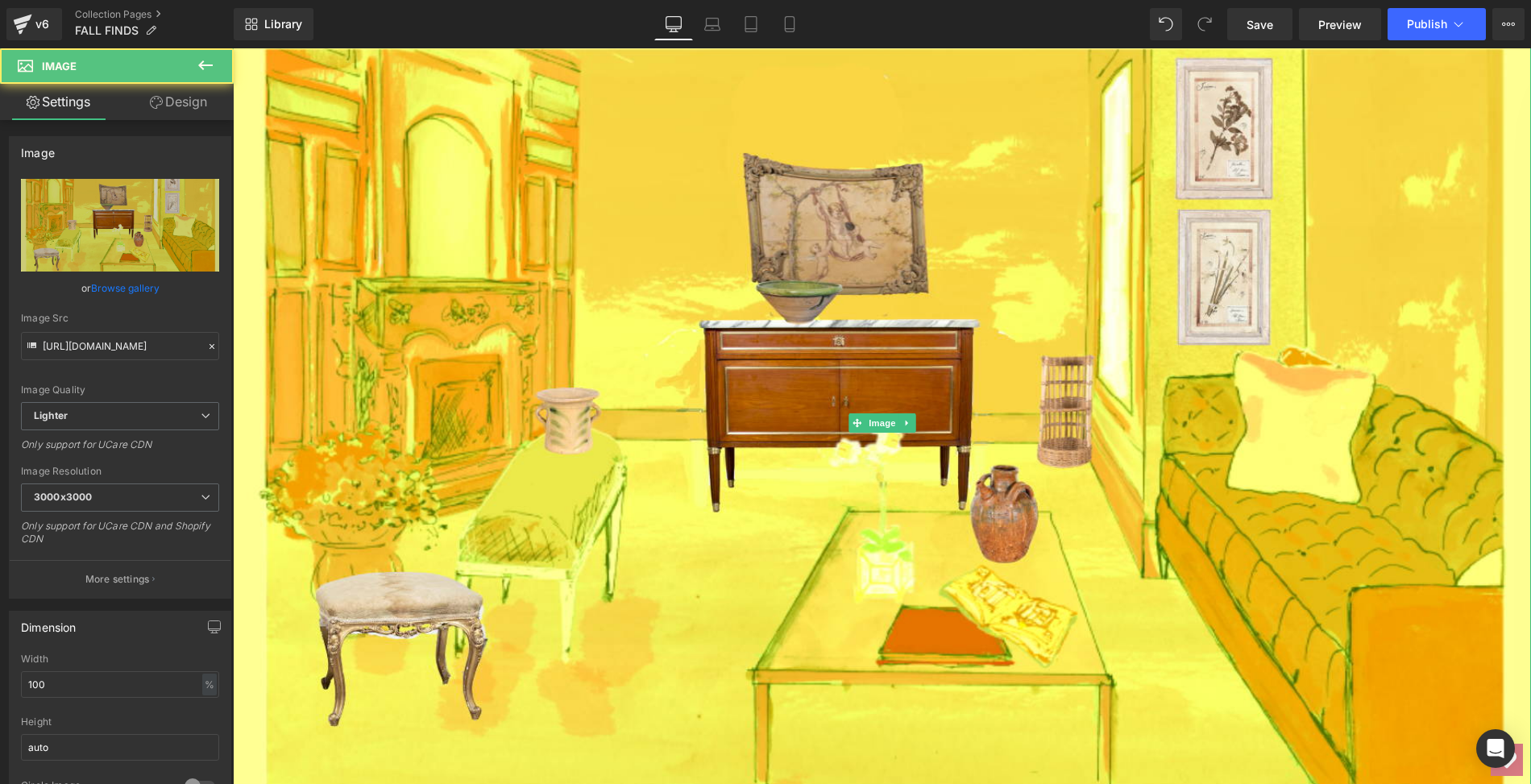
click at [674, 543] on img at bounding box center [882, 422] width 1298 height 816
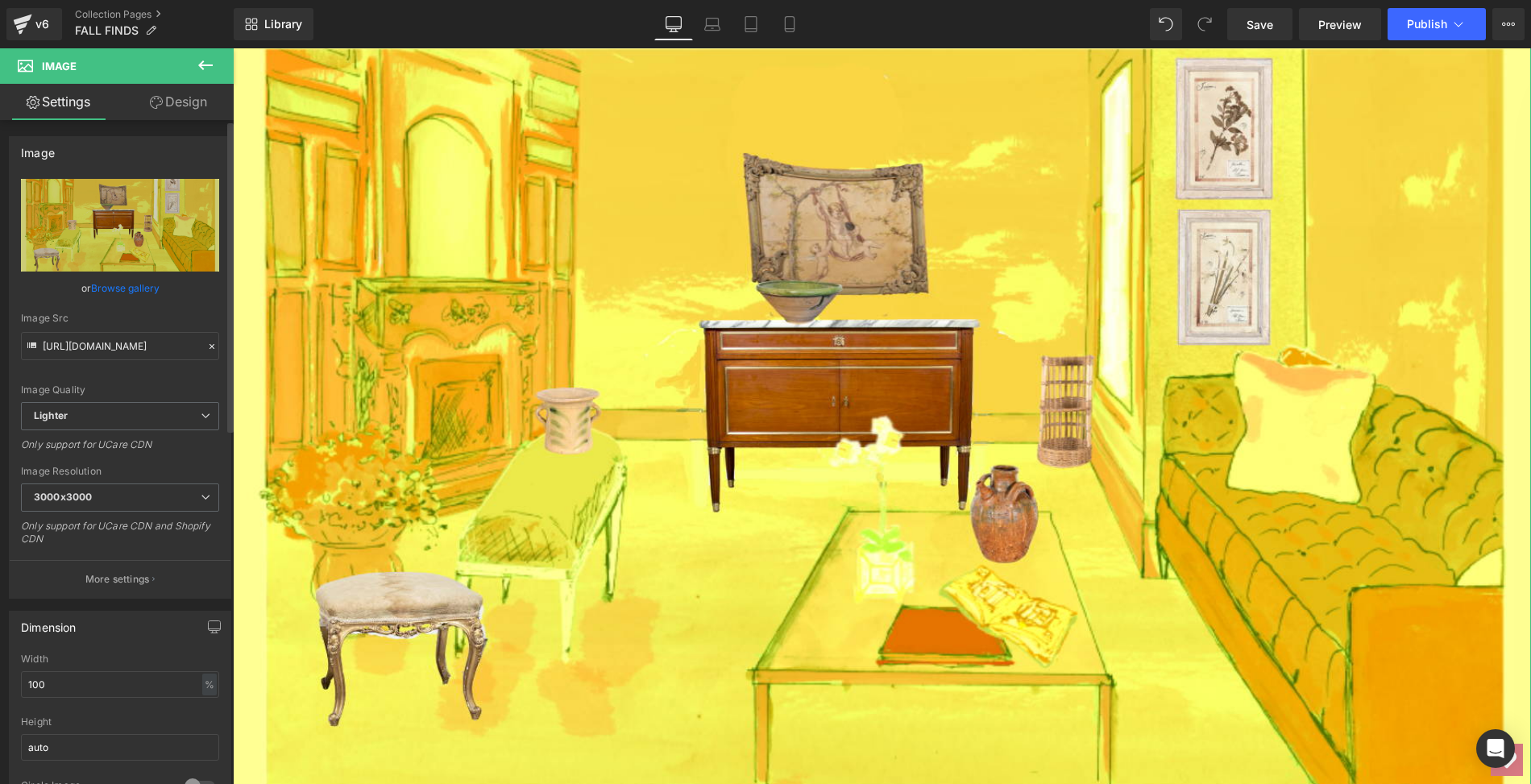
click at [105, 289] on link "Browse gallery" at bounding box center [125, 287] width 69 height 28
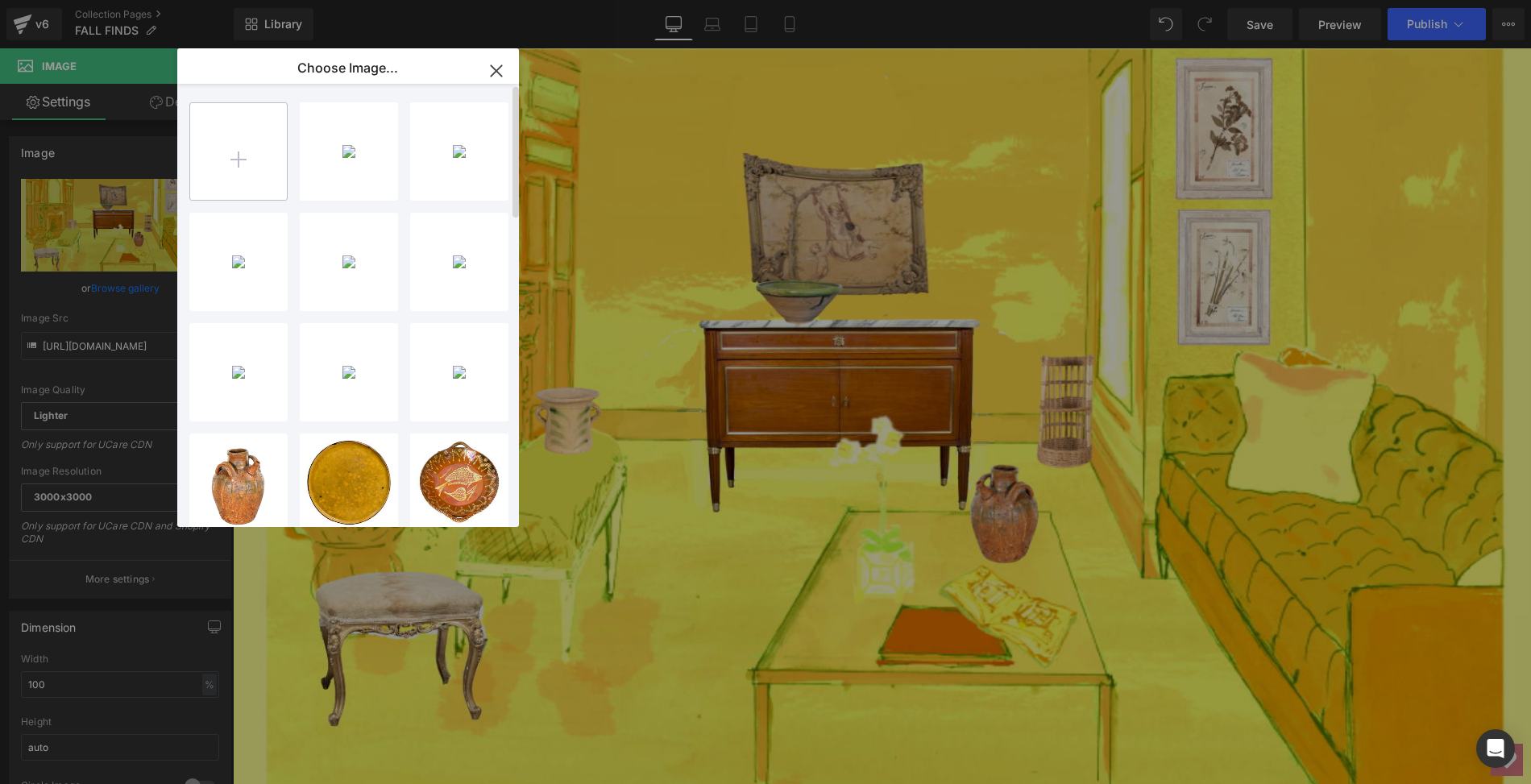
click at [234, 158] on input "file" at bounding box center [238, 152] width 97 height 97
type input "C:\fakepath\2025.LOLO.YellowRoom.FALL.HOME.png"
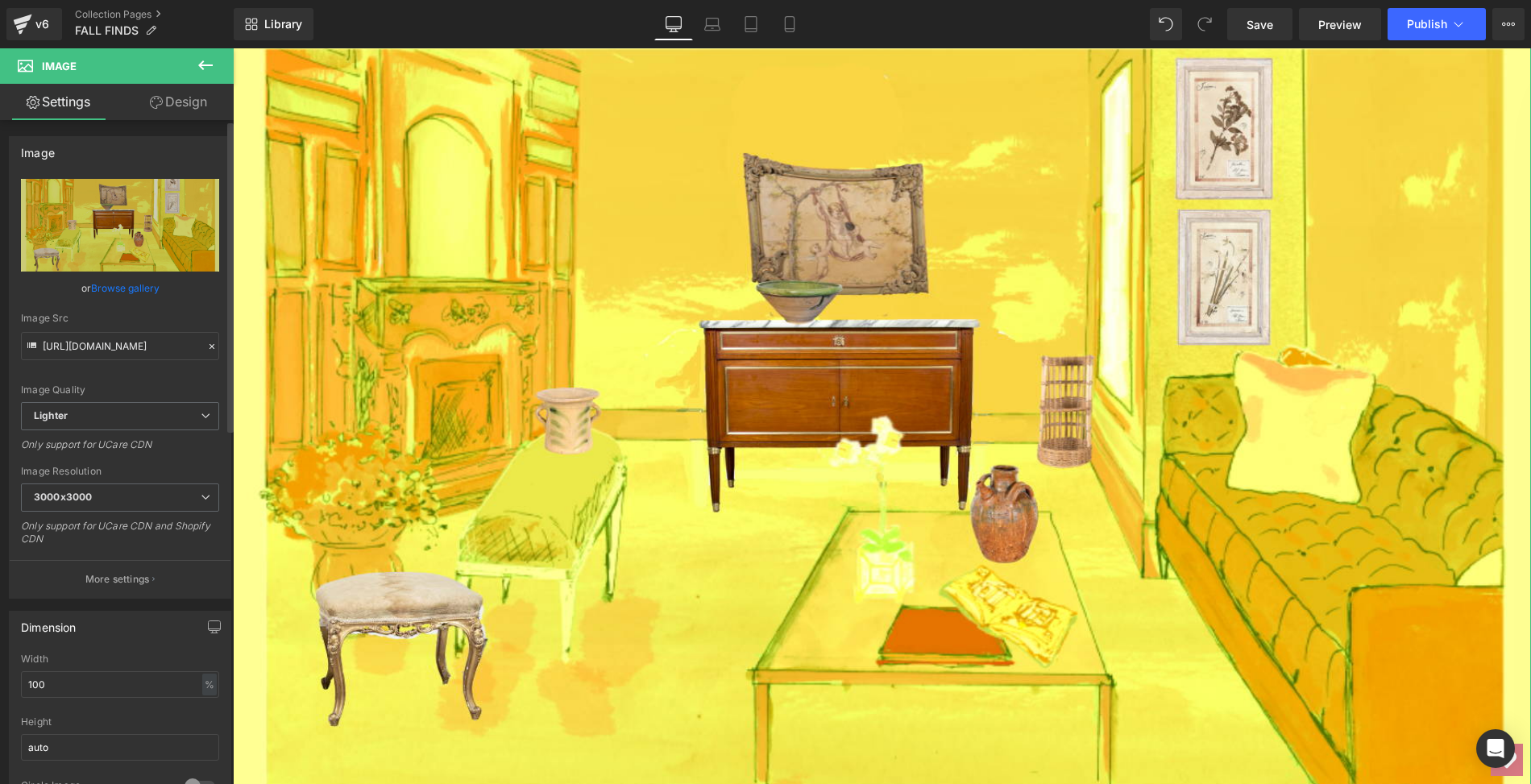
click at [120, 288] on link "Browse gallery" at bounding box center [125, 287] width 69 height 28
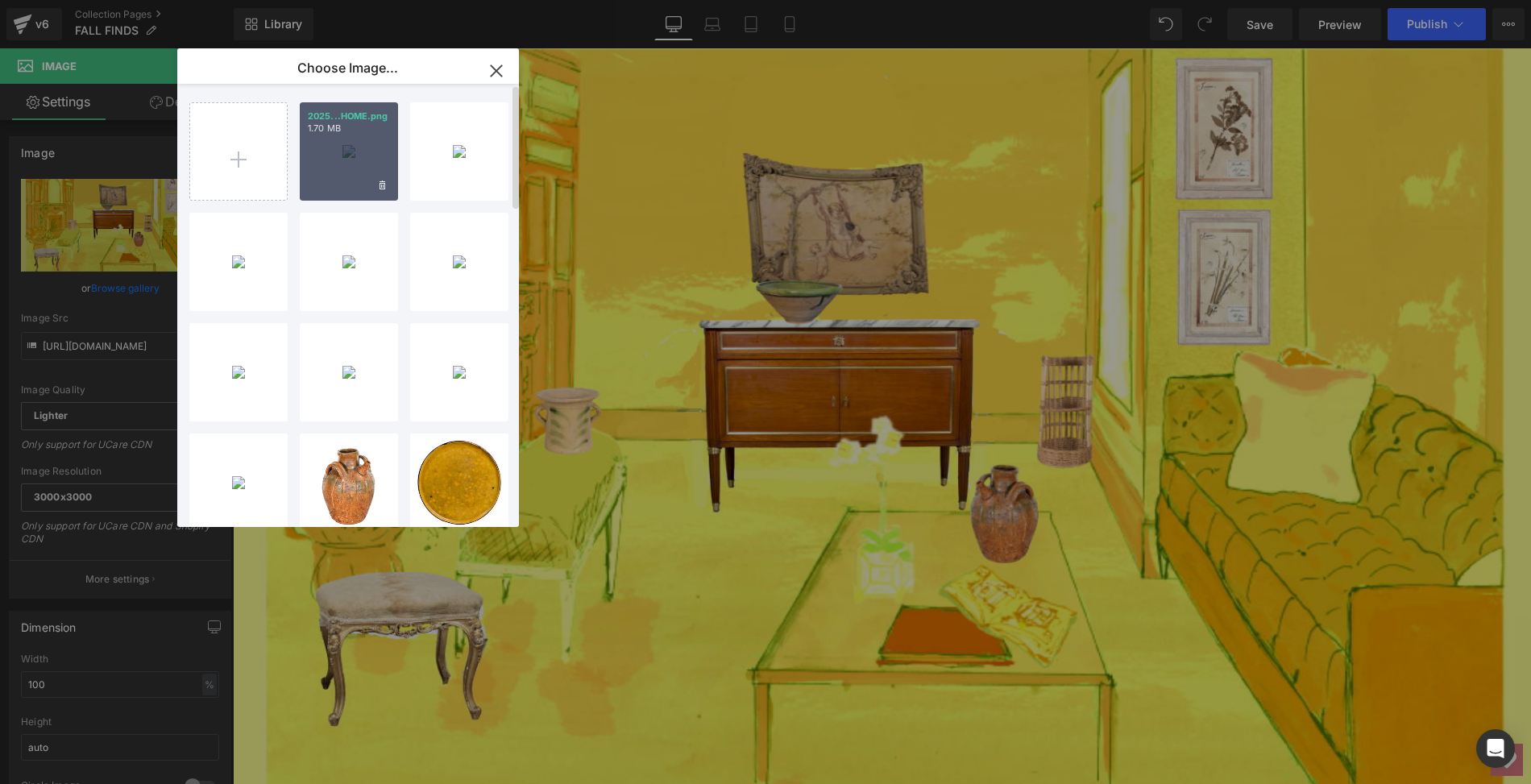
click at [353, 155] on div "2025...HOME.png 1.70 MB" at bounding box center [349, 152] width 98 height 98
type input "[URL][DOMAIN_NAME]"
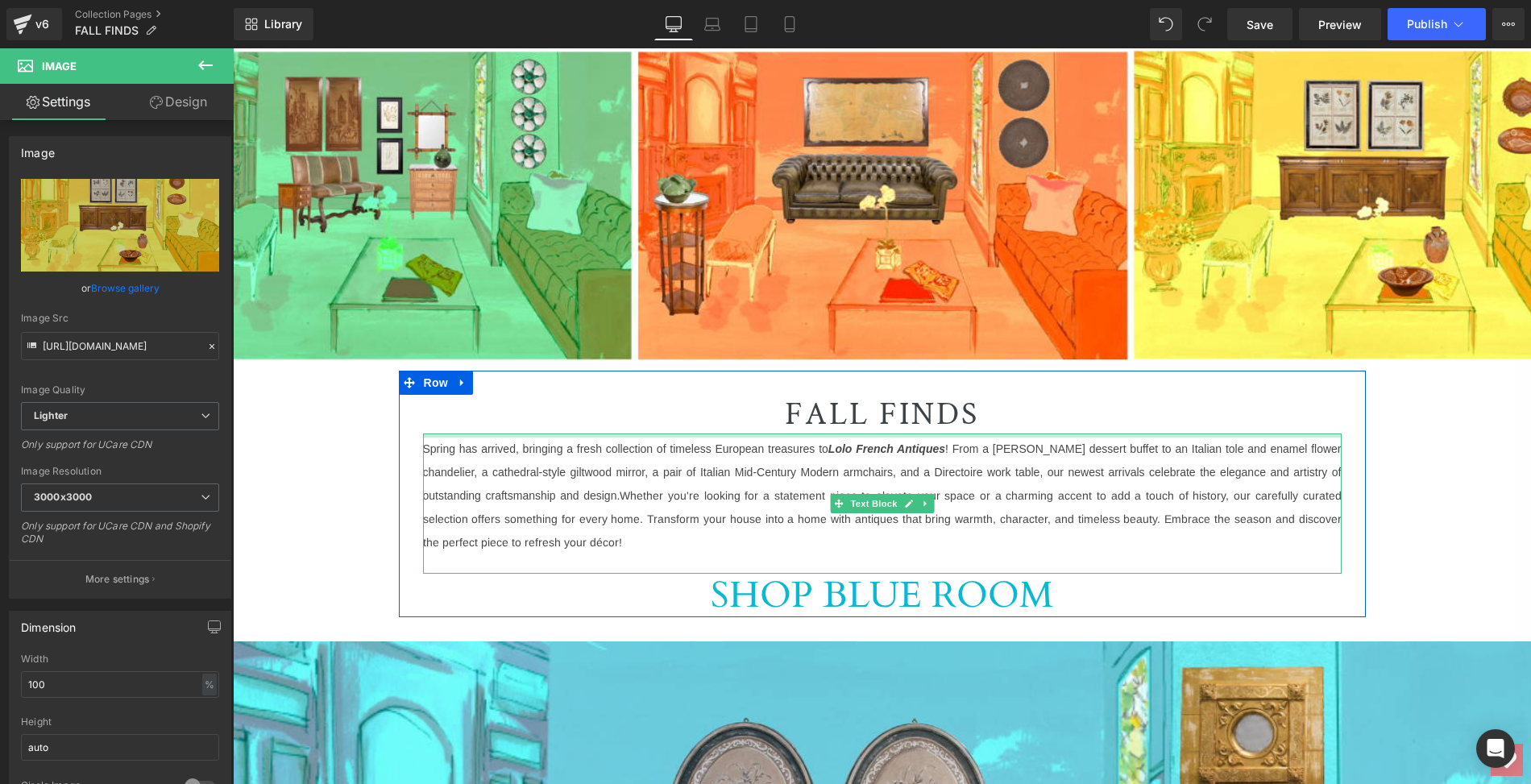
scroll to position [596, 0]
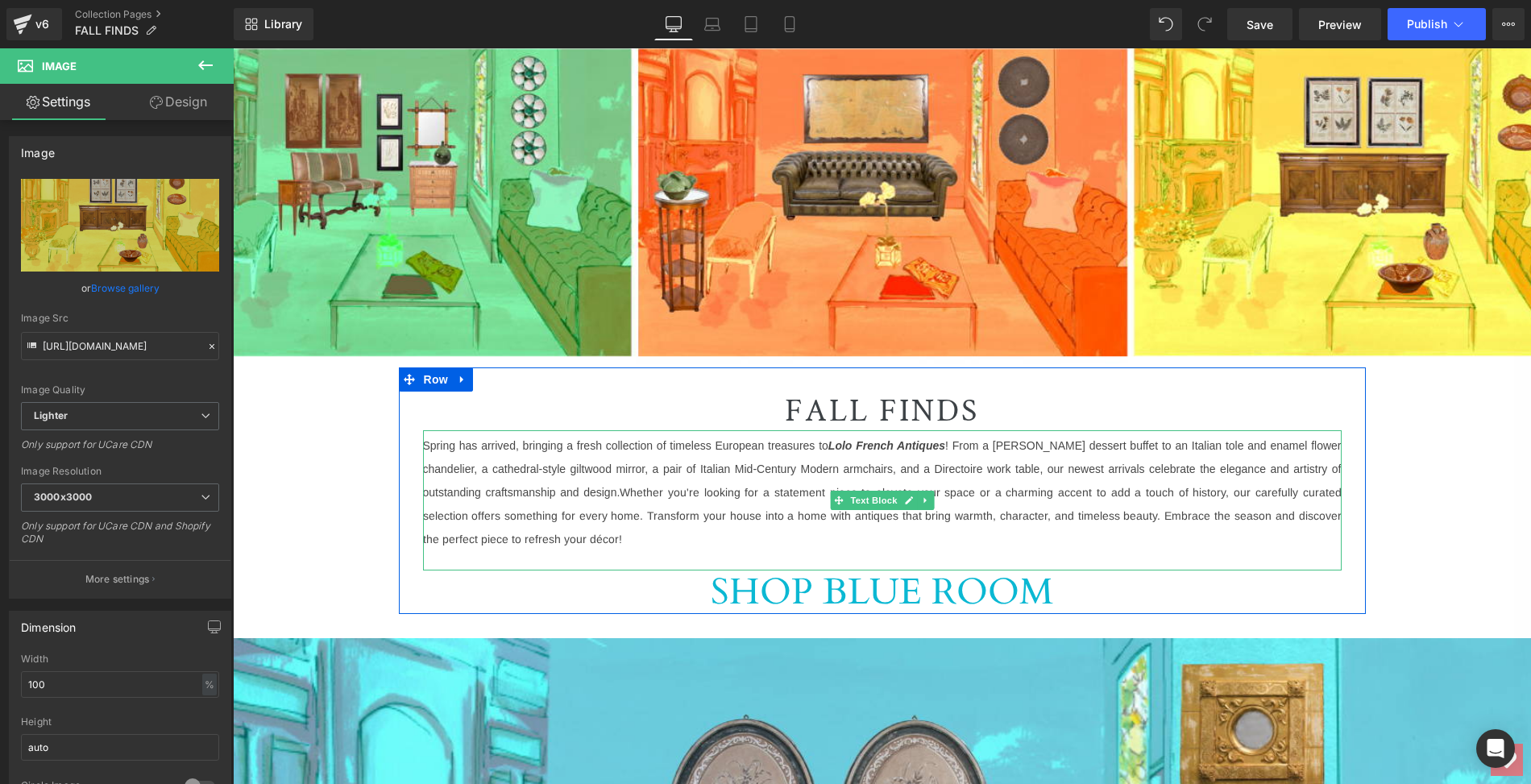
click at [521, 540] on p "Spring has arrived, bringing a fresh collection of timeless European treasures …" at bounding box center [882, 489] width 918 height 117
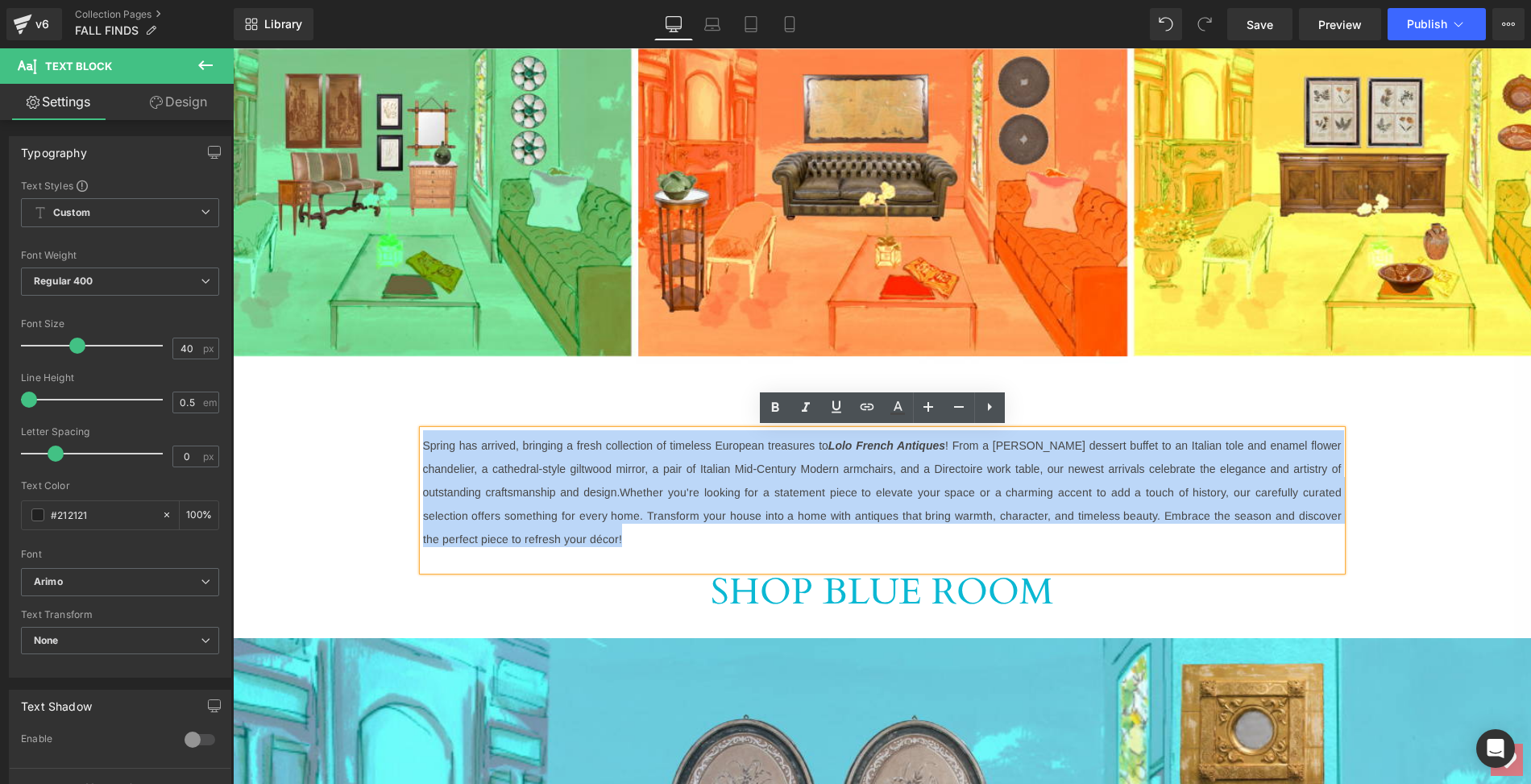
drag, startPoint x: 521, startPoint y: 540, endPoint x: 423, endPoint y: 448, distance: 134.4
click at [423, 448] on p "Spring has arrived, bringing a fresh collection of timeless European treasures …" at bounding box center [882, 489] width 918 height 117
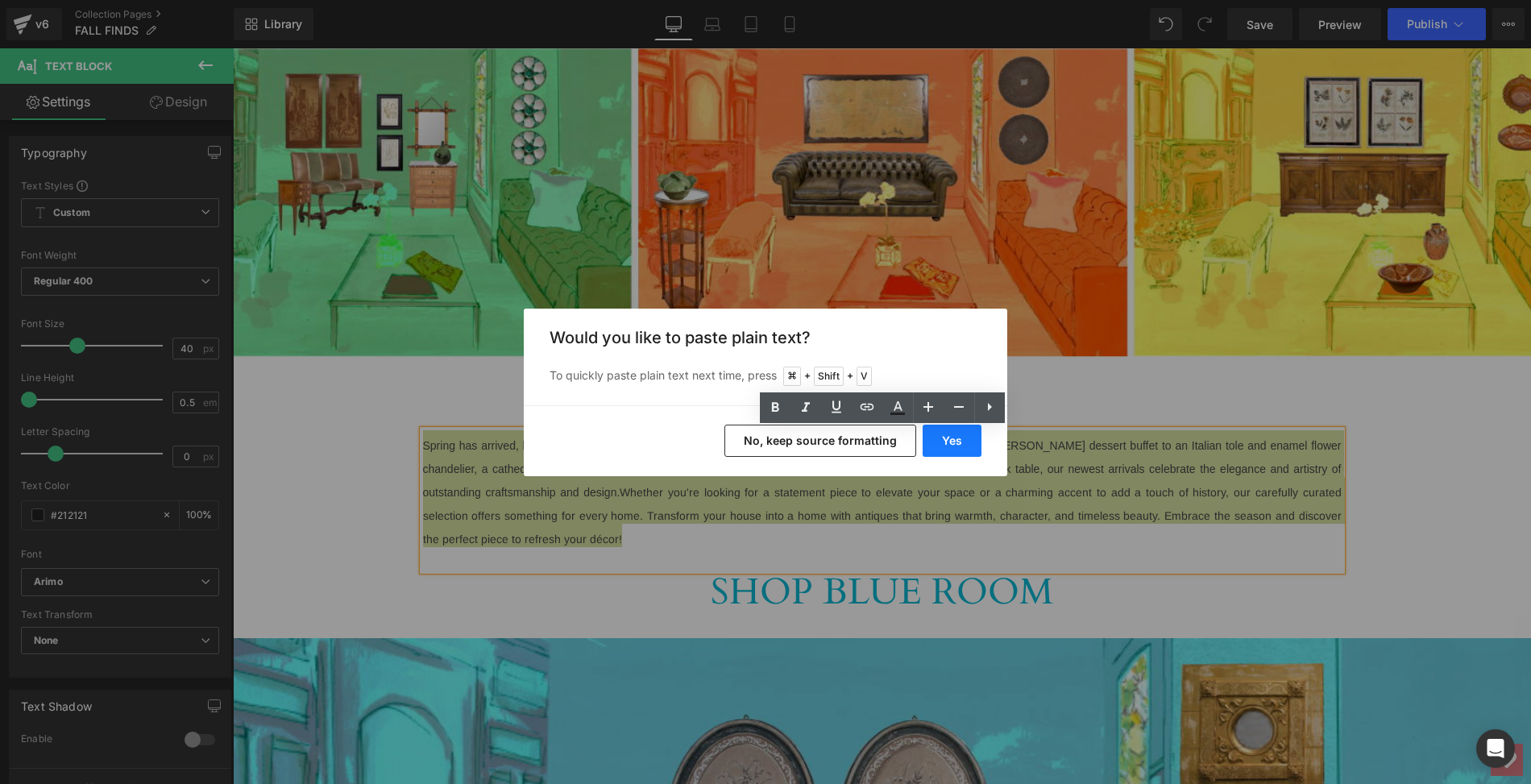
click at [961, 436] on button "Yes" at bounding box center [951, 441] width 58 height 32
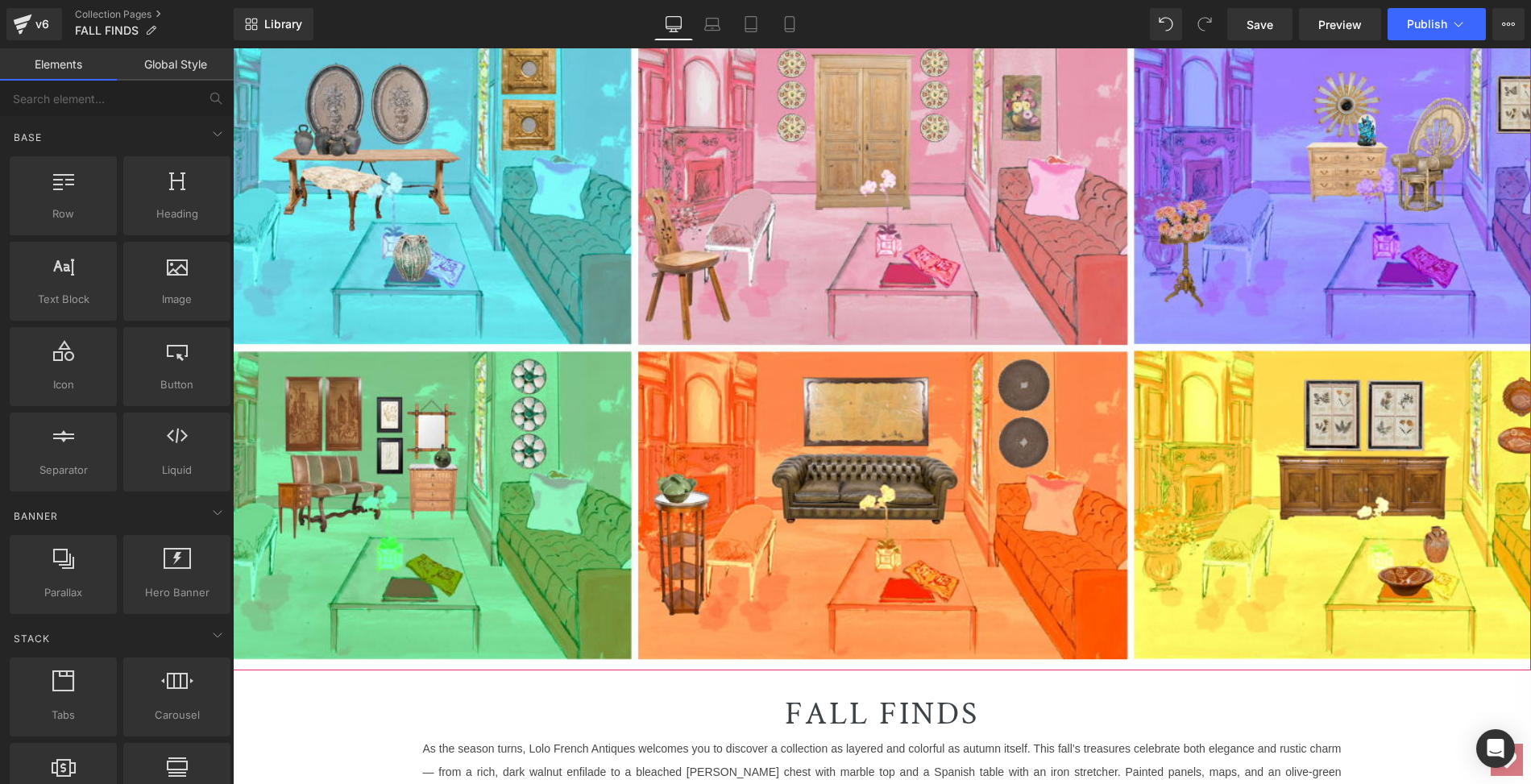
scroll to position [696, 0]
